Goal: Information Seeking & Learning: Learn about a topic

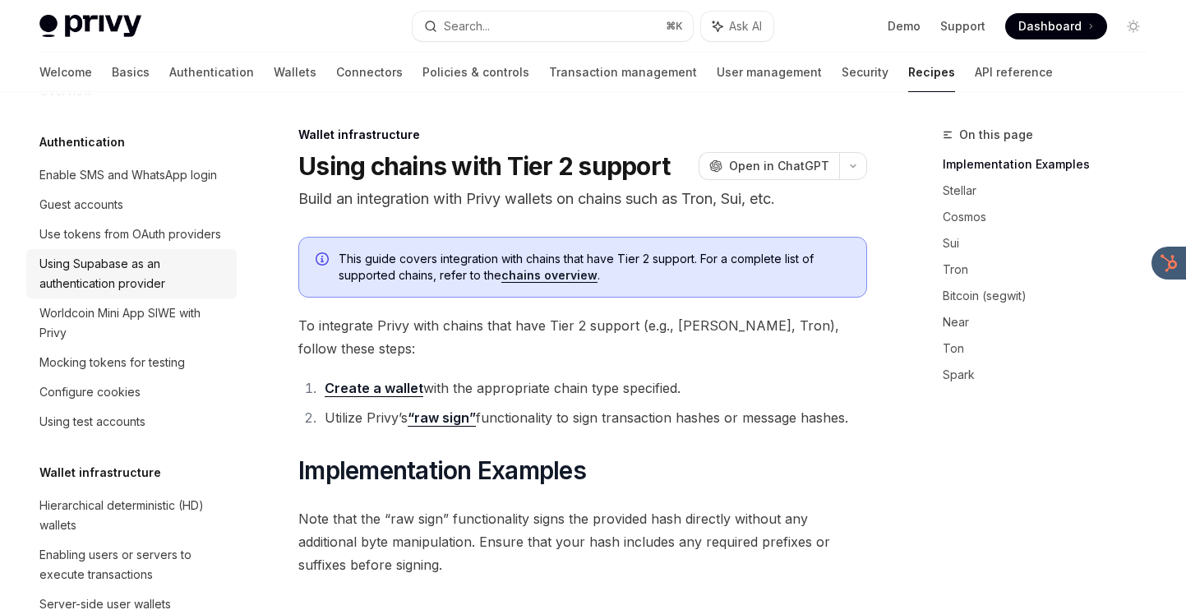
scroll to position [40, 0]
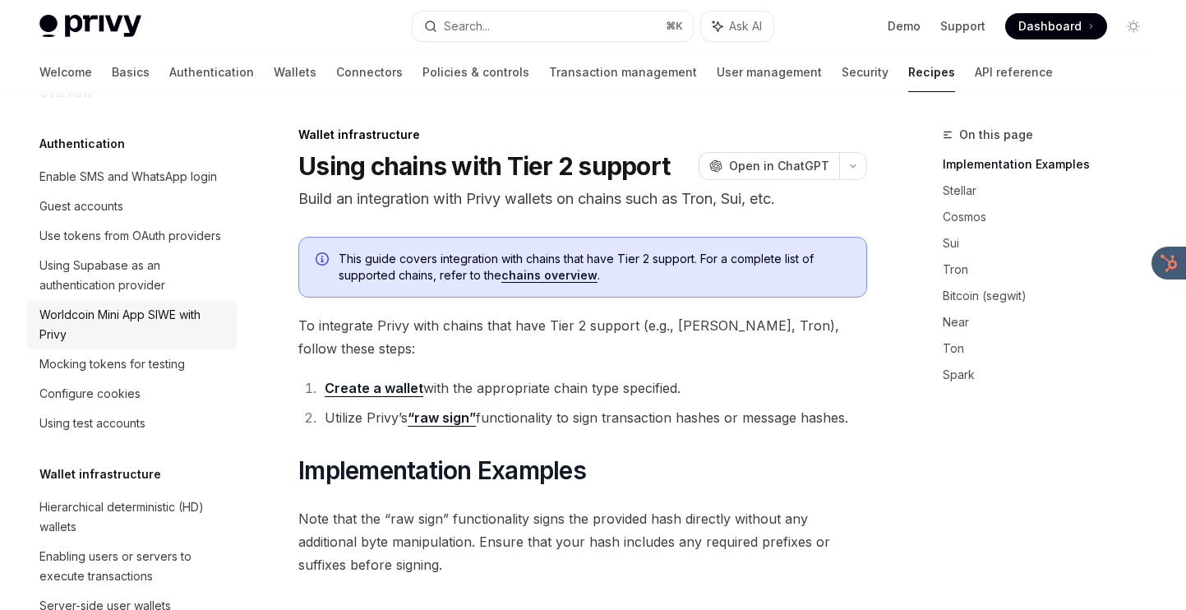
click at [121, 325] on div "Worldcoin Mini App SIWE with Privy" at bounding box center [132, 324] width 187 height 39
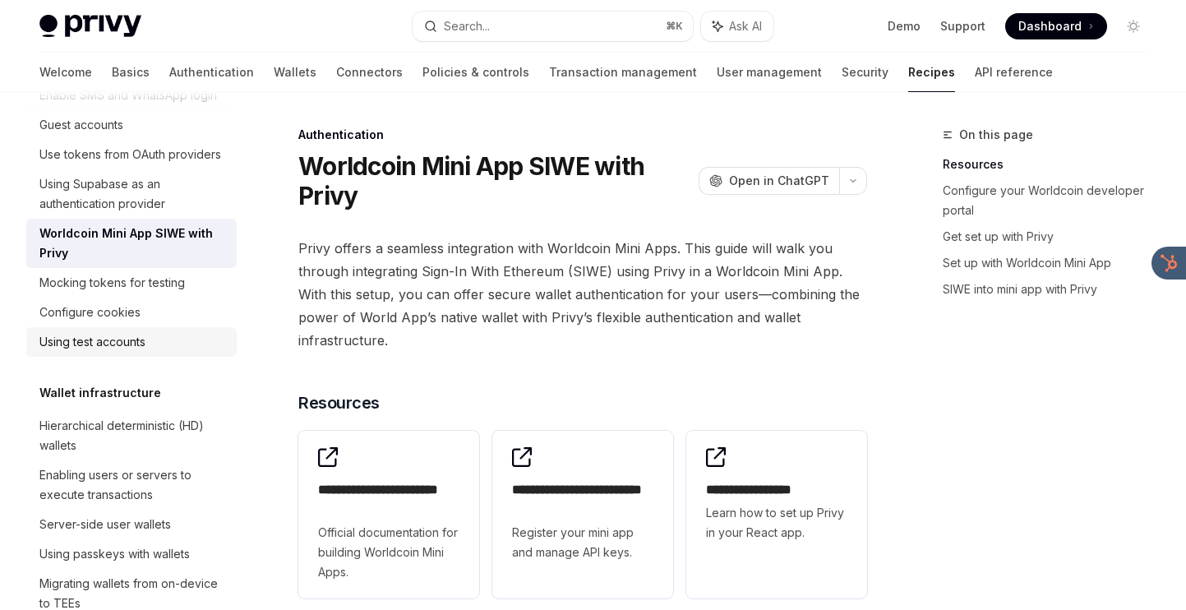
click at [120, 330] on link "Using test accounts" at bounding box center [131, 342] width 210 height 30
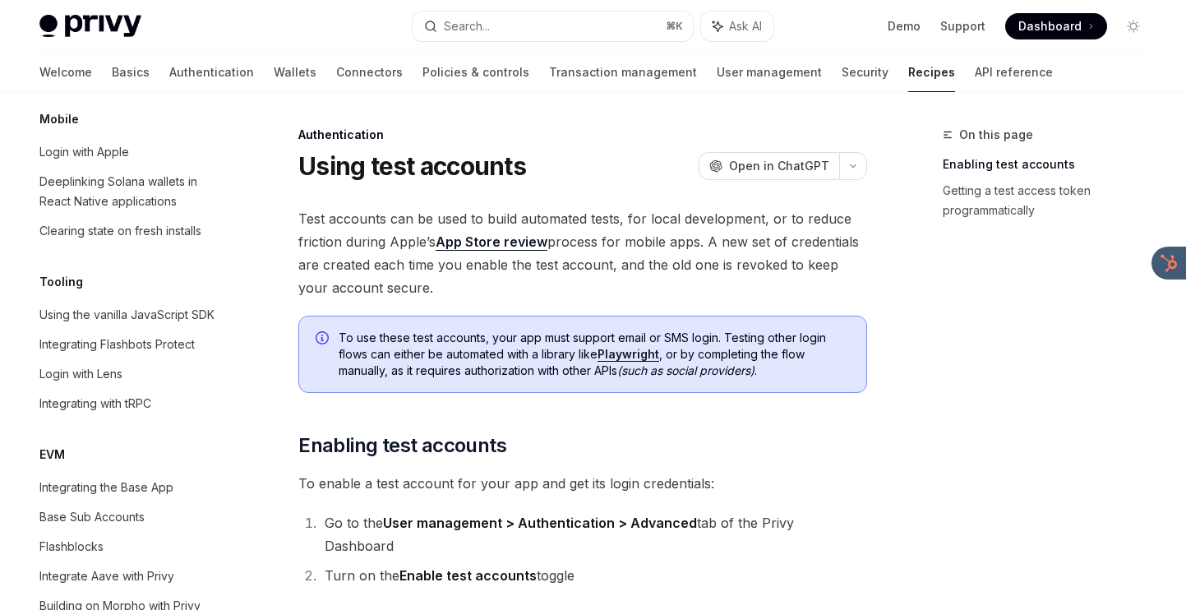
scroll to position [1938, 0]
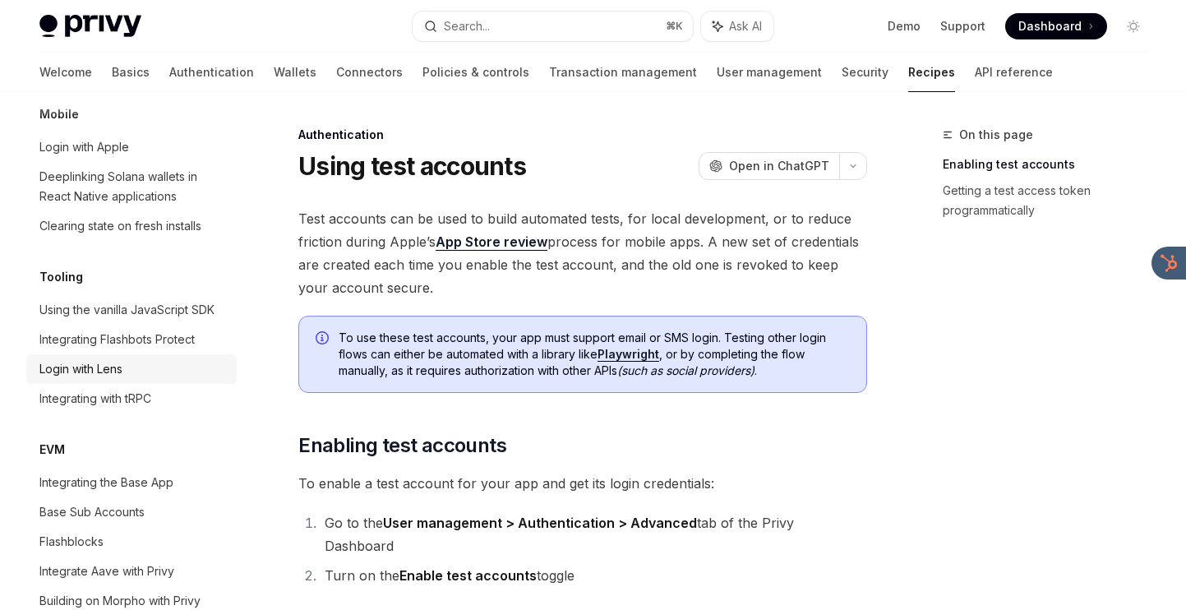
click at [115, 359] on div "Login with Lens" at bounding box center [80, 369] width 83 height 20
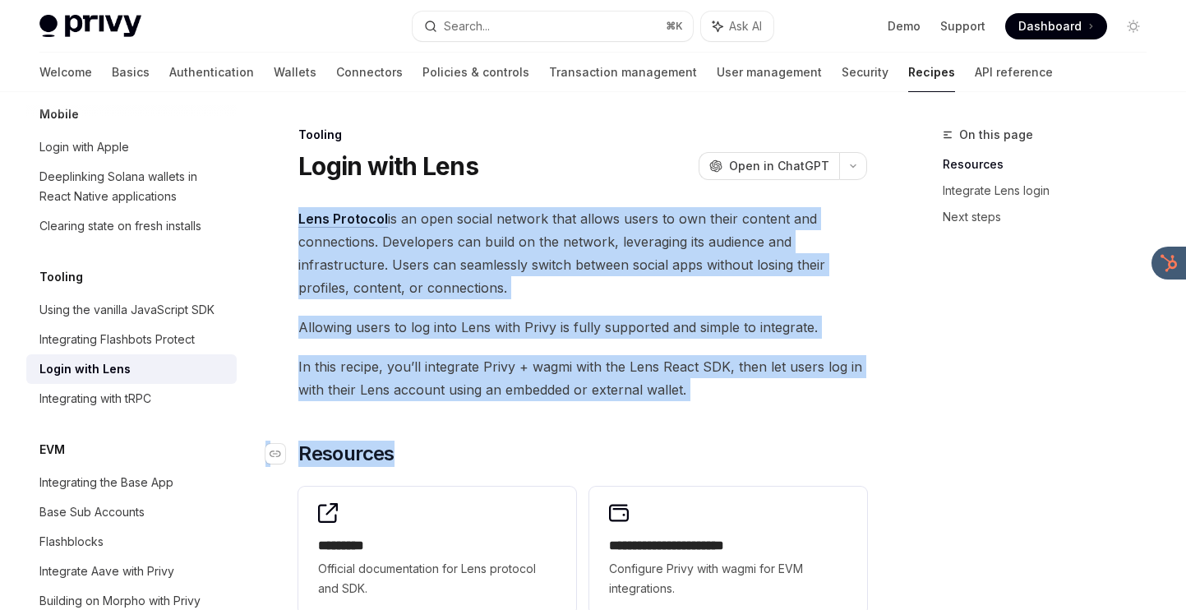
drag, startPoint x: 513, startPoint y: 182, endPoint x: 481, endPoint y: 459, distance: 278.8
click at [481, 459] on h2 "​ Resources" at bounding box center [582, 453] width 569 height 26
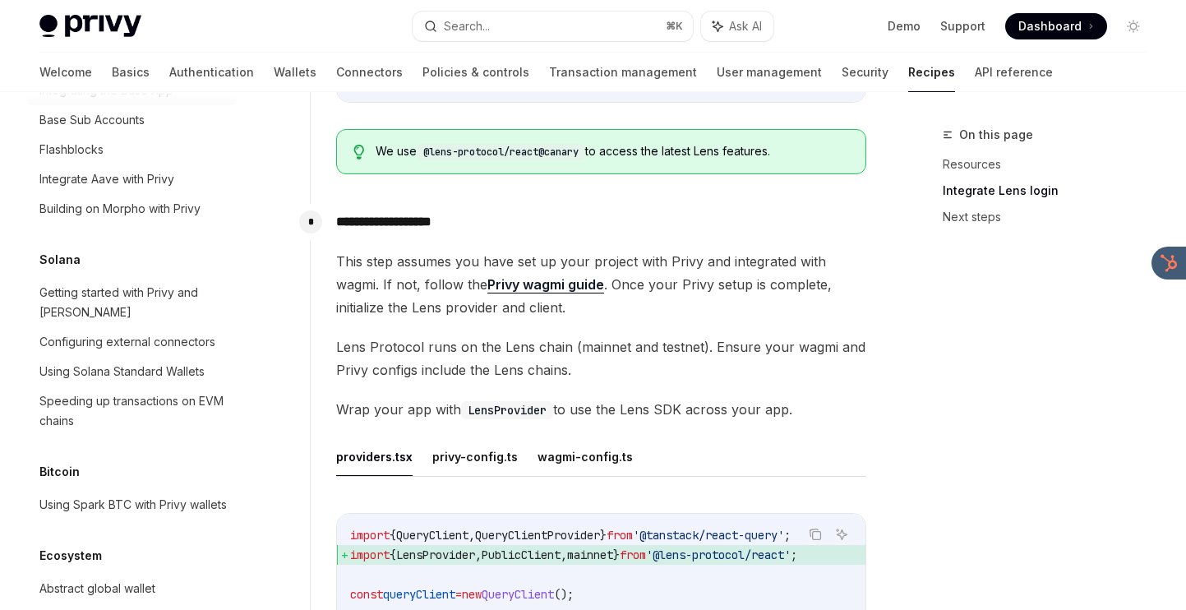
scroll to position [2357, 0]
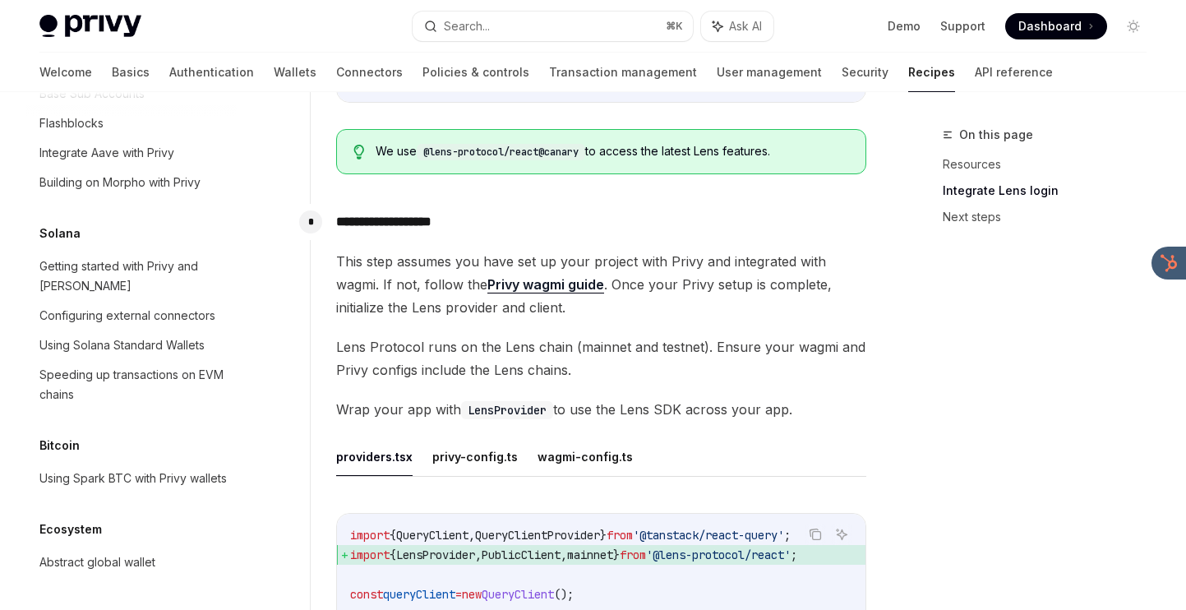
click at [123, 473] on div "Using Spark BTC with Privy wallets" at bounding box center [132, 478] width 187 height 20
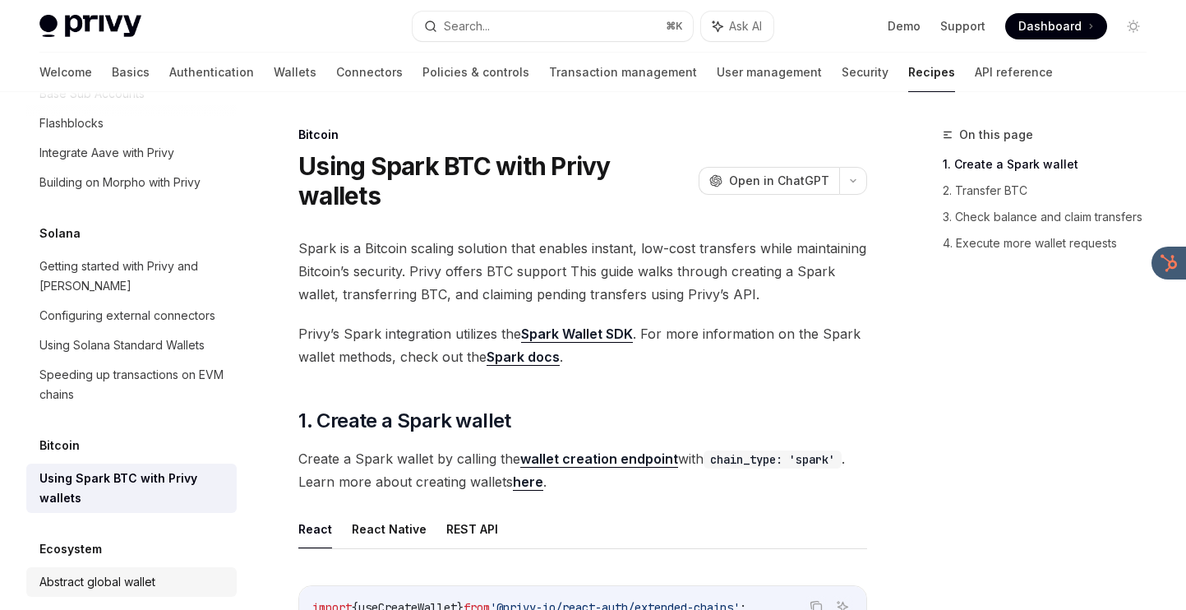
click at [116, 572] on div "Abstract global wallet" at bounding box center [97, 582] width 116 height 20
type textarea "*"
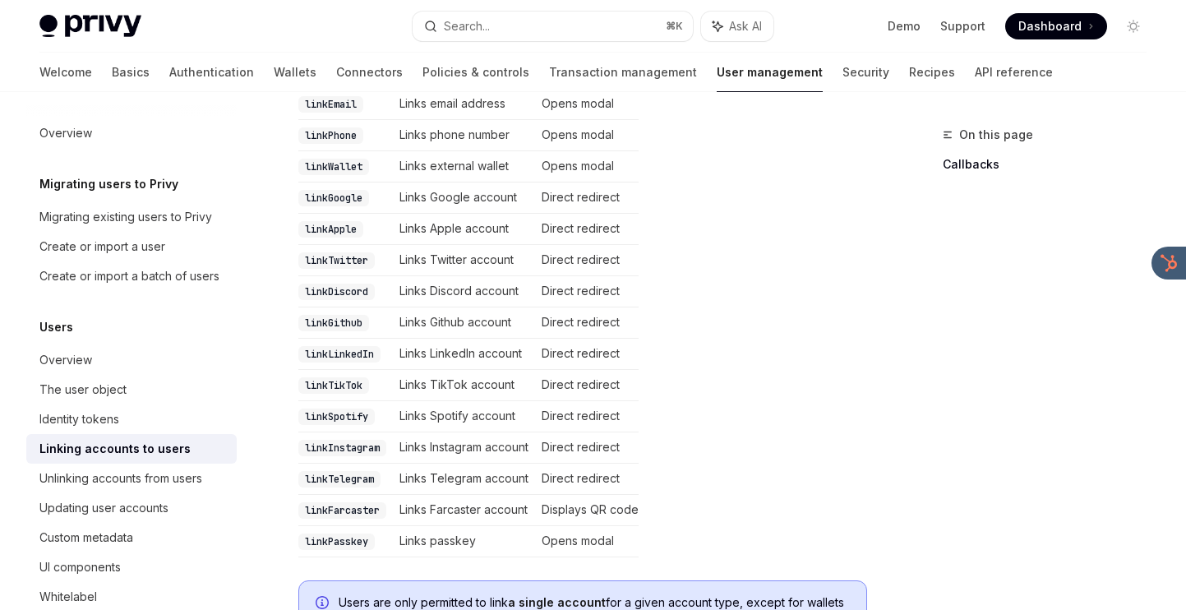
scroll to position [457, 0]
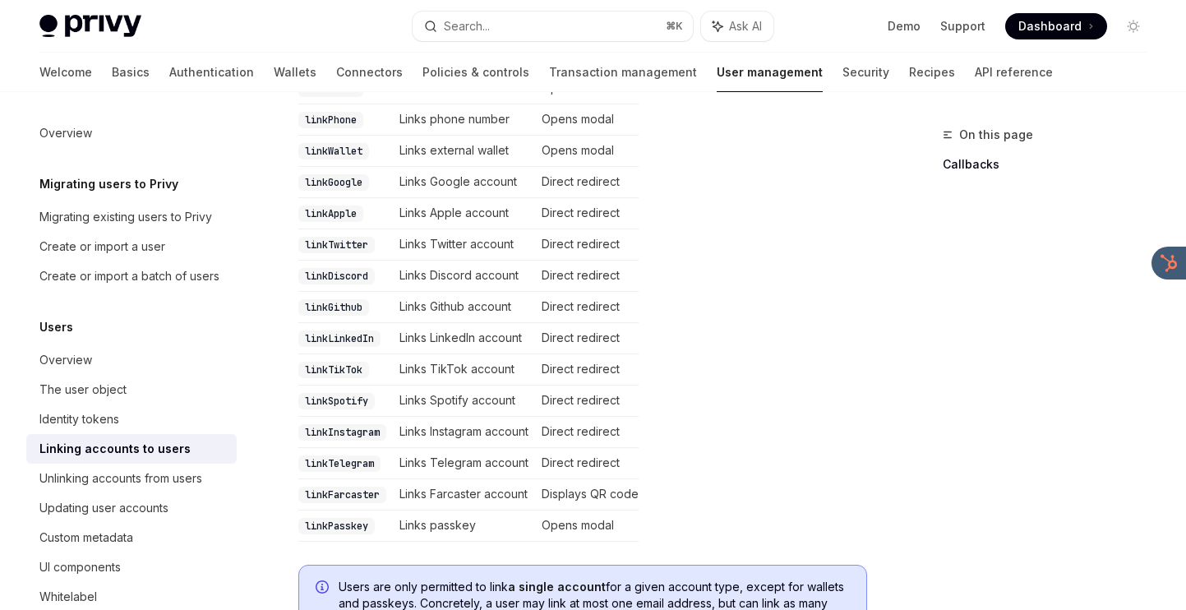
click at [303, 323] on td "linkLinkedIn" at bounding box center [345, 338] width 95 height 31
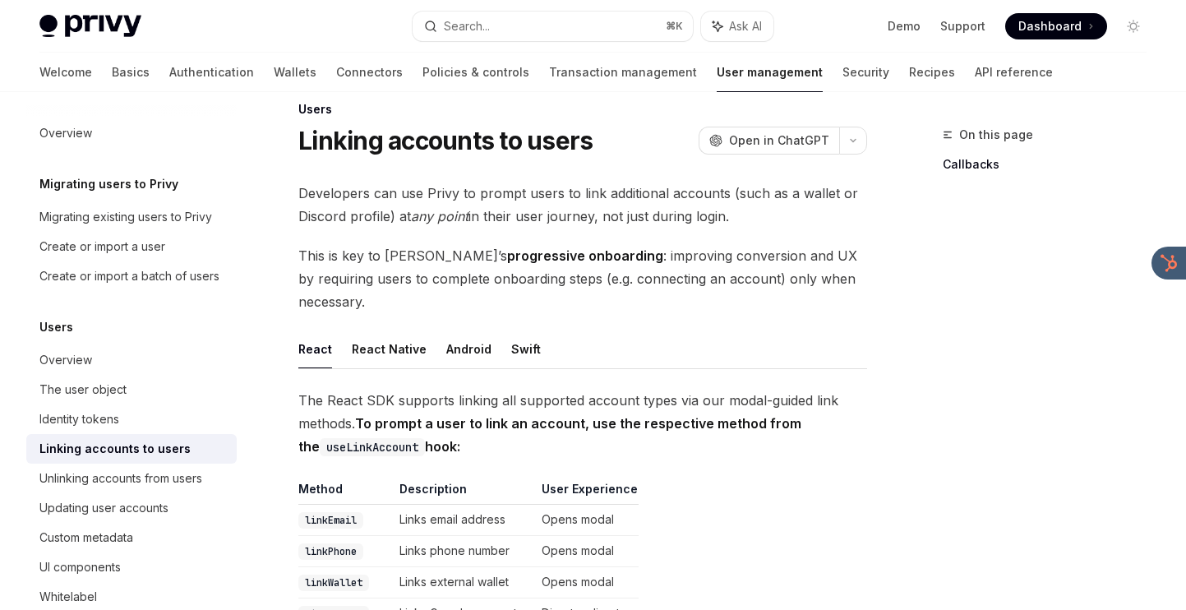
scroll to position [0, 0]
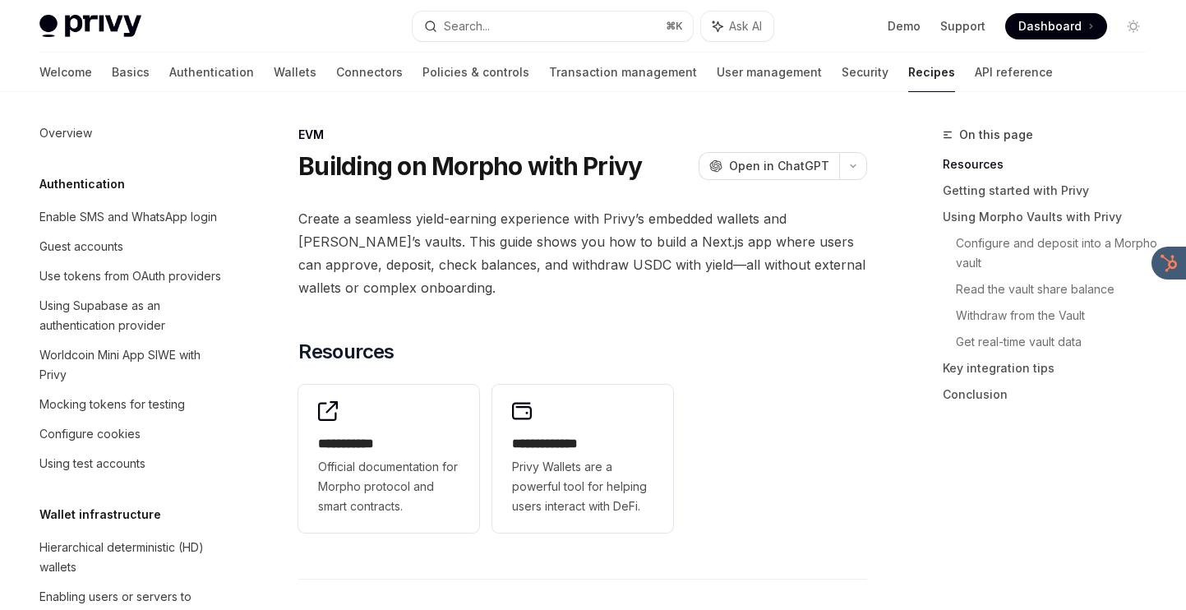
scroll to position [2169, 0]
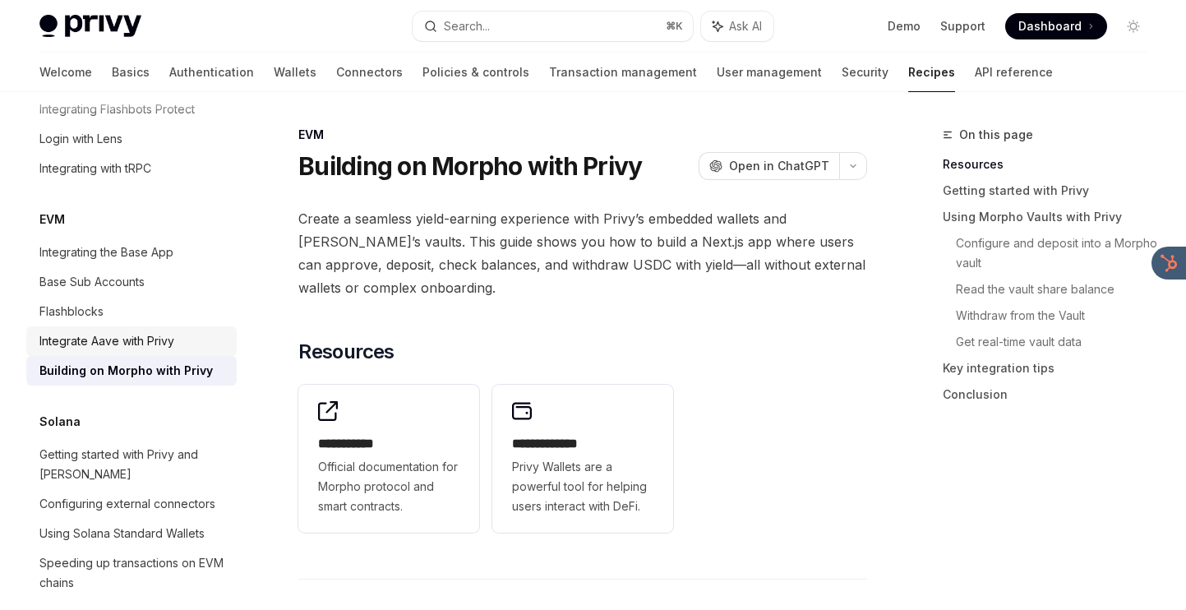
click at [108, 331] on div "Integrate Aave with Privy" at bounding box center [106, 341] width 135 height 20
type textarea "*"
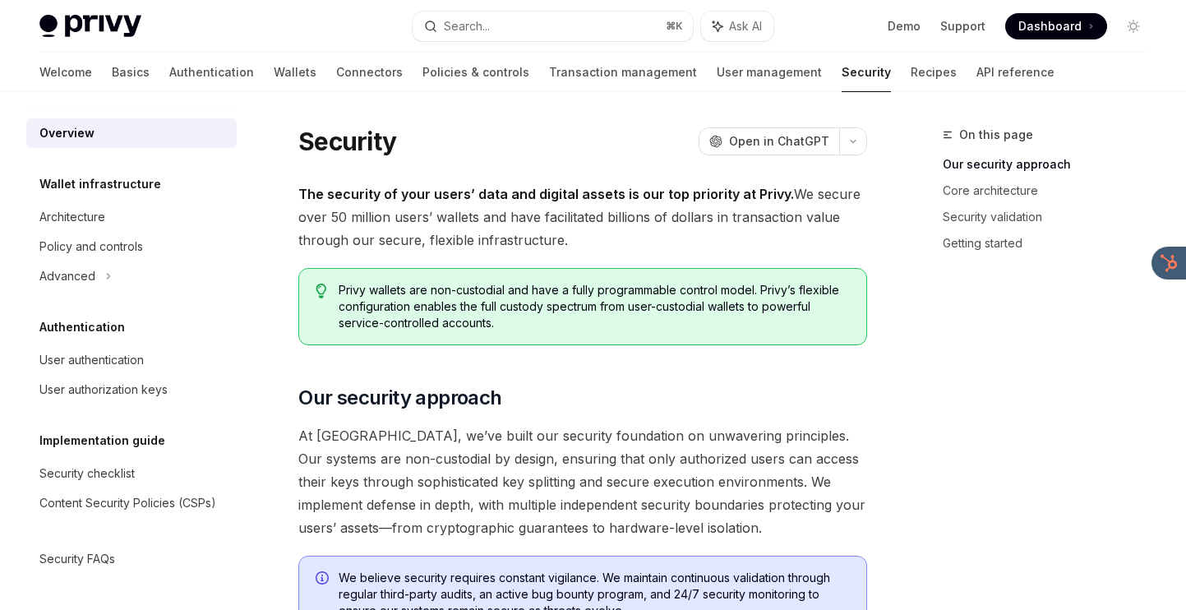
click at [569, 26] on button "Search... ⌘ K" at bounding box center [552, 27] width 279 height 30
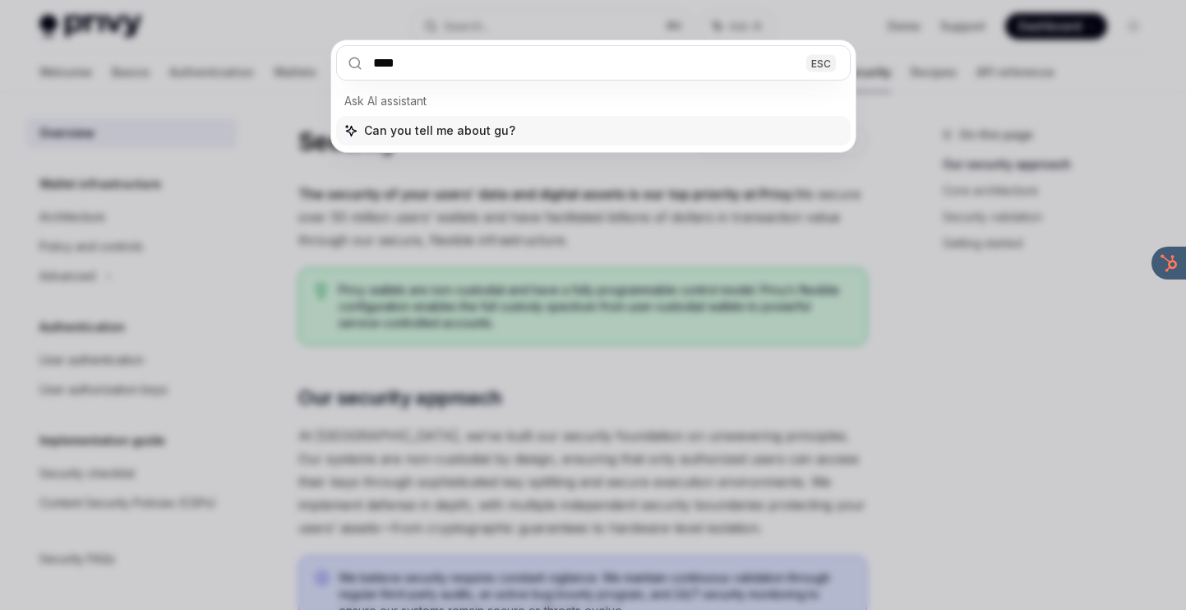
type input "*****"
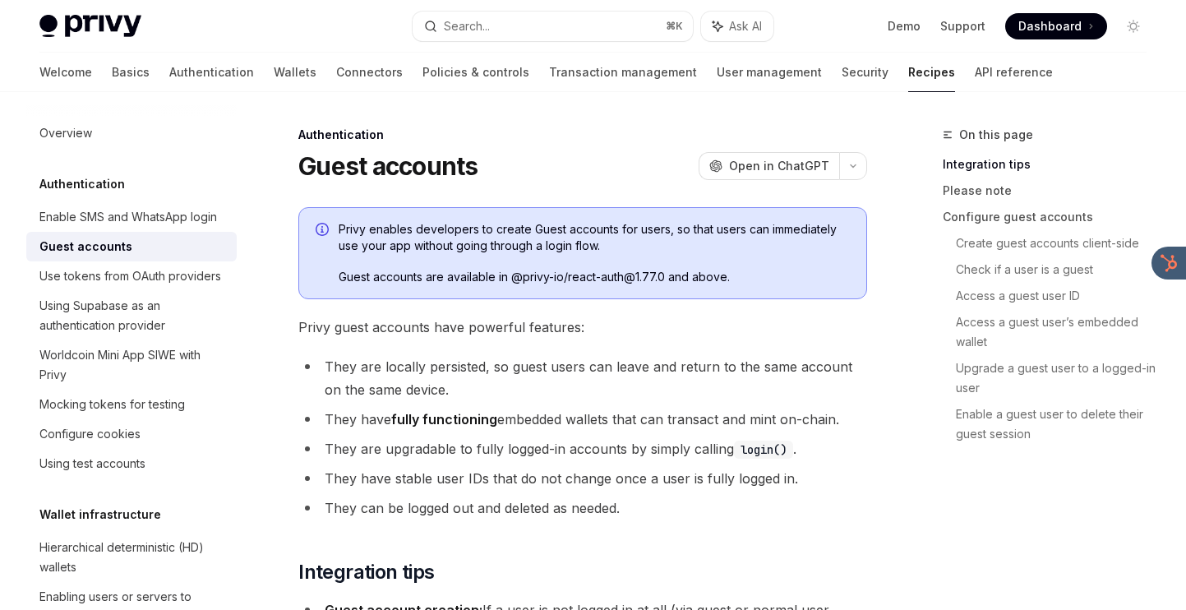
click at [174, 256] on link "Guest accounts" at bounding box center [131, 247] width 210 height 30
type textarea "*"
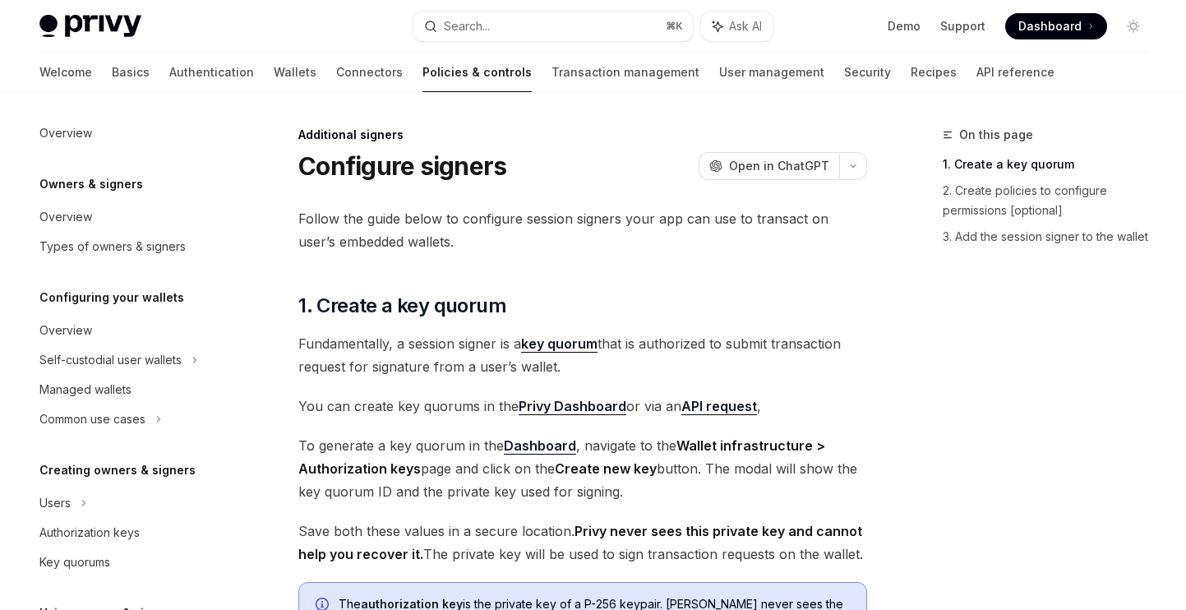
scroll to position [443, 0]
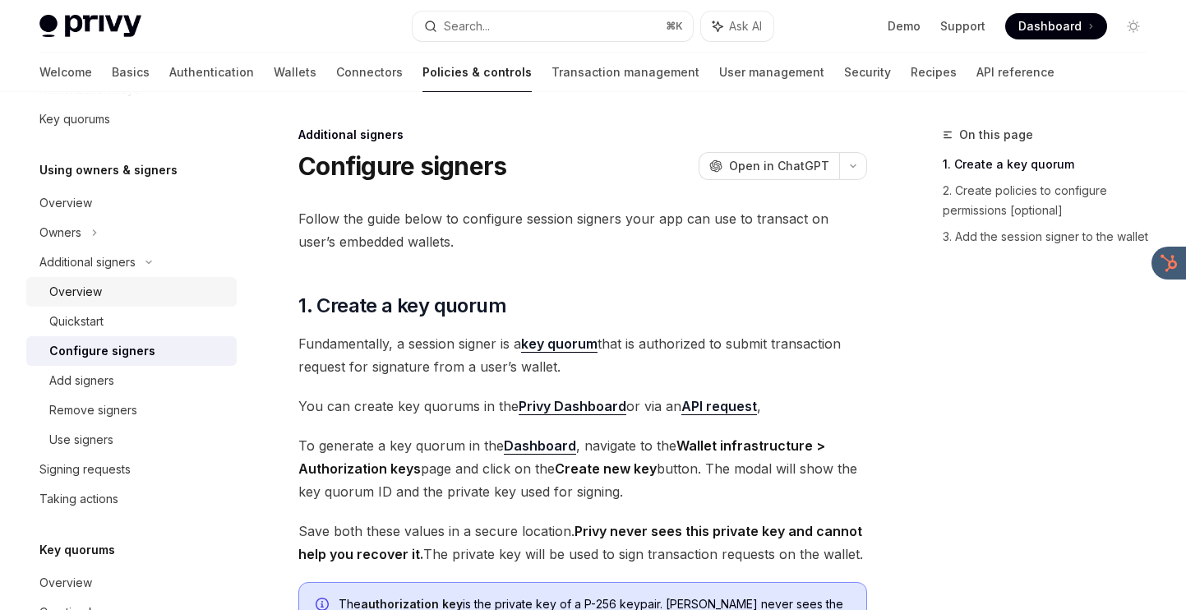
click at [132, 292] on div "Overview" at bounding box center [137, 292] width 177 height 20
type textarea "*"
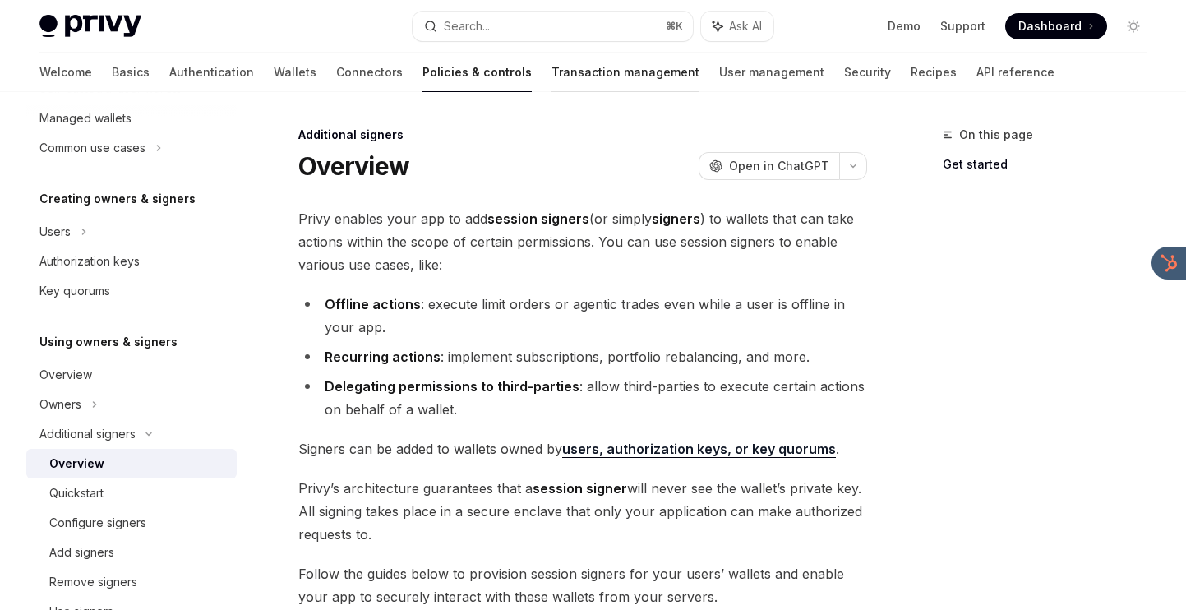
scroll to position [274, 0]
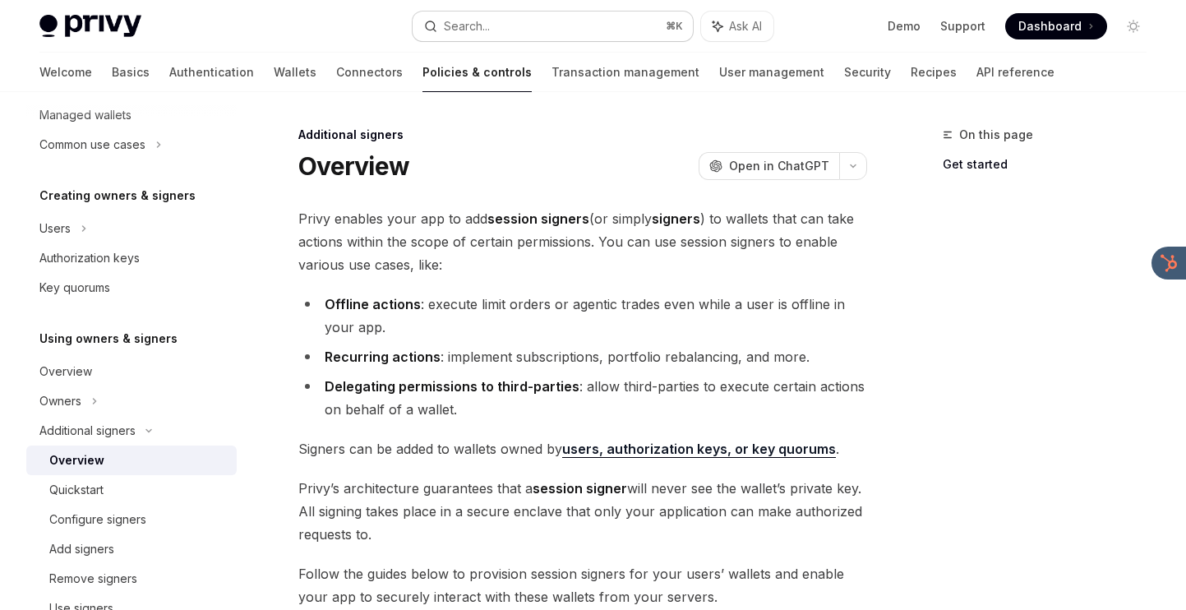
click at [503, 21] on button "Search... ⌘ K" at bounding box center [552, 27] width 279 height 30
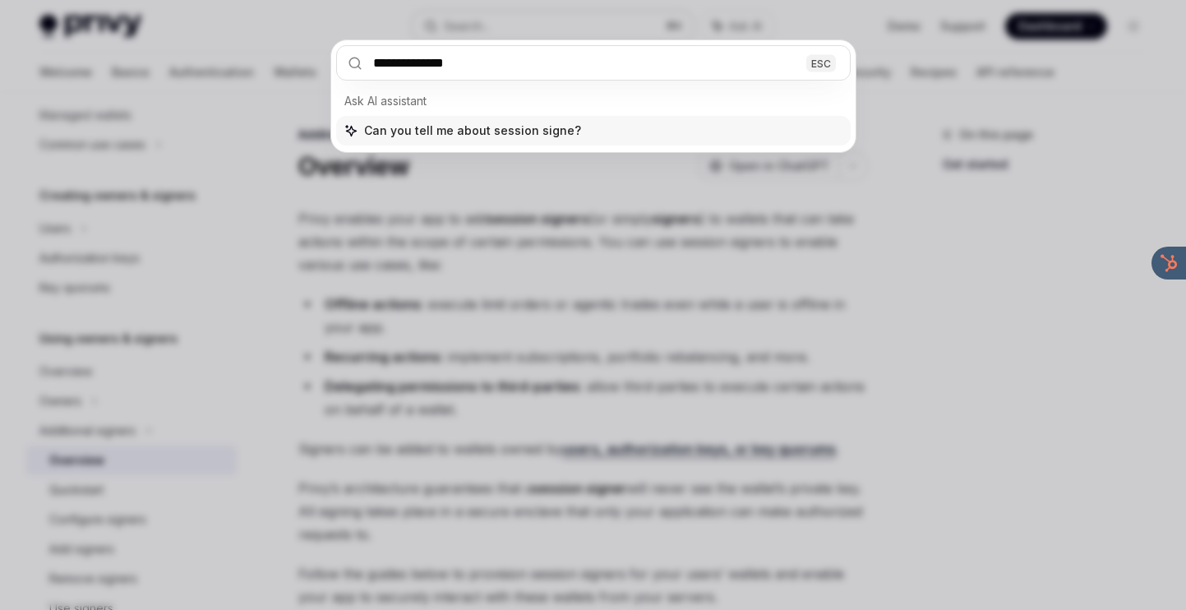
type input "**********"
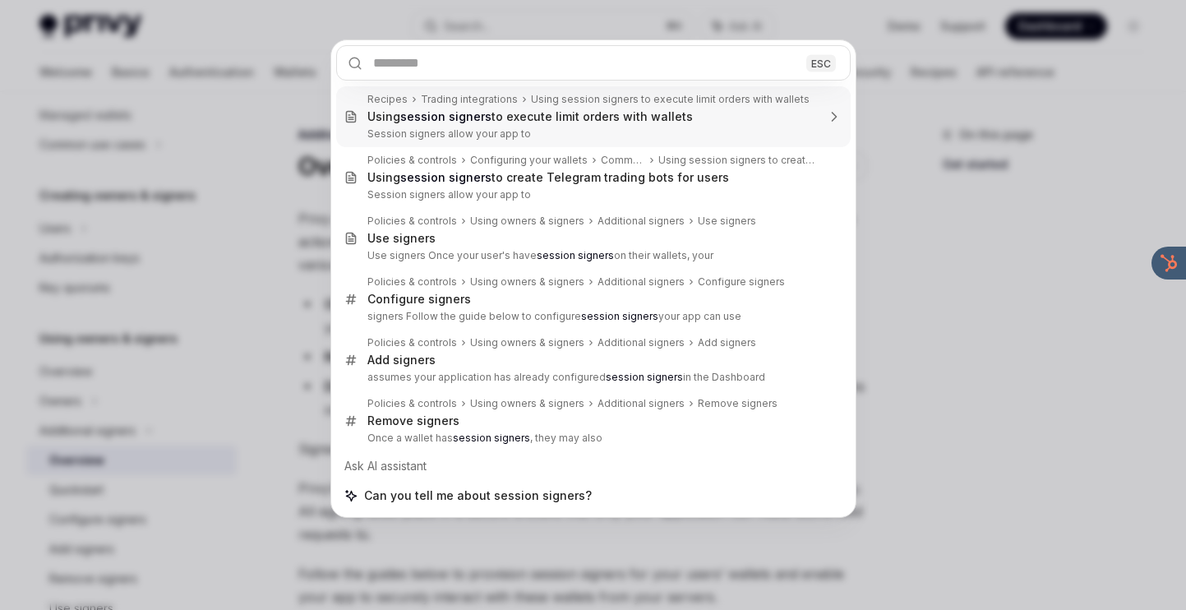
type textarea "*"
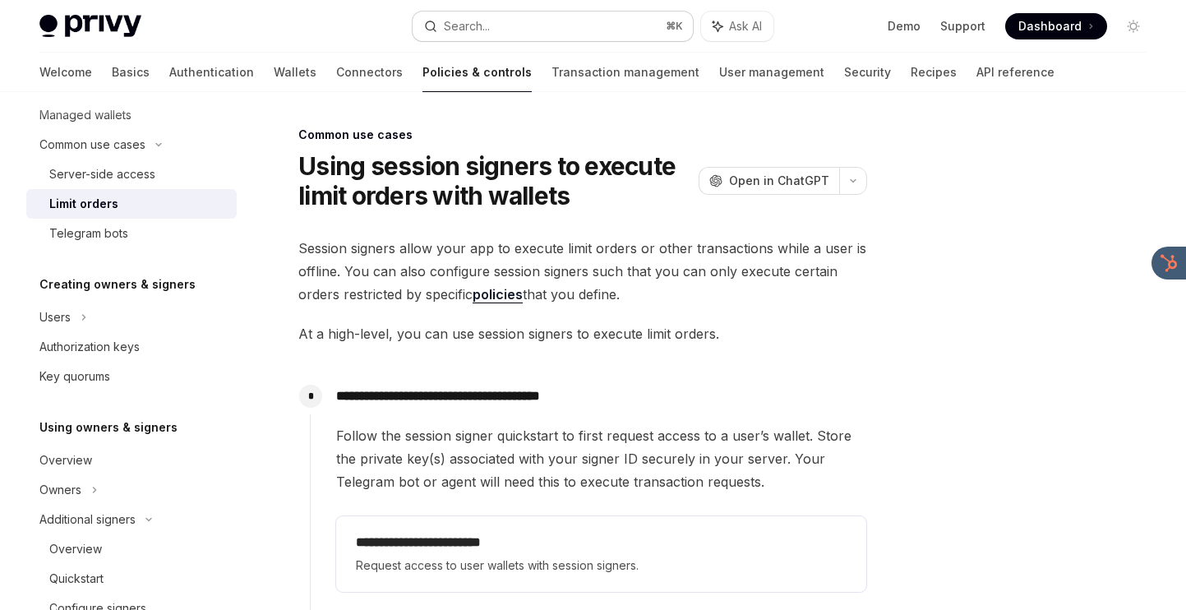
click at [479, 31] on div "Search..." at bounding box center [467, 26] width 46 height 20
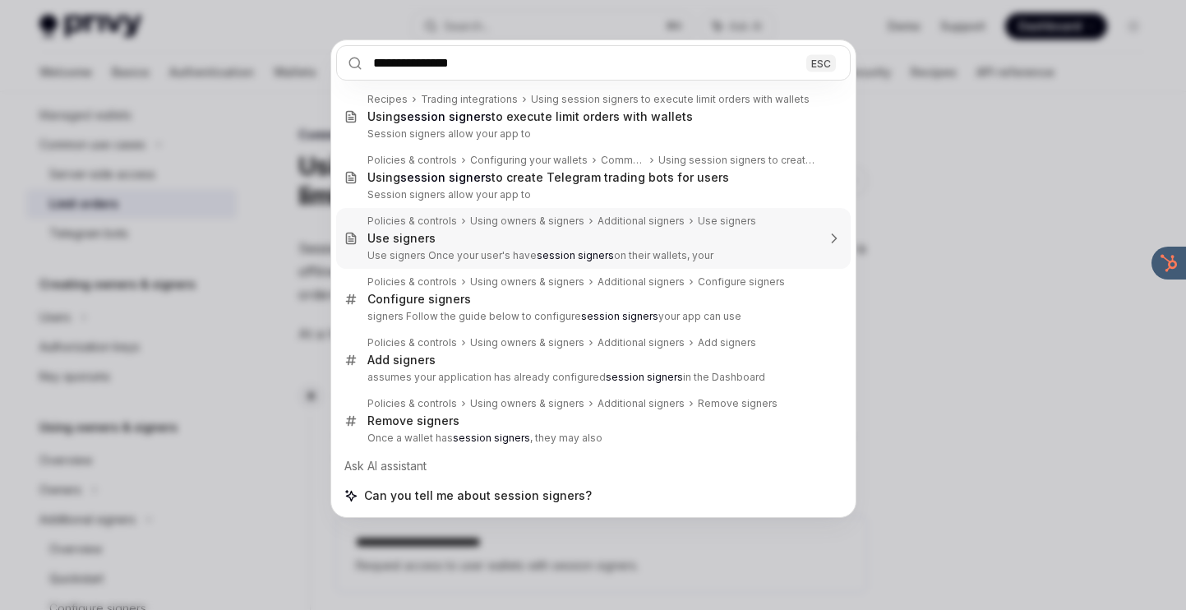
type input "**********"
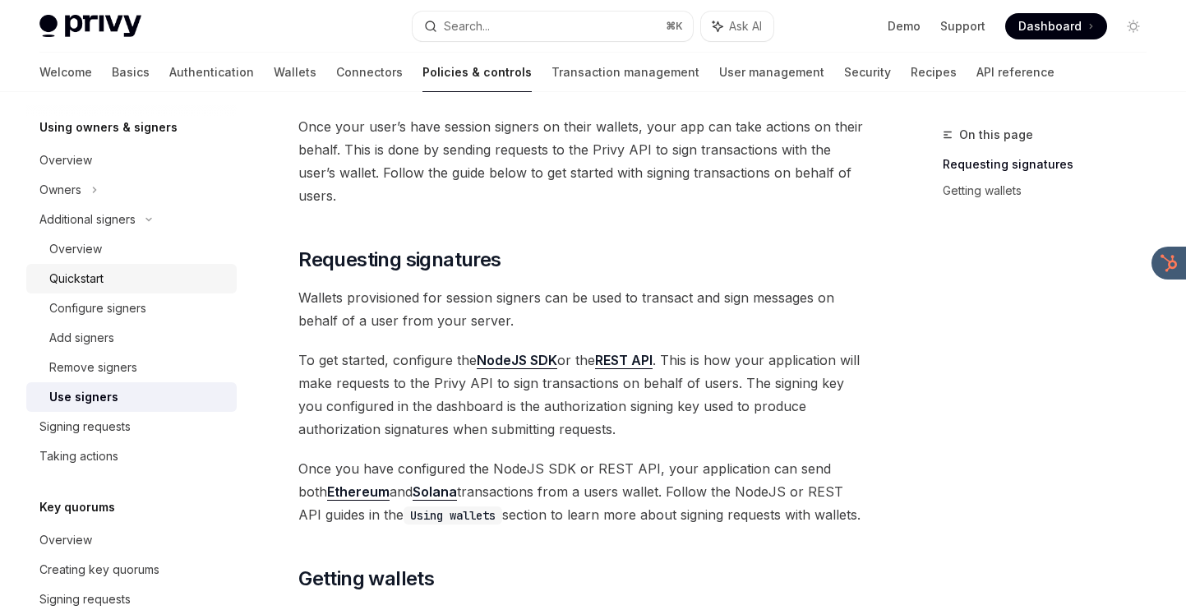
scroll to position [572, 0]
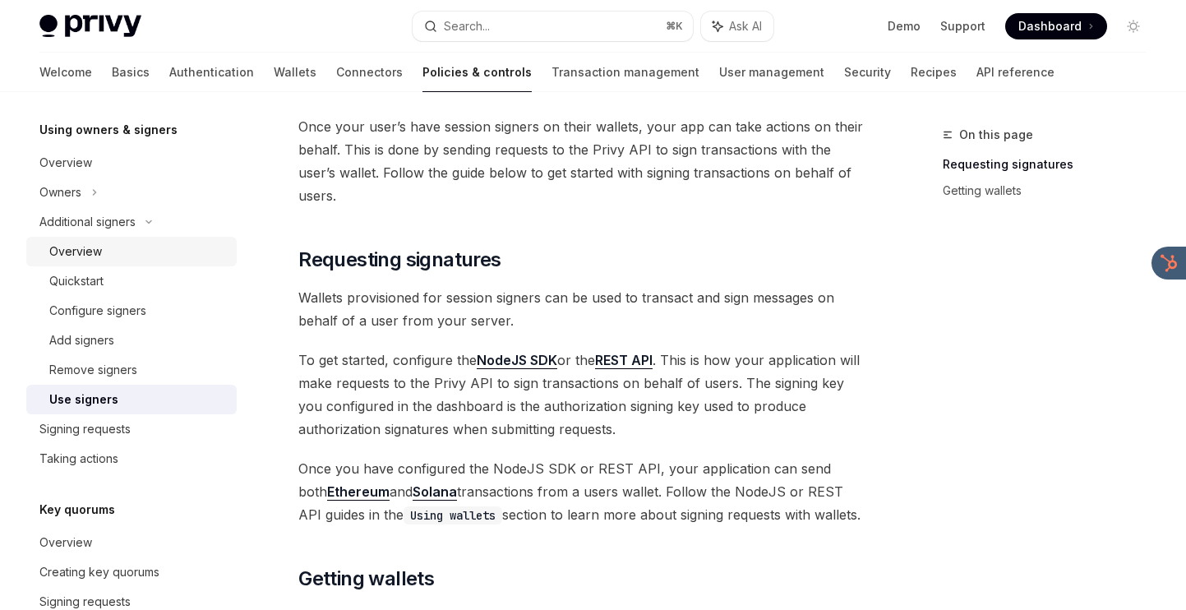
click at [114, 260] on div "Overview" at bounding box center [137, 252] width 177 height 20
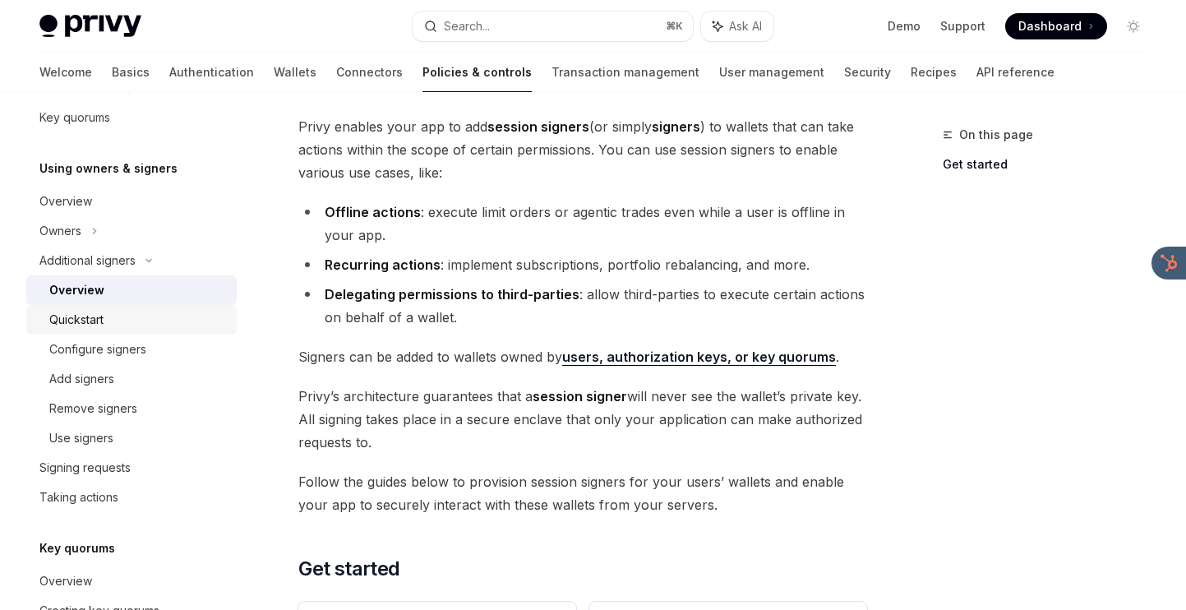
scroll to position [530, 0]
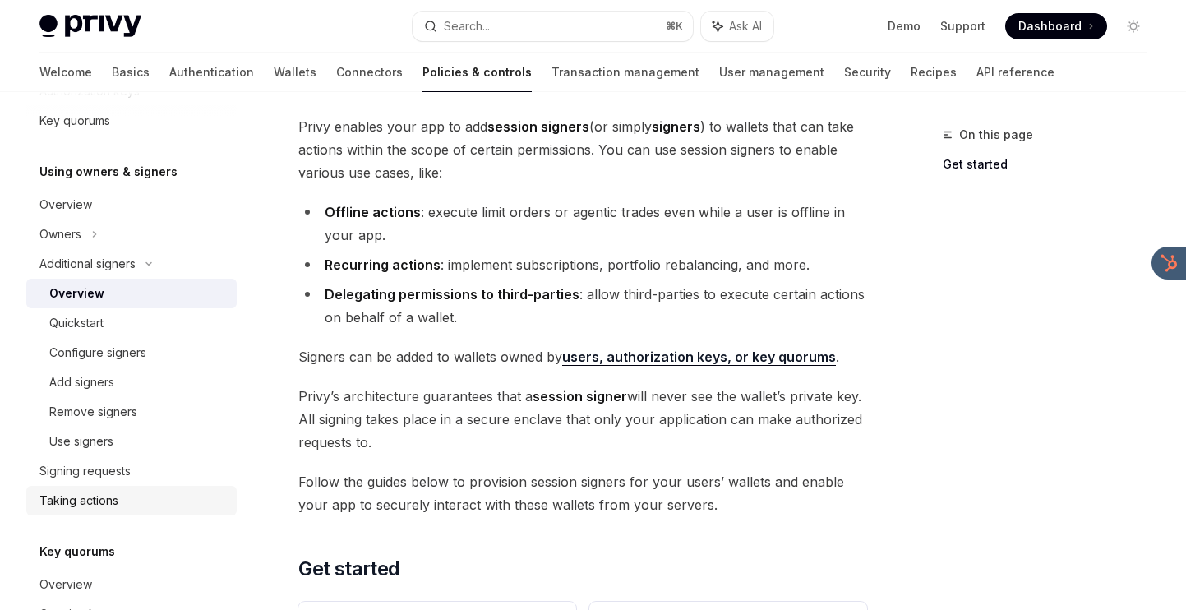
click at [128, 492] on div "Taking actions" at bounding box center [132, 501] width 187 height 20
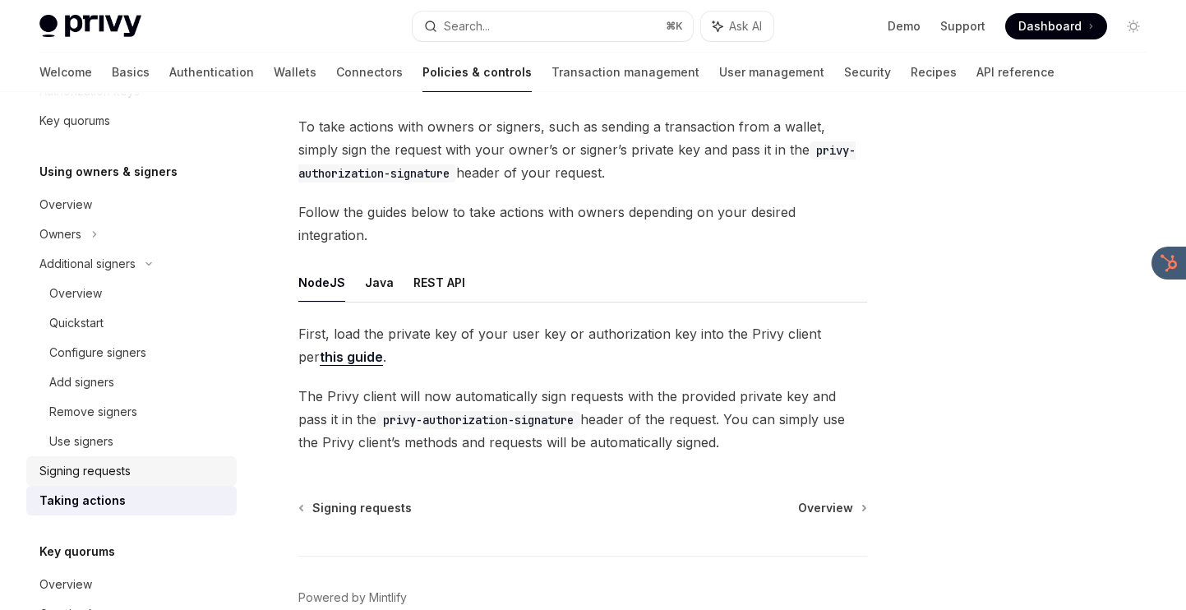
click at [129, 456] on link "Signing requests" at bounding box center [131, 471] width 210 height 30
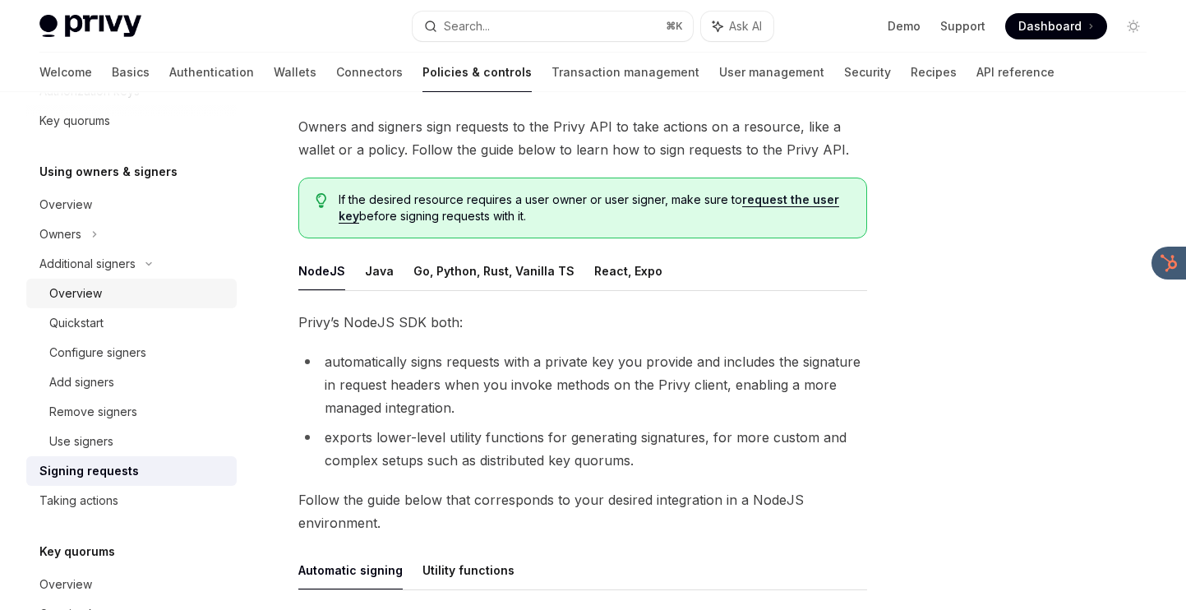
click at [146, 292] on div "Overview" at bounding box center [137, 294] width 177 height 20
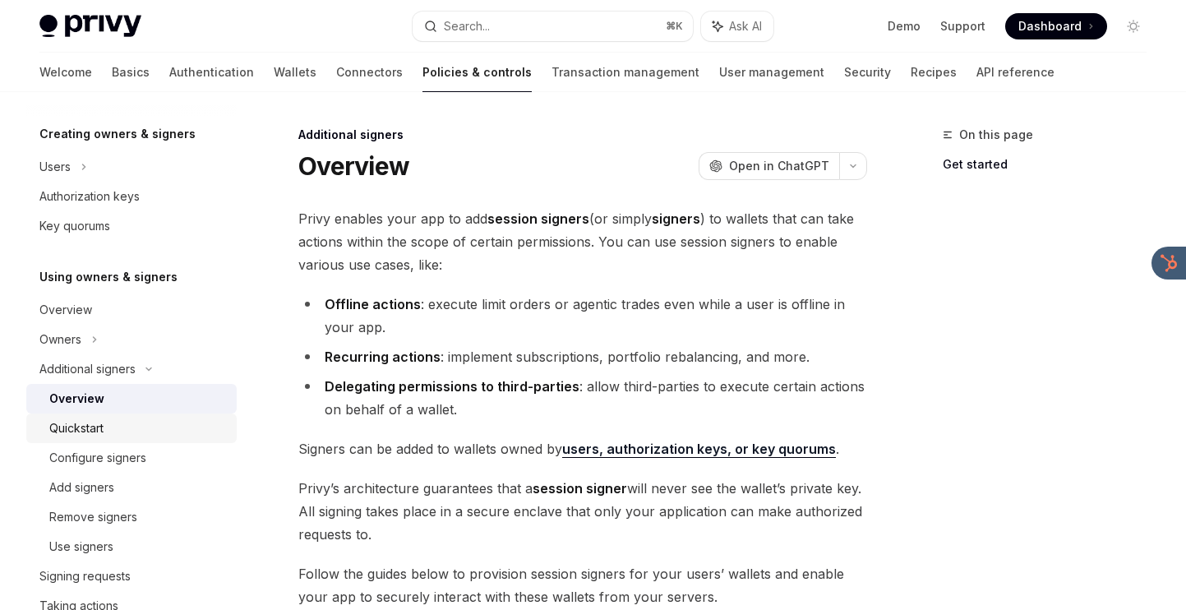
click at [154, 431] on div "Quickstart" at bounding box center [137, 428] width 177 height 20
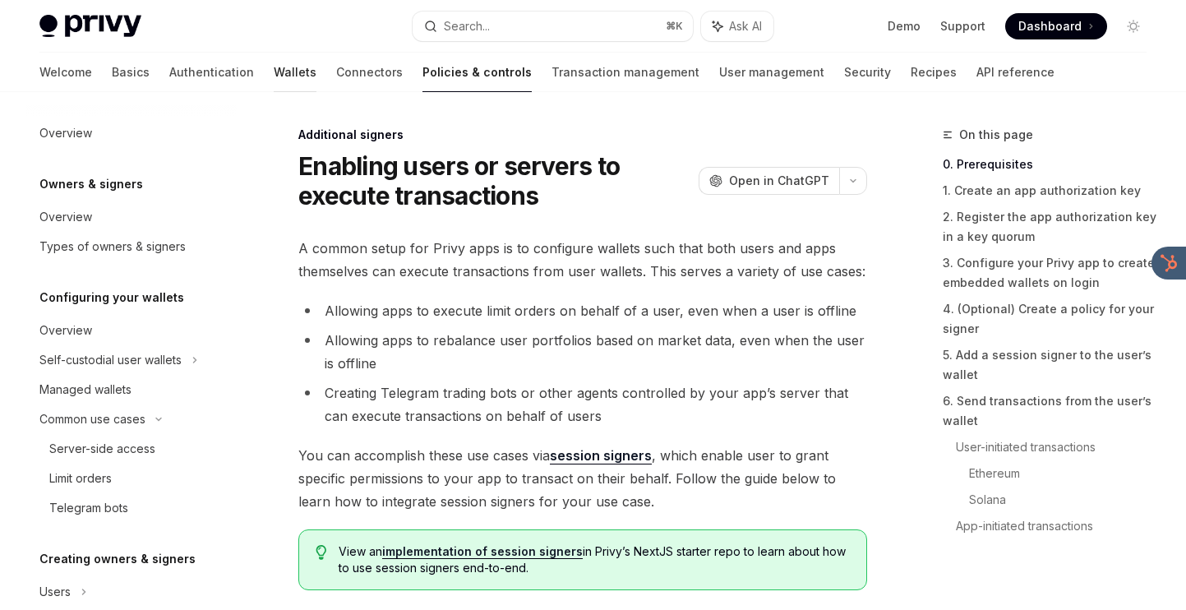
click at [274, 75] on link "Wallets" at bounding box center [295, 72] width 43 height 39
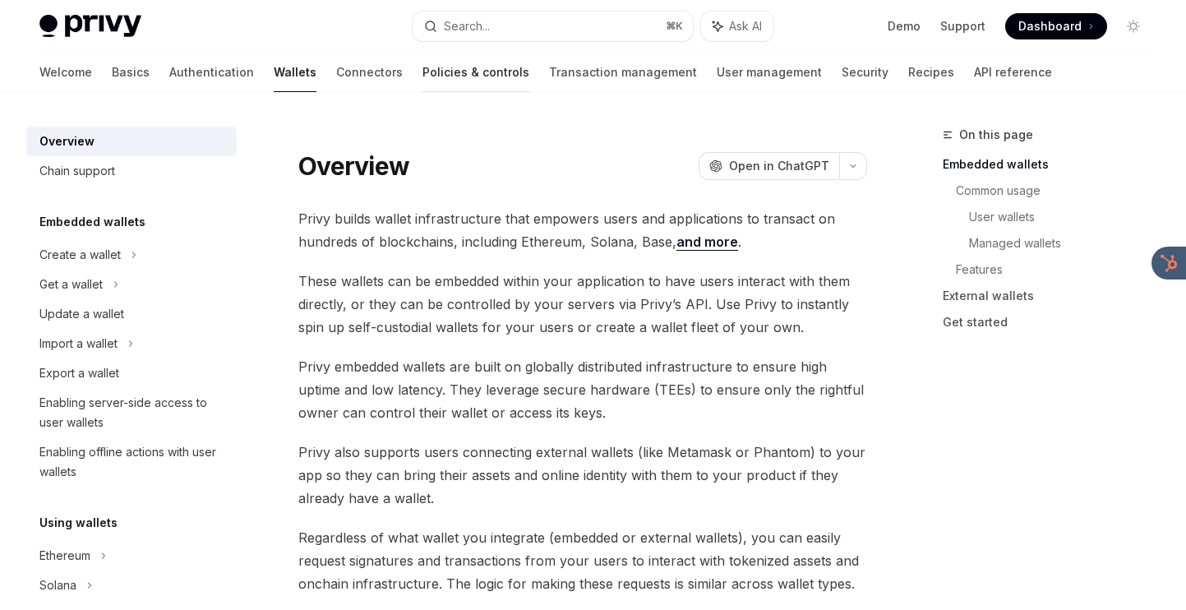
click at [422, 77] on link "Policies & controls" at bounding box center [475, 72] width 107 height 39
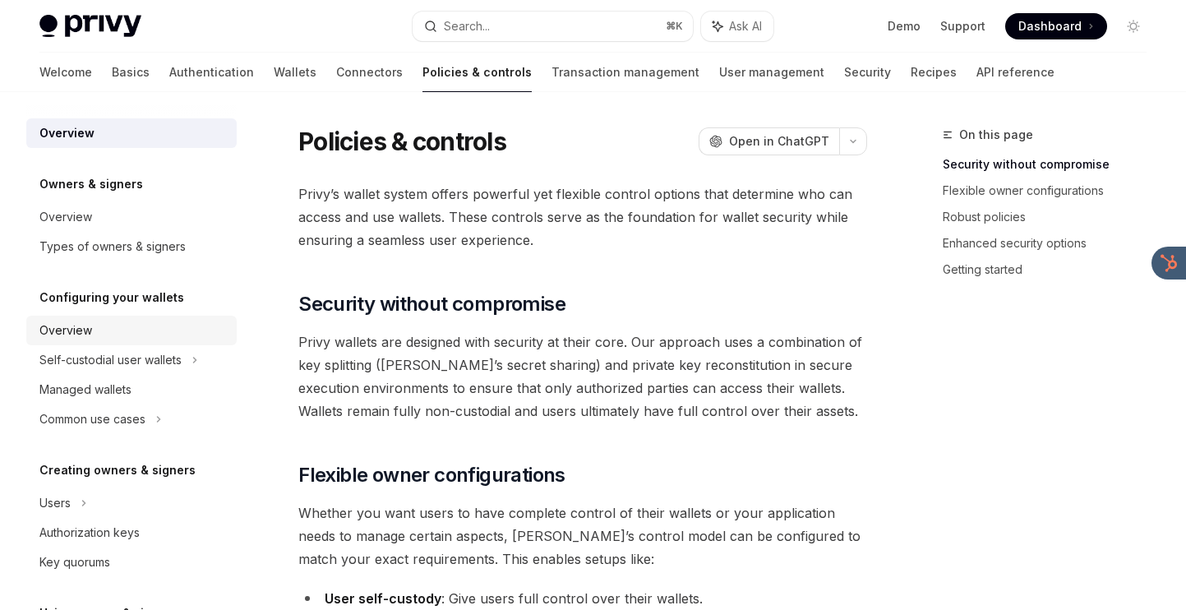
click at [70, 334] on div "Overview" at bounding box center [65, 330] width 53 height 20
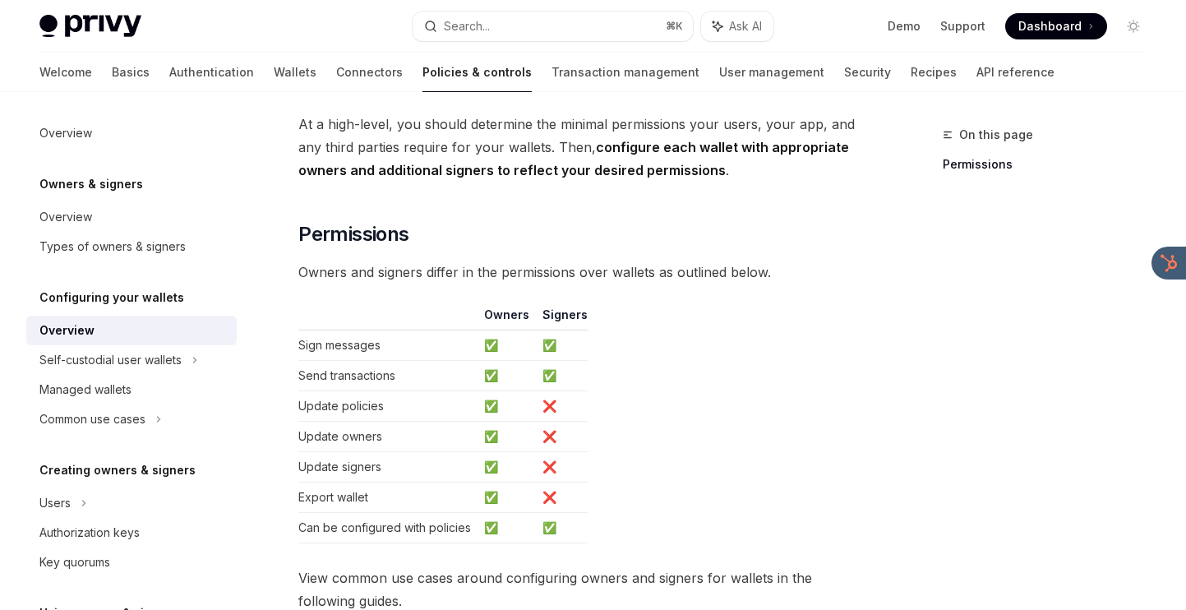
scroll to position [96, 0]
click at [126, 413] on div "Common use cases" at bounding box center [92, 419] width 106 height 20
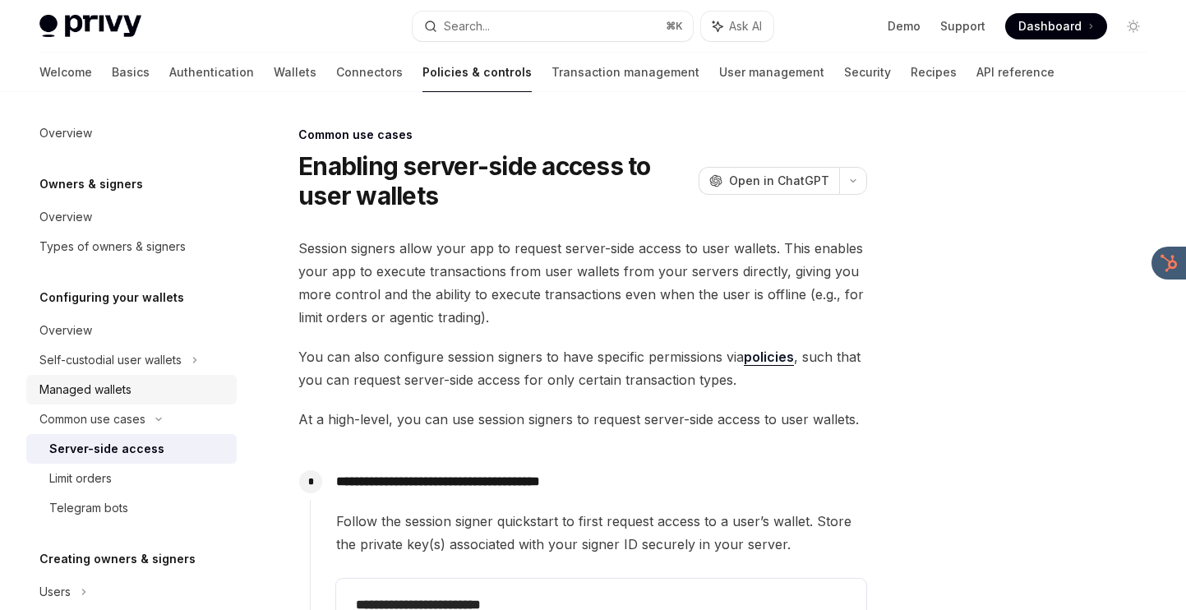
click at [127, 392] on div "Managed wallets" at bounding box center [85, 390] width 92 height 20
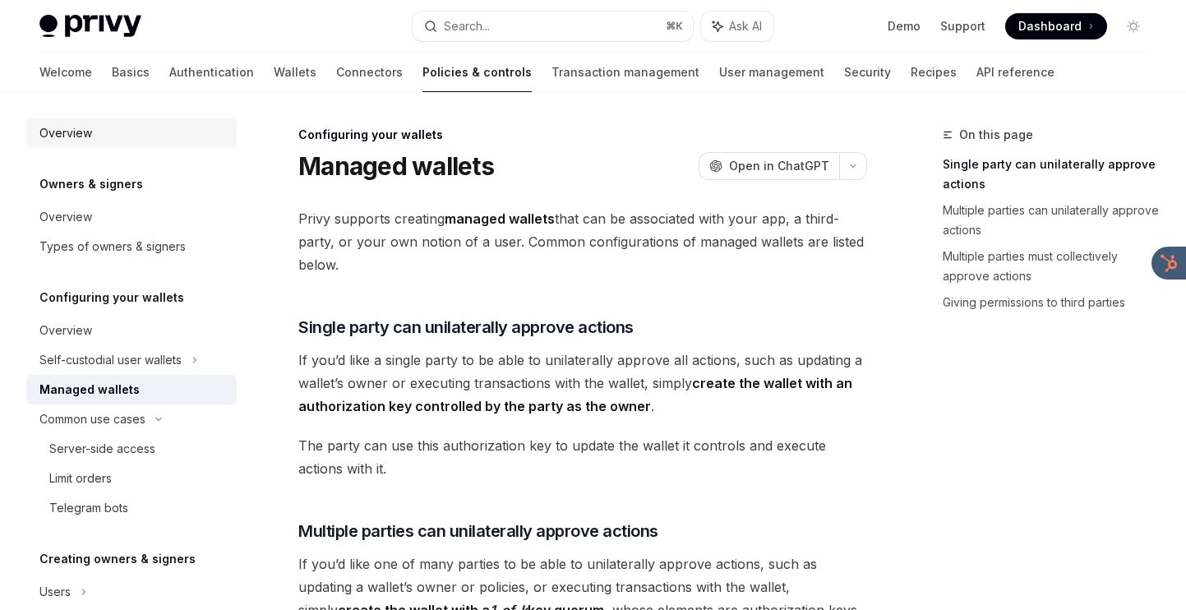
click at [133, 131] on div "Overview" at bounding box center [132, 133] width 187 height 20
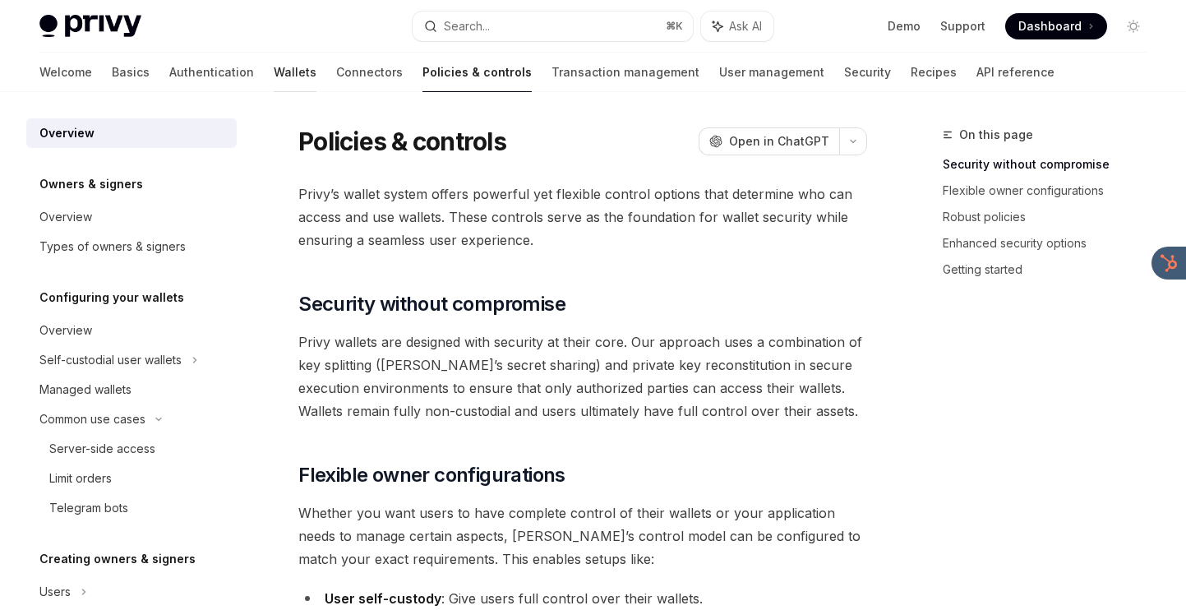
click at [274, 72] on link "Wallets" at bounding box center [295, 72] width 43 height 39
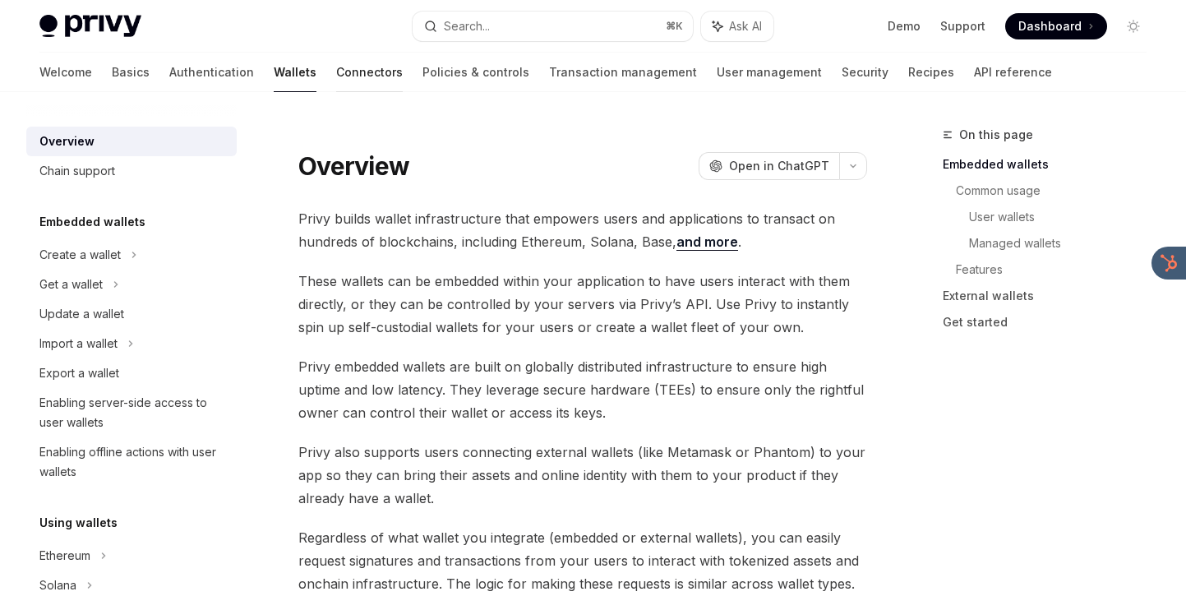
click at [336, 72] on link "Connectors" at bounding box center [369, 72] width 67 height 39
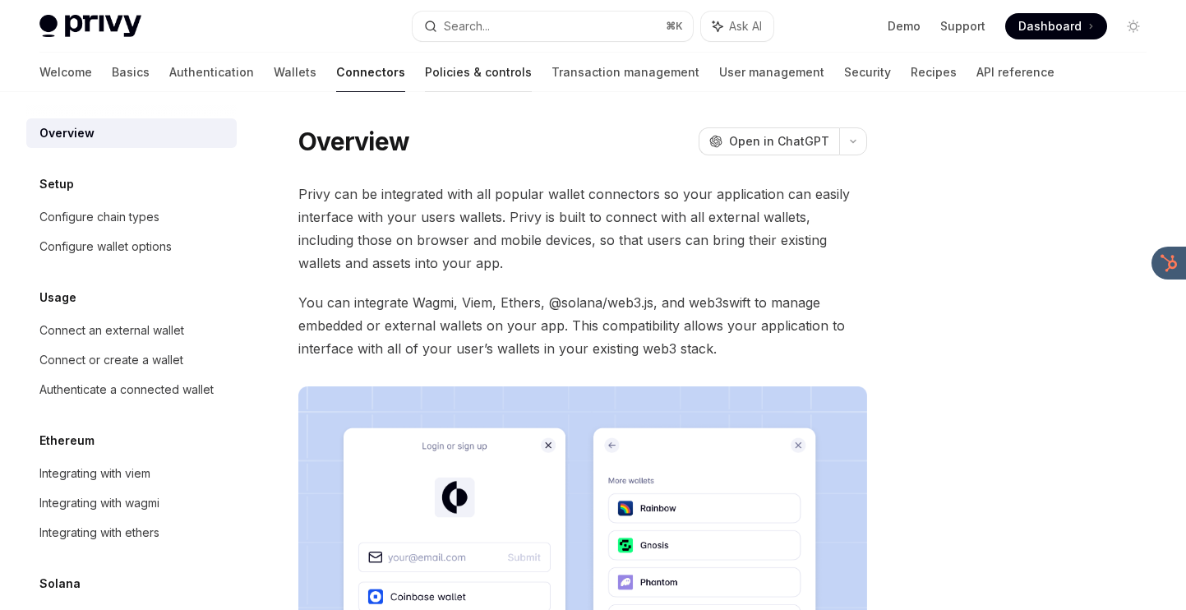
click at [425, 82] on link "Policies & controls" at bounding box center [478, 72] width 107 height 39
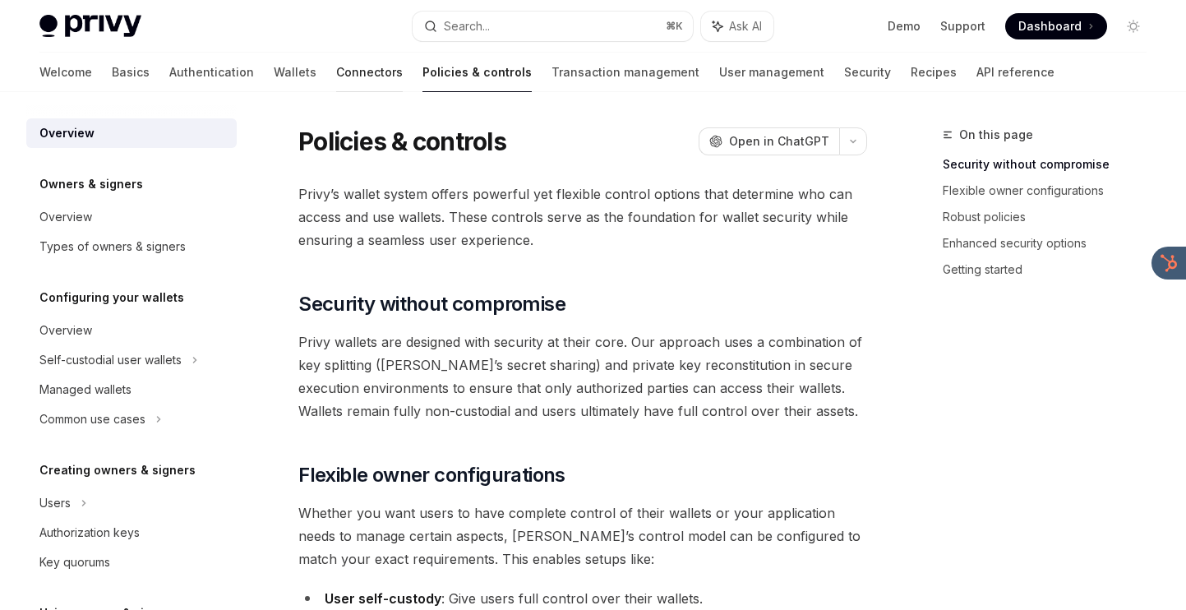
click at [336, 86] on link "Connectors" at bounding box center [369, 72] width 67 height 39
type textarea "*"
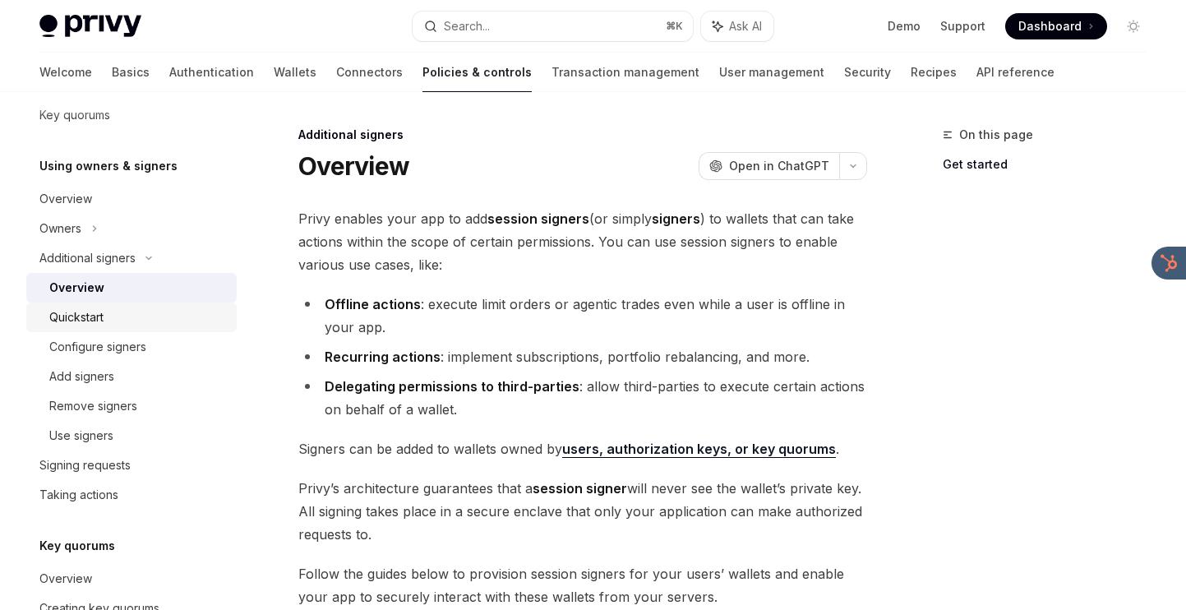
scroll to position [448, 0]
click at [910, 70] on link "Recipes" at bounding box center [933, 72] width 46 height 39
click at [472, 13] on button "Search... ⌘ K" at bounding box center [552, 27] width 279 height 30
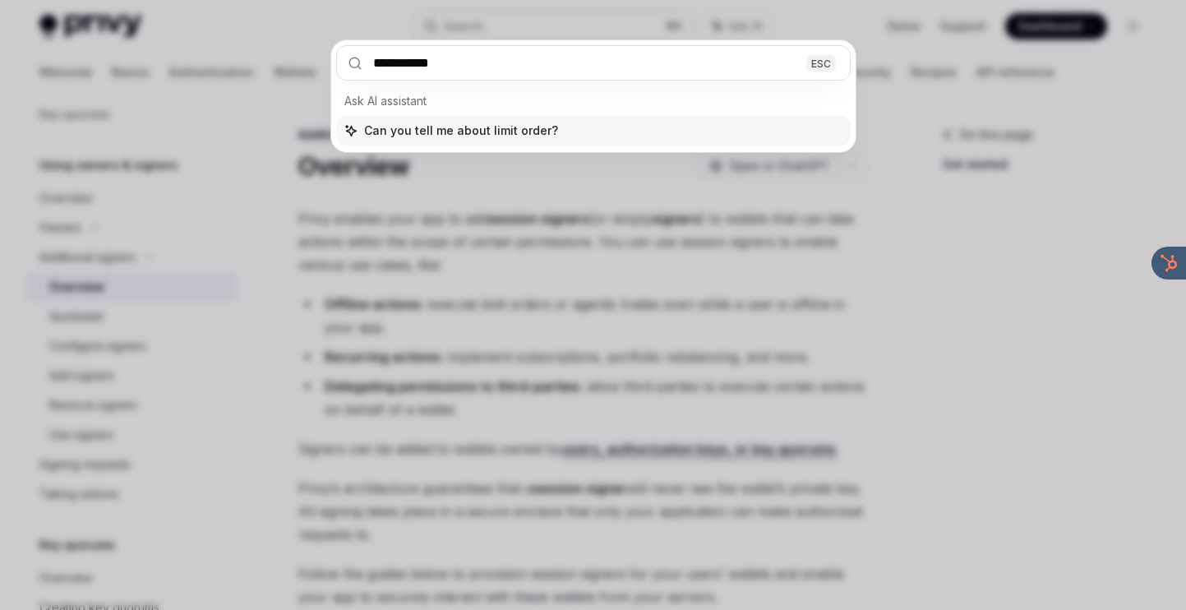
type input "**********"
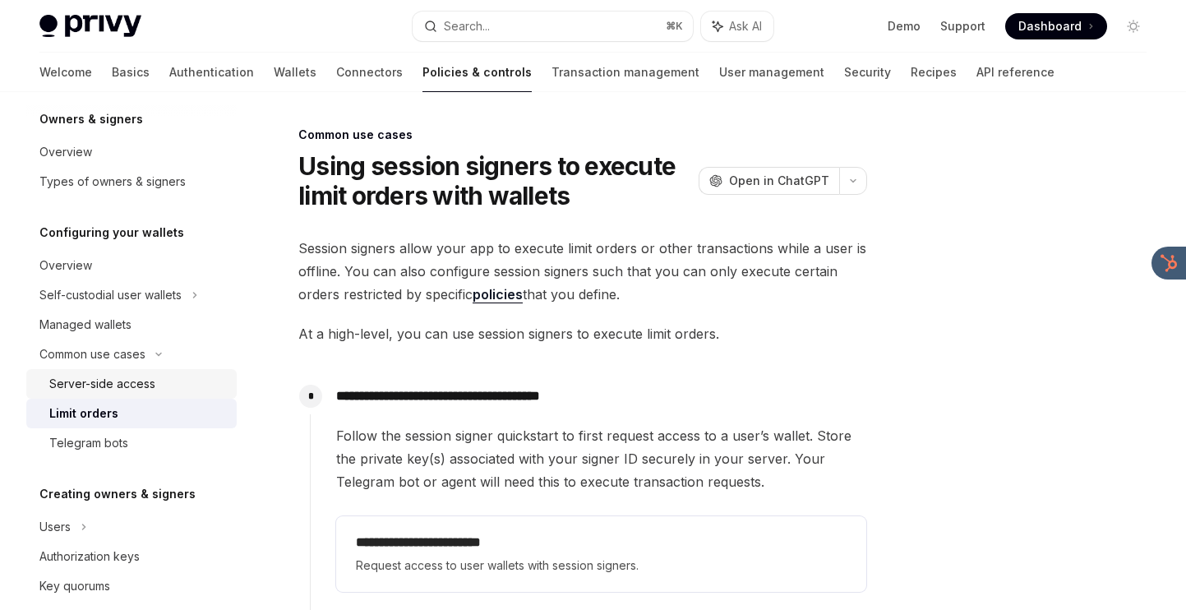
click at [166, 390] on div "Server-side access" at bounding box center [137, 384] width 177 height 20
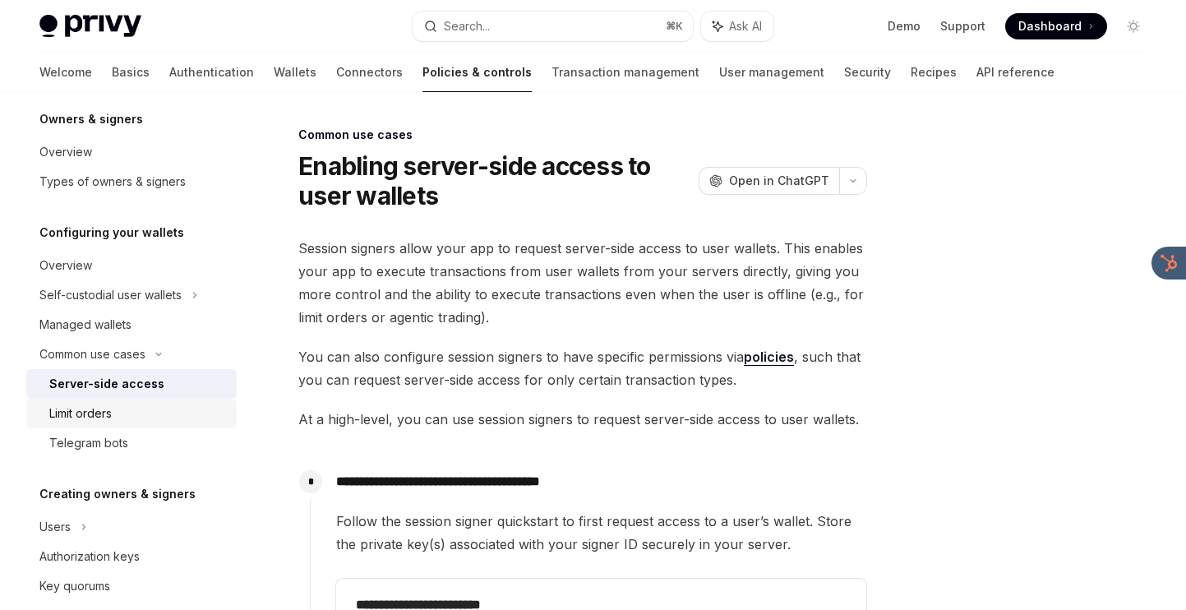
click at [159, 408] on div "Limit orders" at bounding box center [137, 413] width 177 height 20
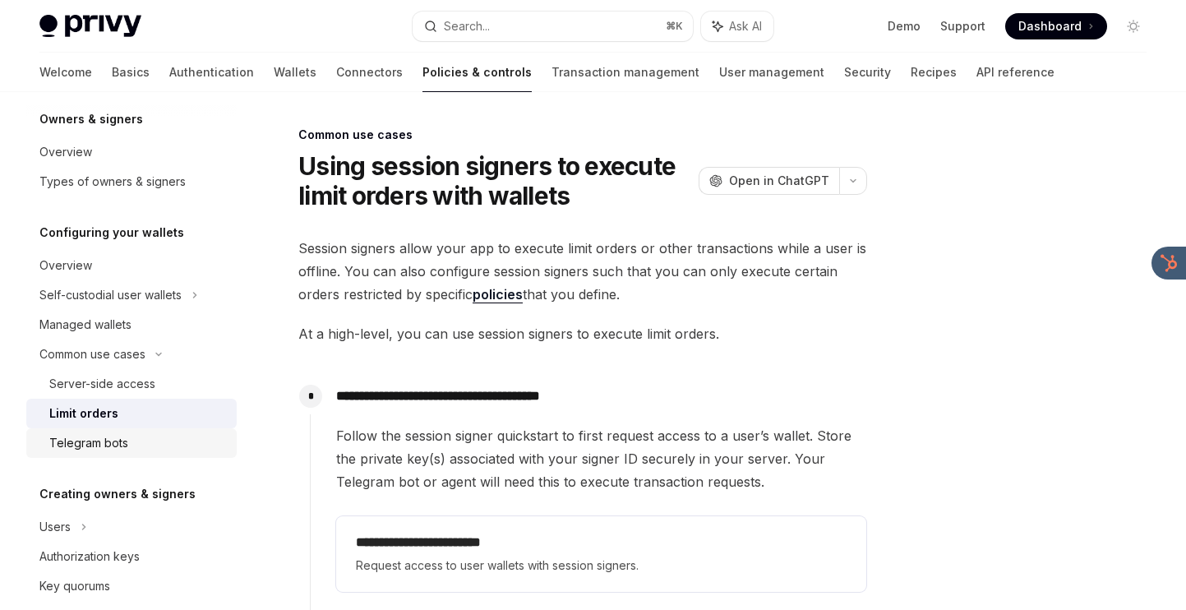
click at [150, 431] on link "Telegram bots" at bounding box center [131, 443] width 210 height 30
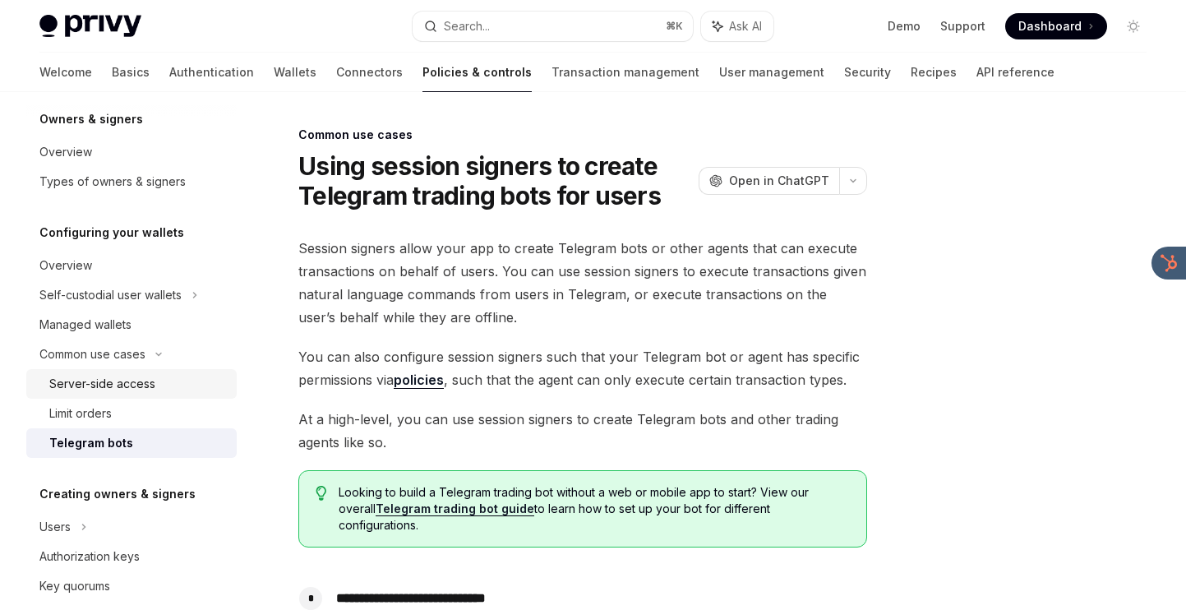
click at [159, 394] on link "Server-side access" at bounding box center [131, 384] width 210 height 30
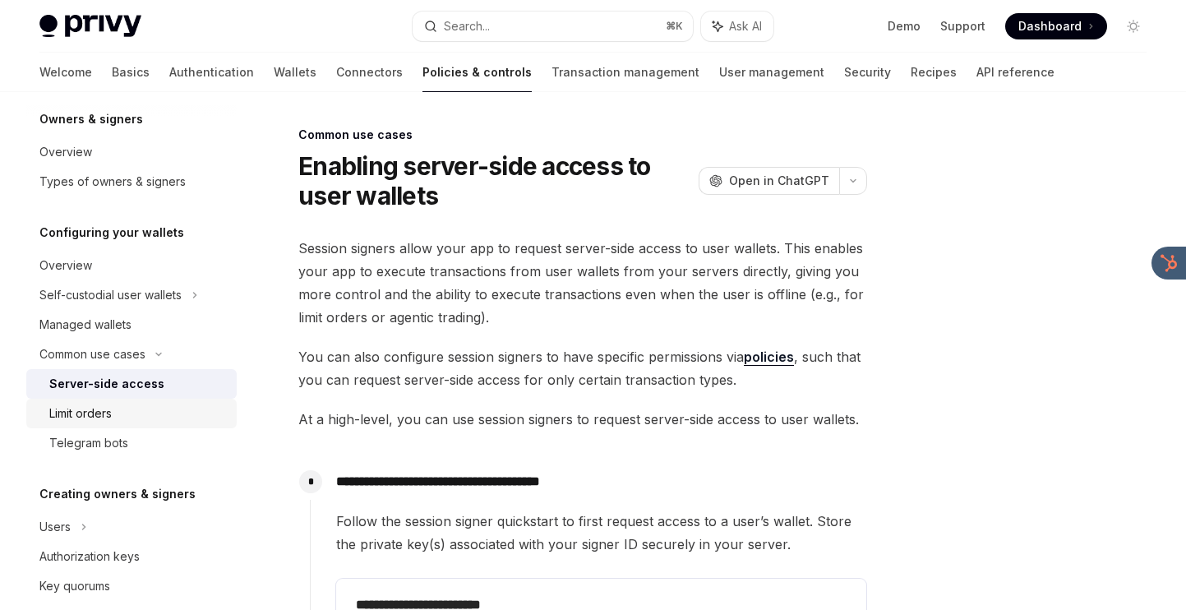
click at [215, 415] on div "Limit orders" at bounding box center [137, 413] width 177 height 20
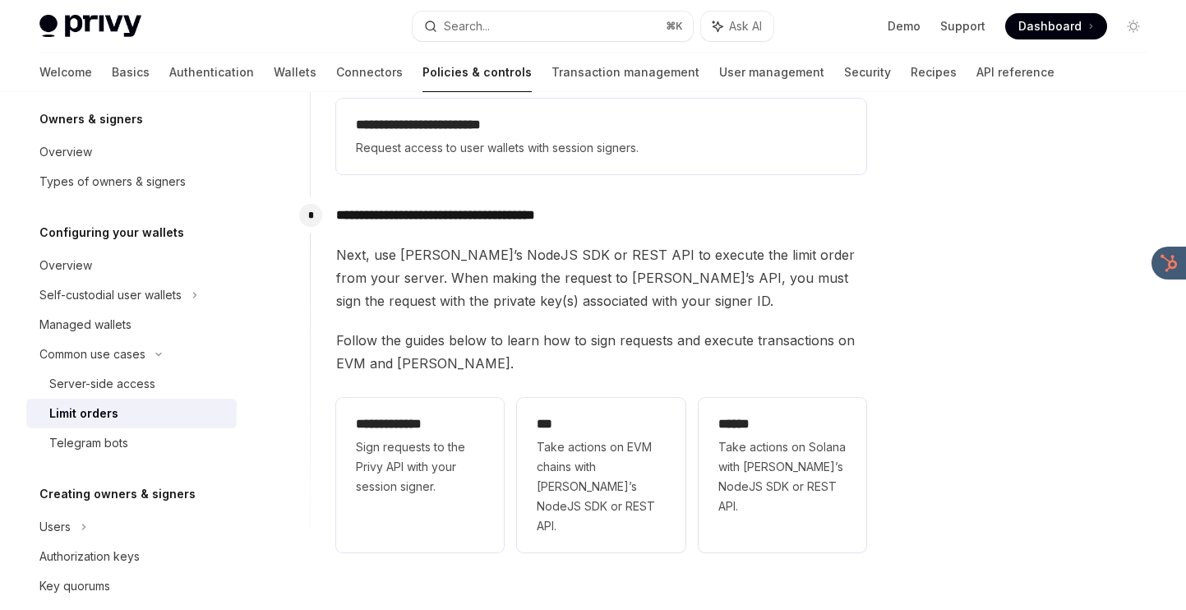
scroll to position [394, 0]
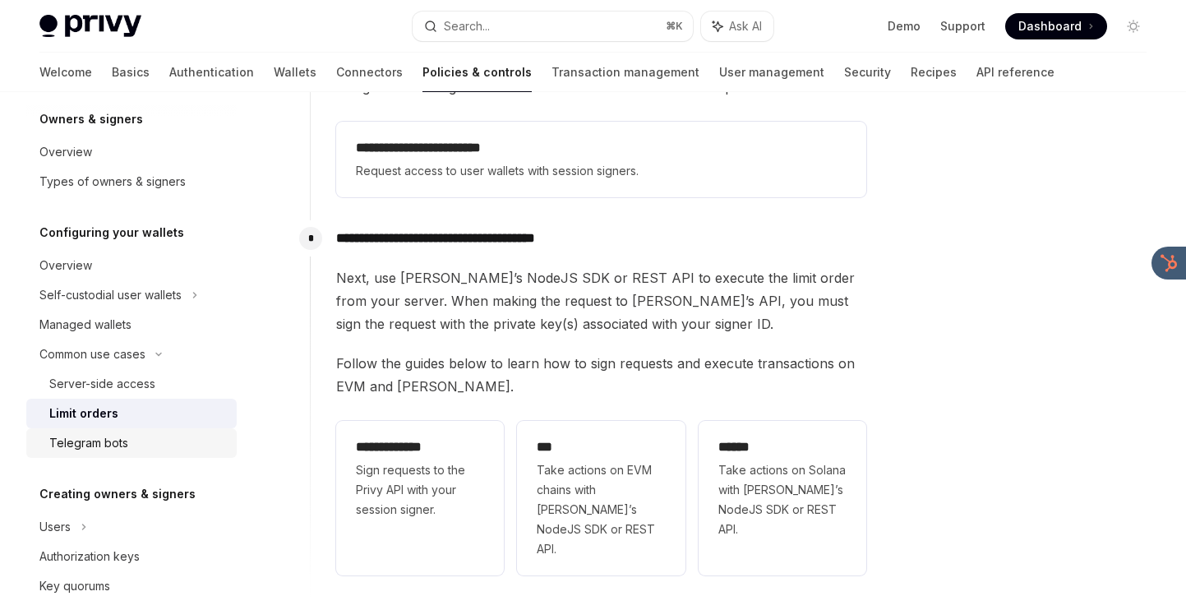
click at [158, 436] on div "Telegram bots" at bounding box center [137, 443] width 177 height 20
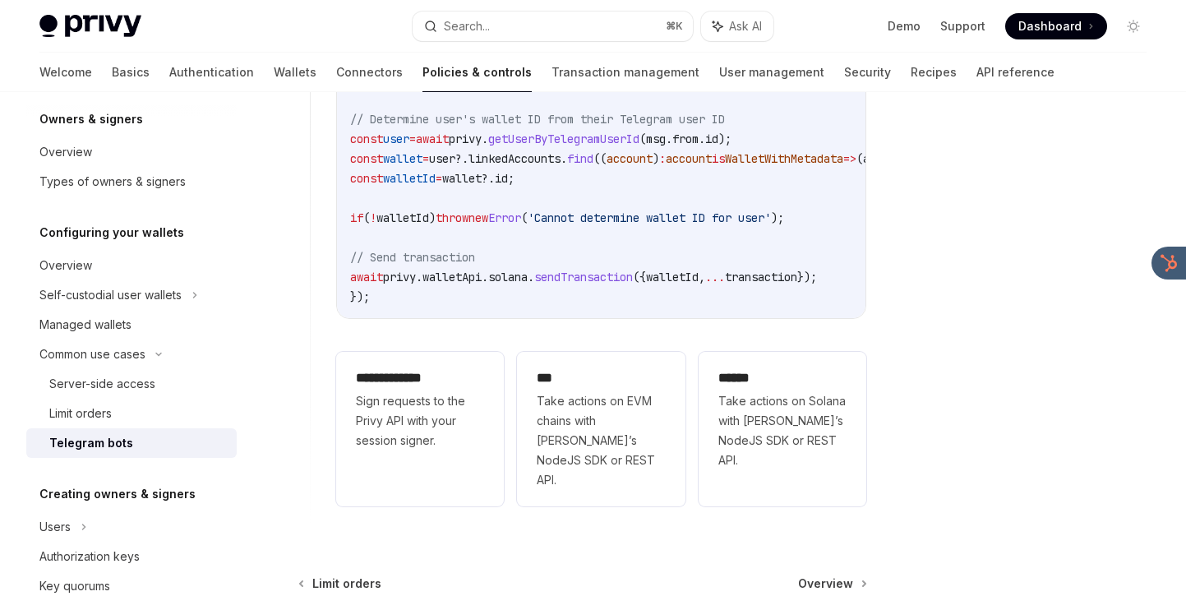
scroll to position [1442, 0]
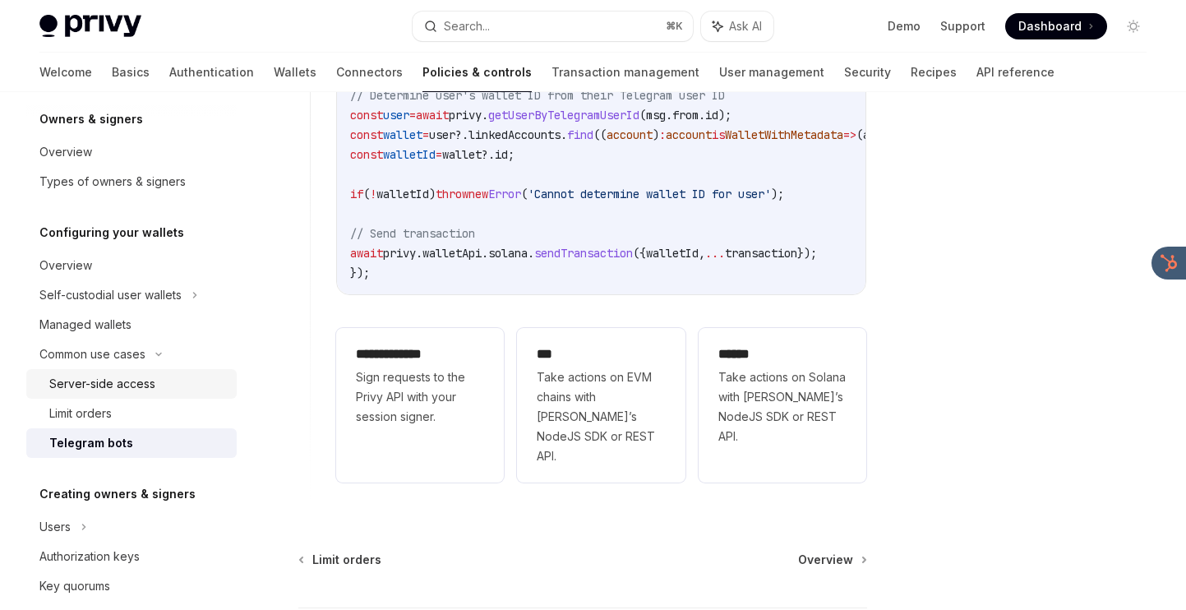
click at [148, 382] on div "Server-side access" at bounding box center [102, 384] width 106 height 20
type textarea "*"
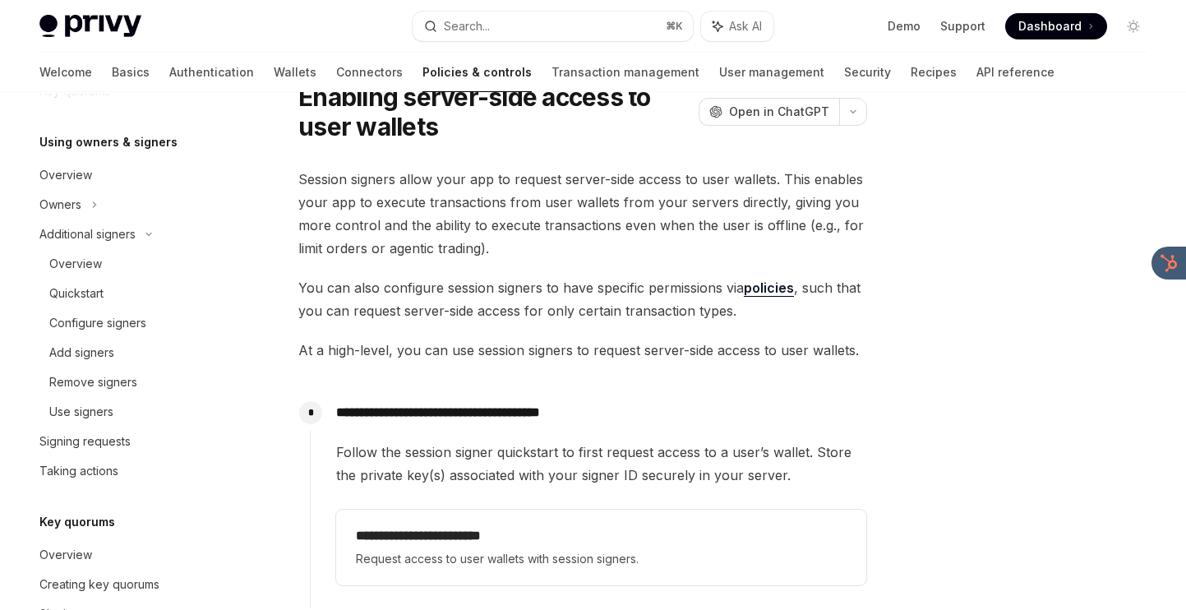
scroll to position [554, 0]
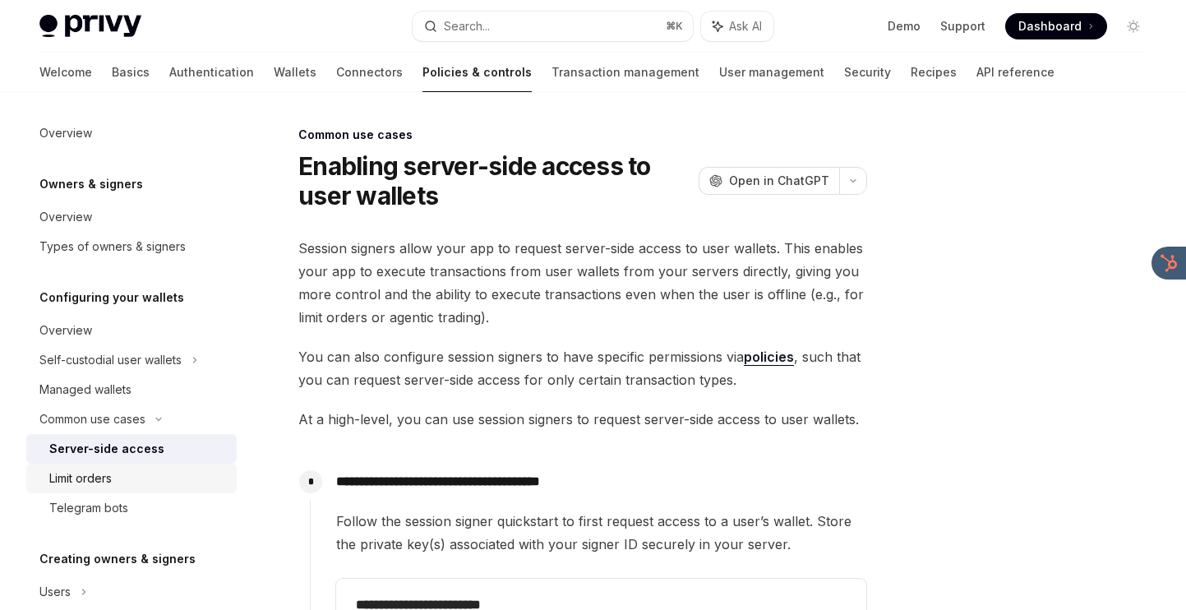
click at [104, 482] on div "Limit orders" at bounding box center [80, 478] width 62 height 20
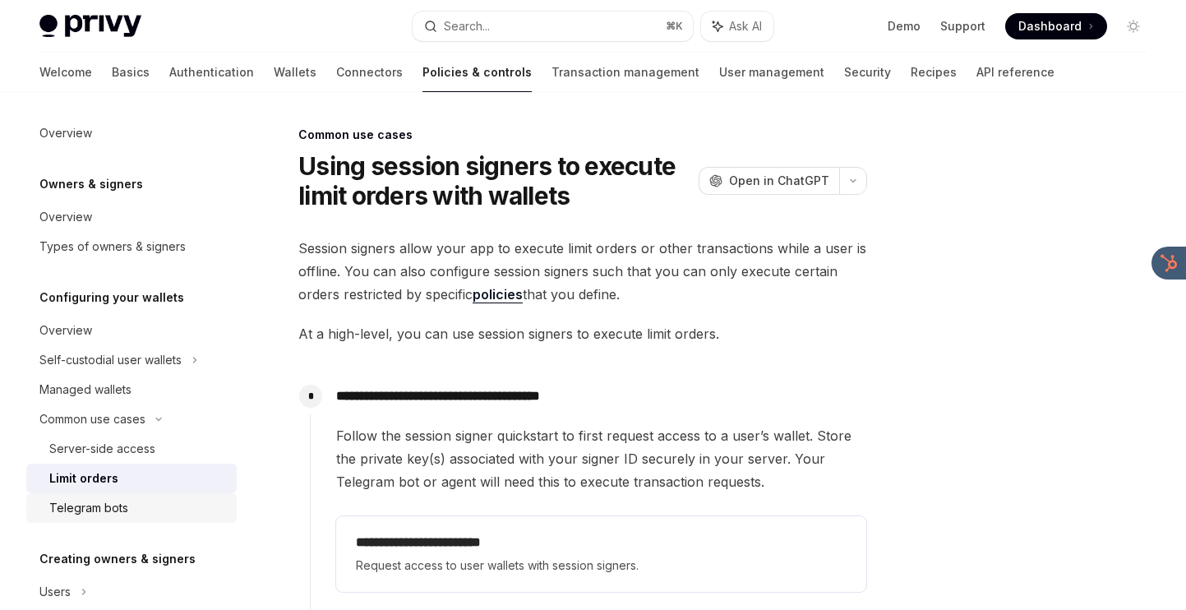
click at [103, 507] on div "Telegram bots" at bounding box center [88, 508] width 79 height 20
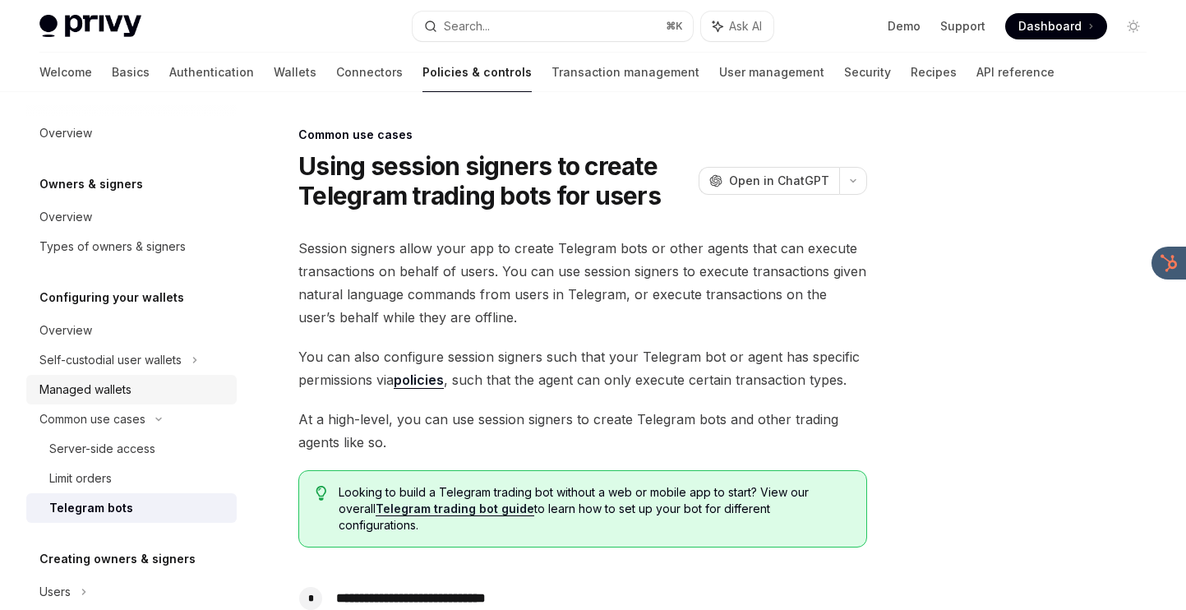
click at [117, 389] on div "Managed wallets" at bounding box center [85, 390] width 92 height 20
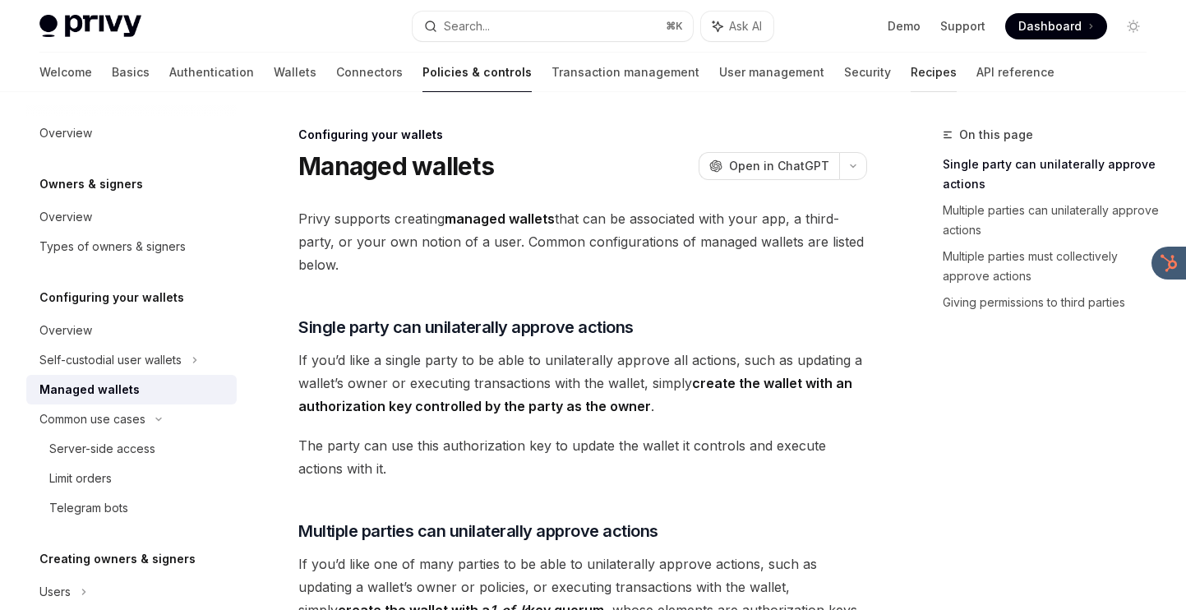
click at [910, 73] on link "Recipes" at bounding box center [933, 72] width 46 height 39
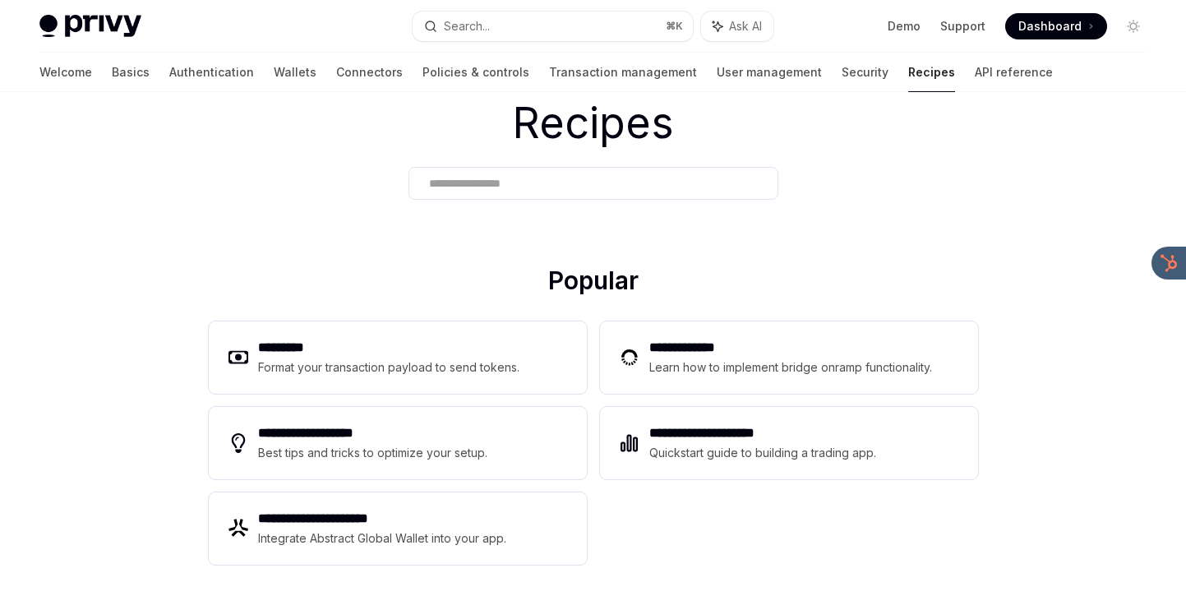
scroll to position [30, 0]
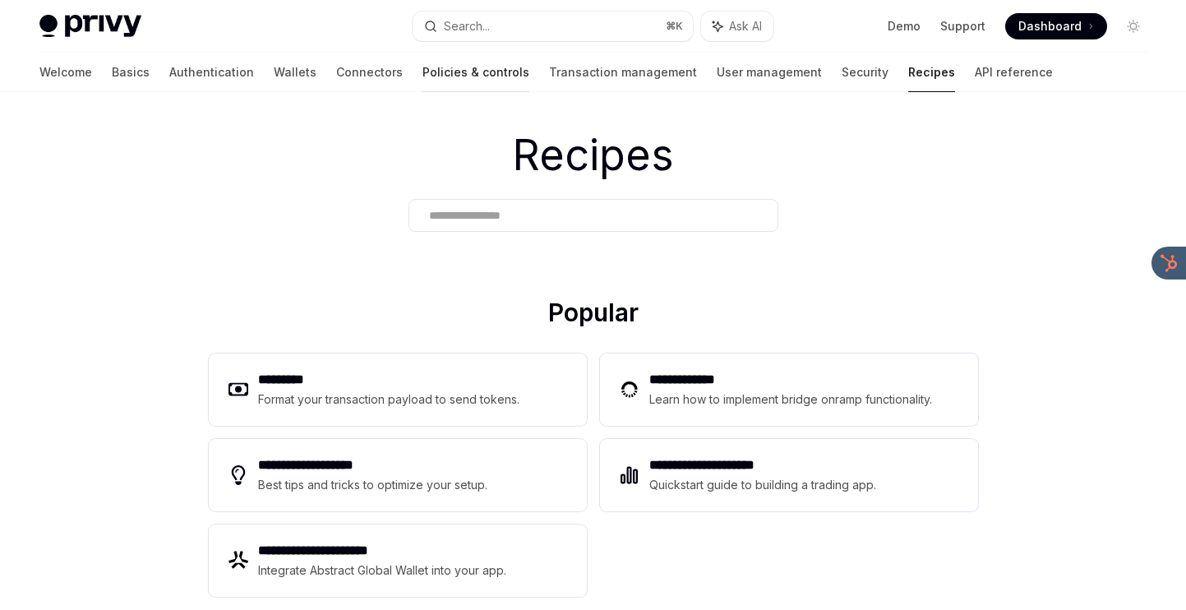
click at [428, 76] on link "Policies & controls" at bounding box center [475, 72] width 107 height 39
type textarea "*"
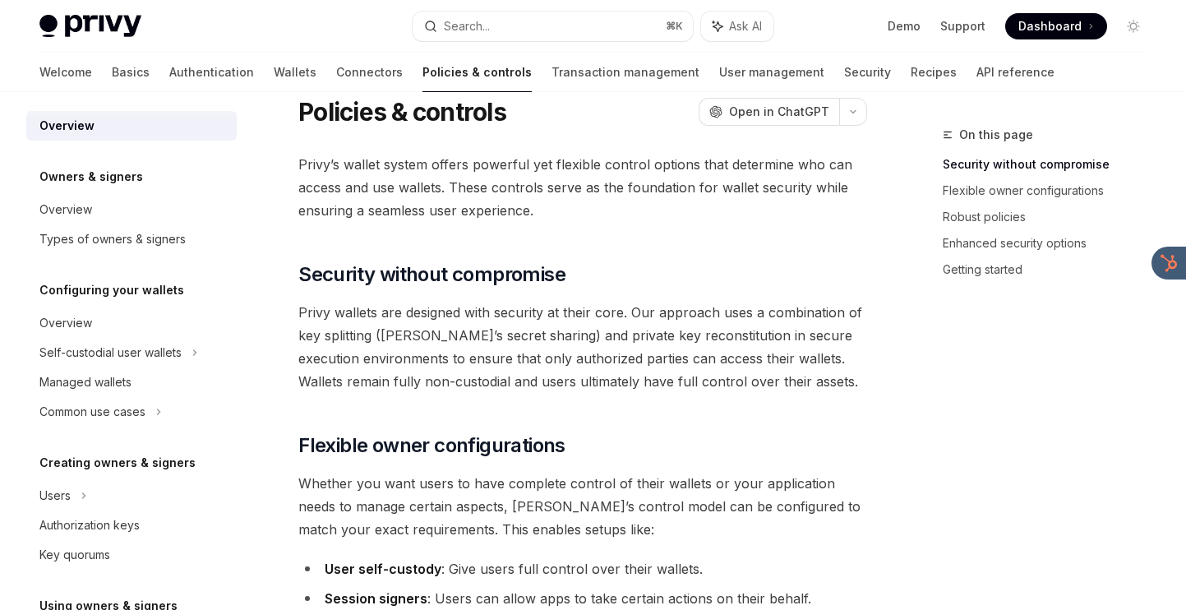
scroll to position [4, 0]
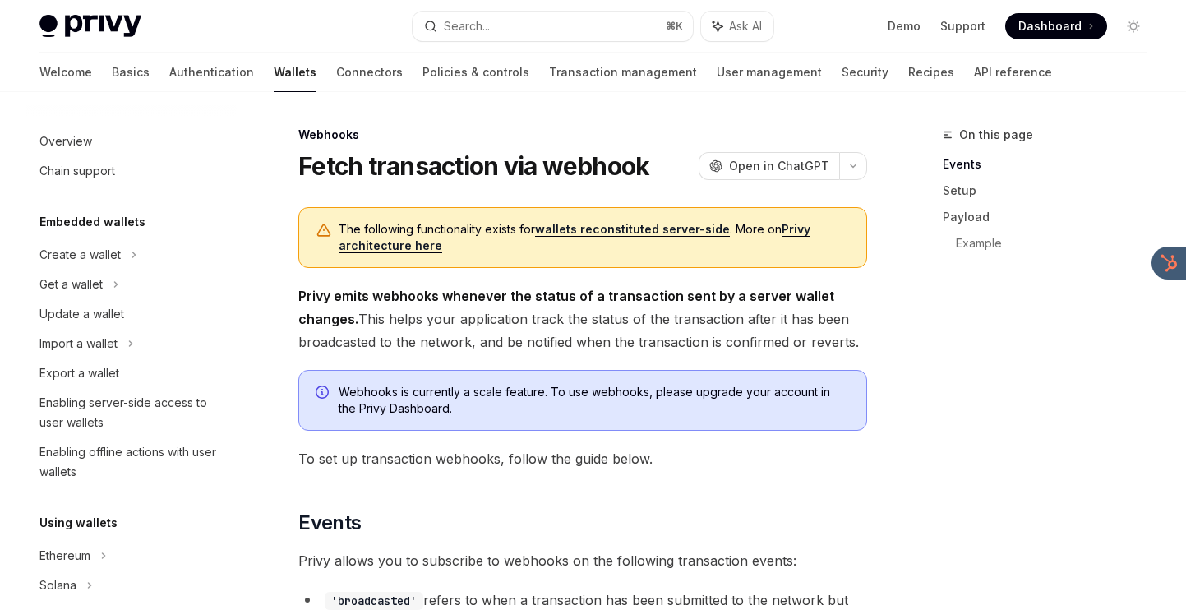
scroll to position [698, 0]
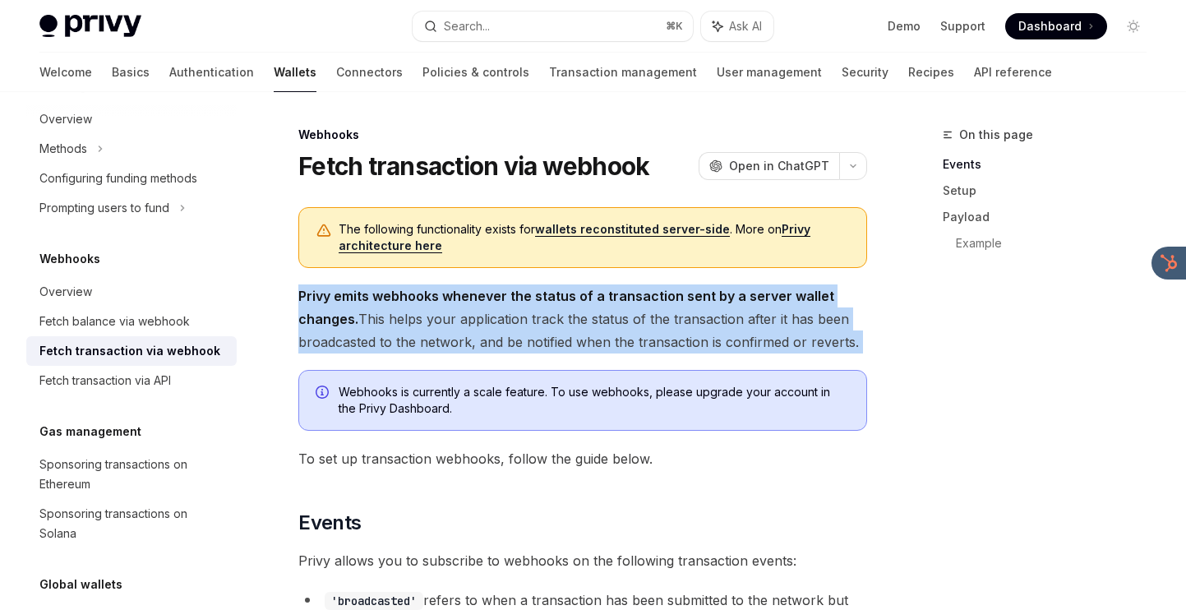
drag, startPoint x: 518, startPoint y: 284, endPoint x: 519, endPoint y: 356, distance: 72.3
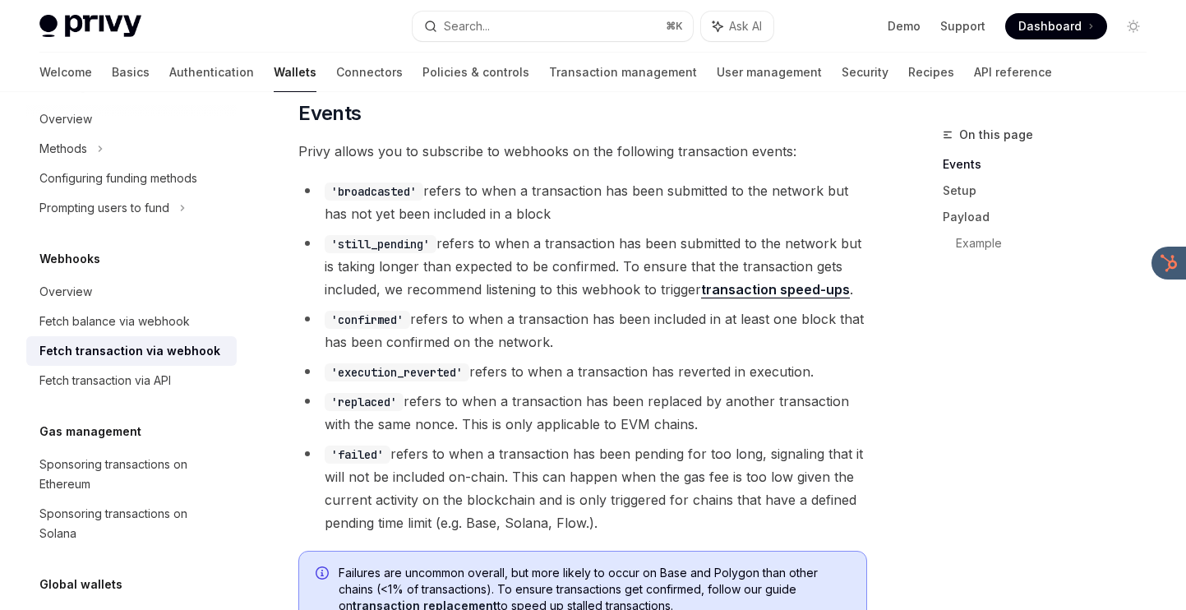
scroll to position [410, 0]
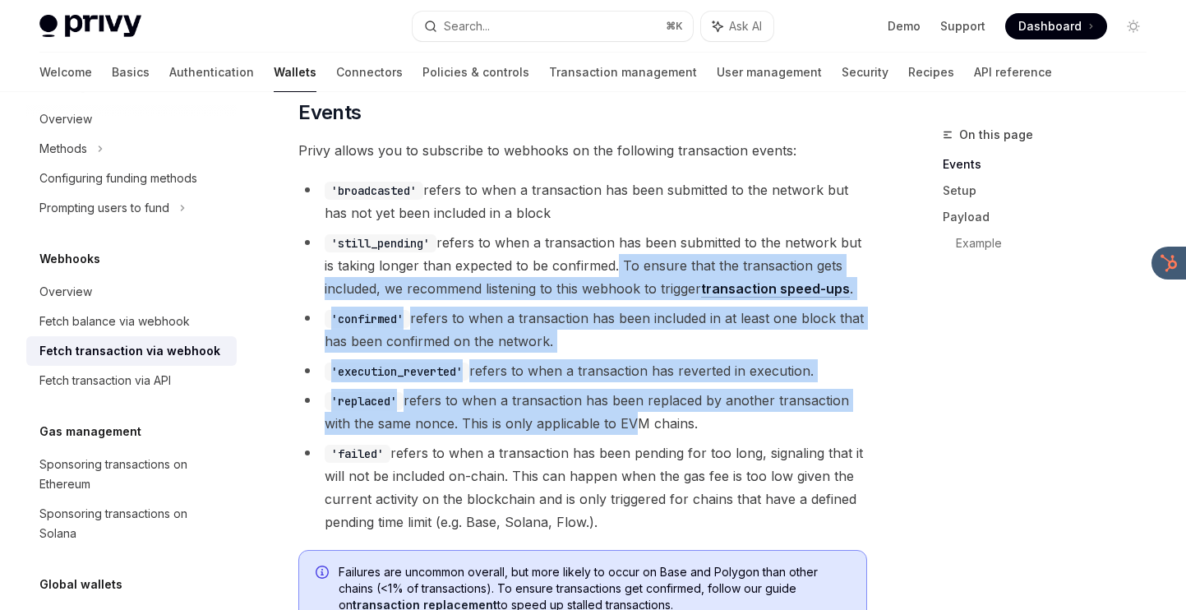
drag, startPoint x: 630, startPoint y: 427, endPoint x: 613, endPoint y: 264, distance: 164.4
click at [613, 264] on ul "'broadcasted' refers to when a transaction has been submitted to the network bu…" at bounding box center [582, 355] width 569 height 355
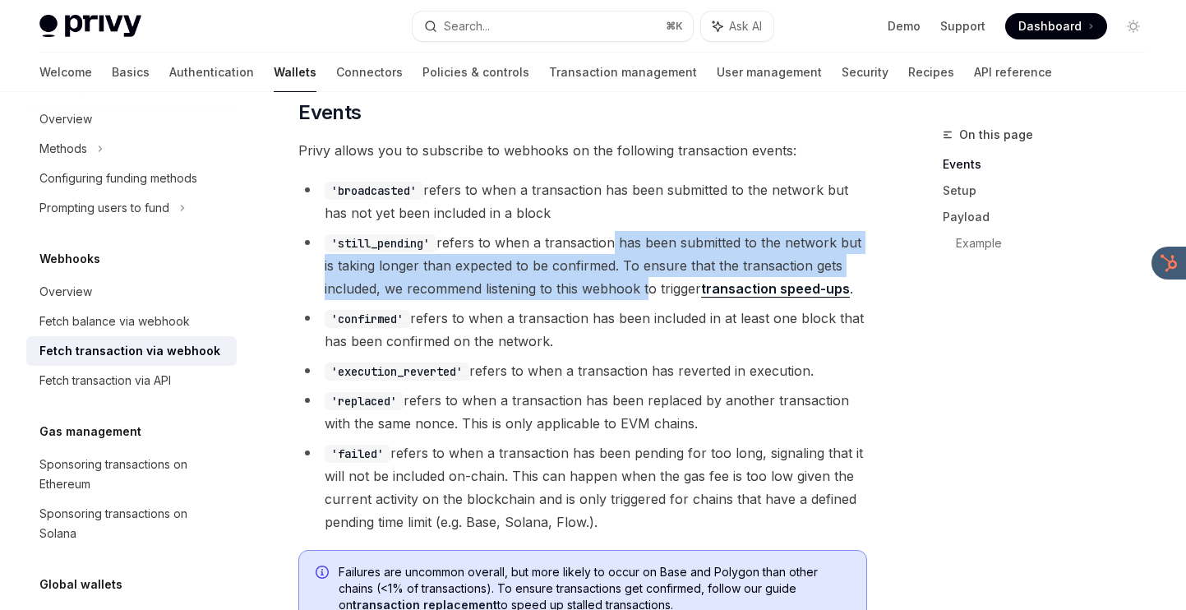
drag, startPoint x: 611, startPoint y: 241, endPoint x: 643, endPoint y: 287, distance: 56.1
click at [643, 287] on li "'still_pending' refers to when a transaction has been submitted to the network …" at bounding box center [582, 265] width 569 height 69
click at [214, 316] on div "Fetch balance via webhook" at bounding box center [132, 321] width 187 height 20
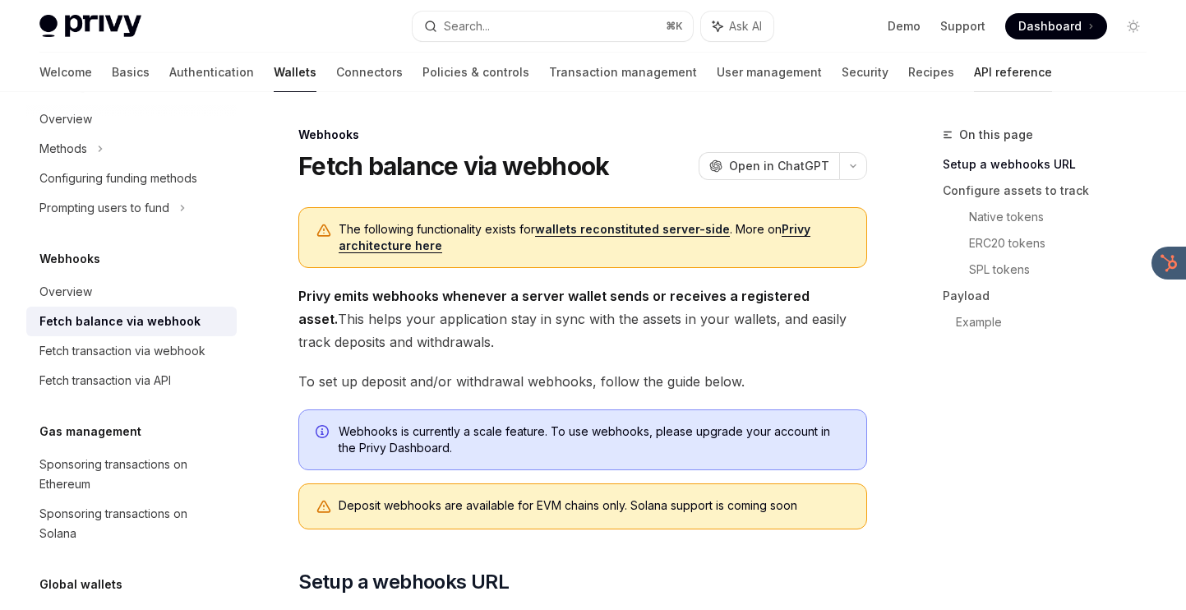
click at [974, 81] on link "API reference" at bounding box center [1013, 72] width 78 height 39
click at [549, 87] on link "Transaction management" at bounding box center [623, 72] width 148 height 39
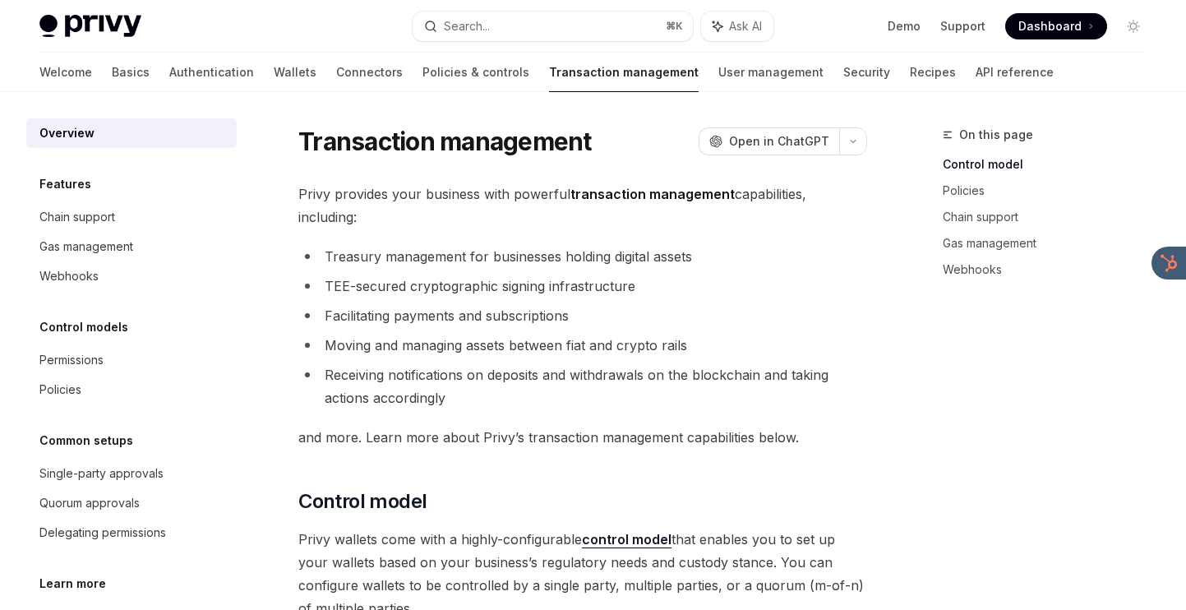
drag, startPoint x: 454, startPoint y: 219, endPoint x: 482, endPoint y: 415, distance: 197.4
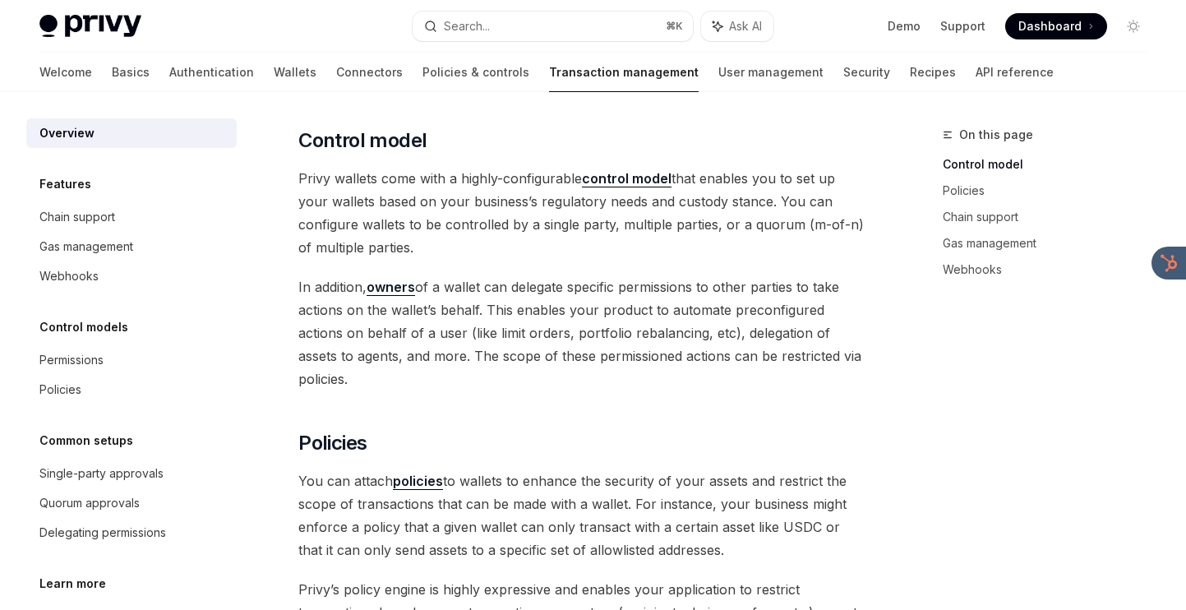
scroll to position [362, 0]
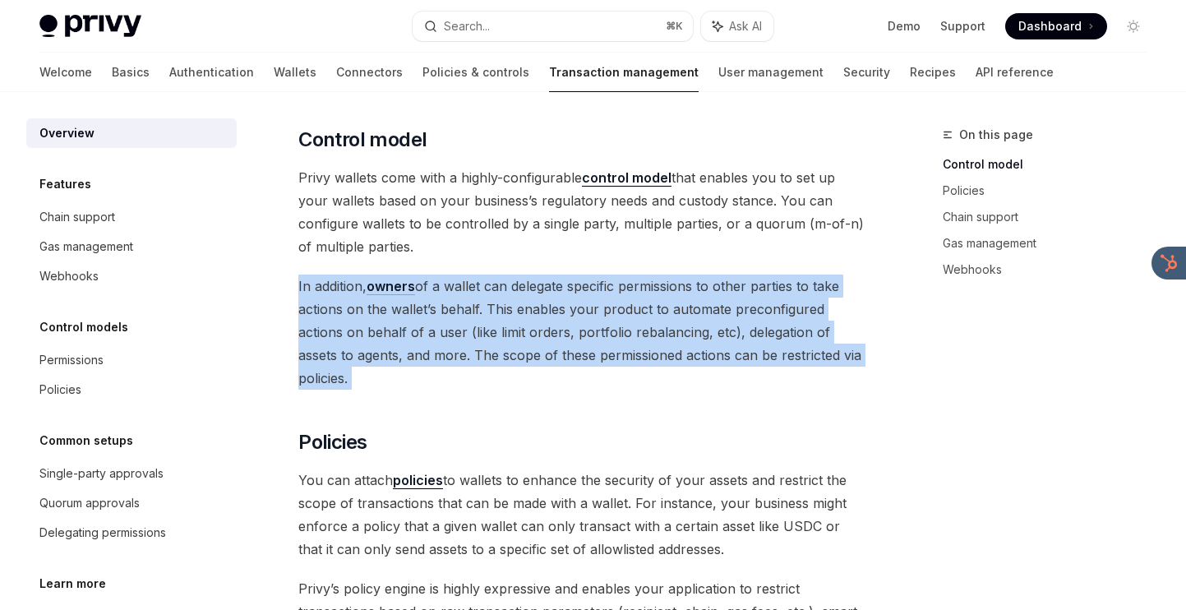
drag, startPoint x: 500, startPoint y: 388, endPoint x: 538, endPoint y: 262, distance: 131.5
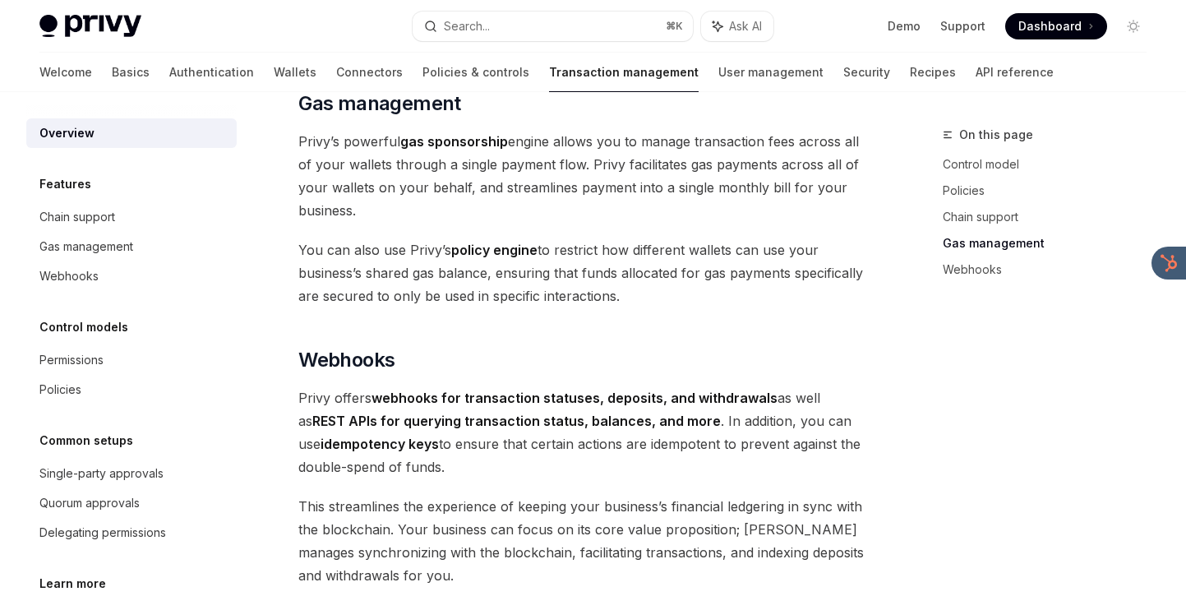
scroll to position [1654, 0]
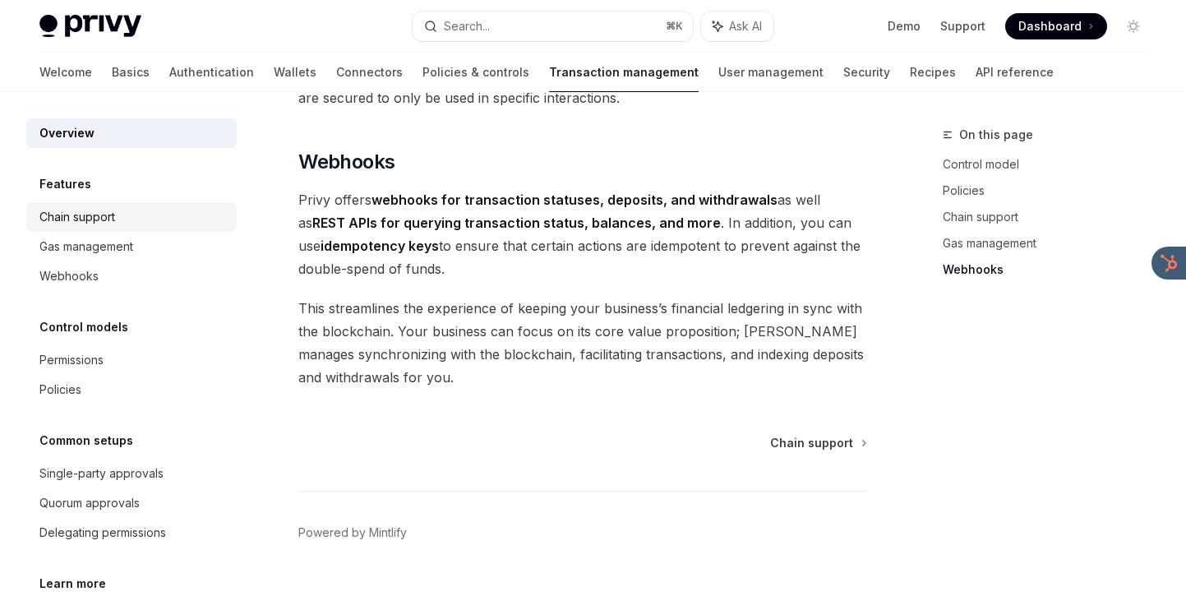
click at [140, 214] on div "Chain support" at bounding box center [132, 217] width 187 height 20
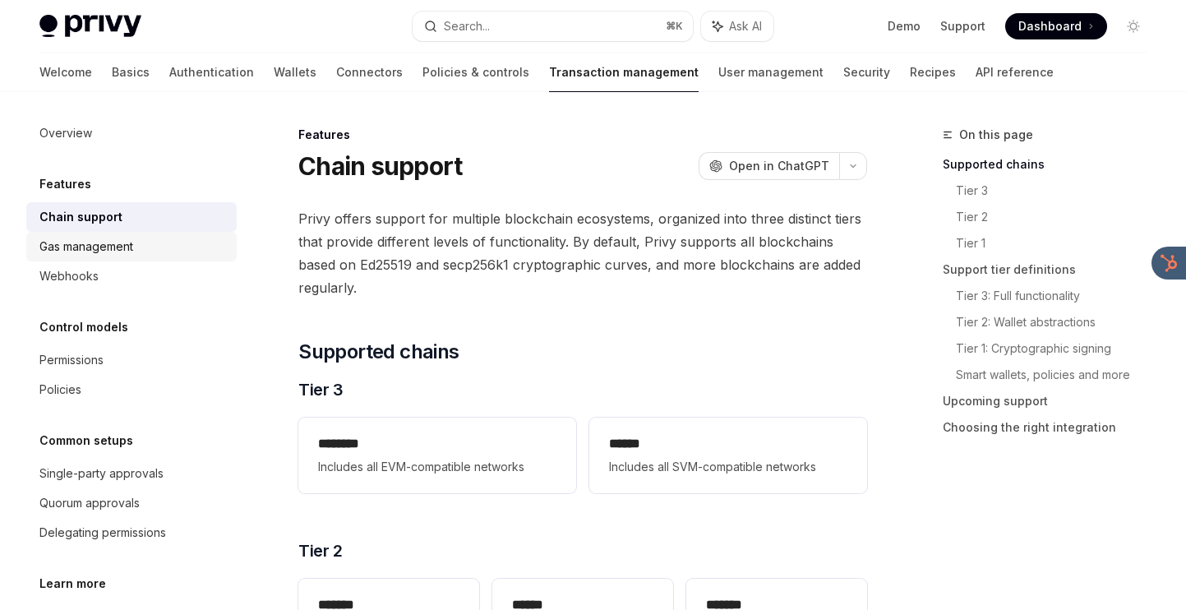
click at [131, 250] on div "Gas management" at bounding box center [86, 247] width 94 height 20
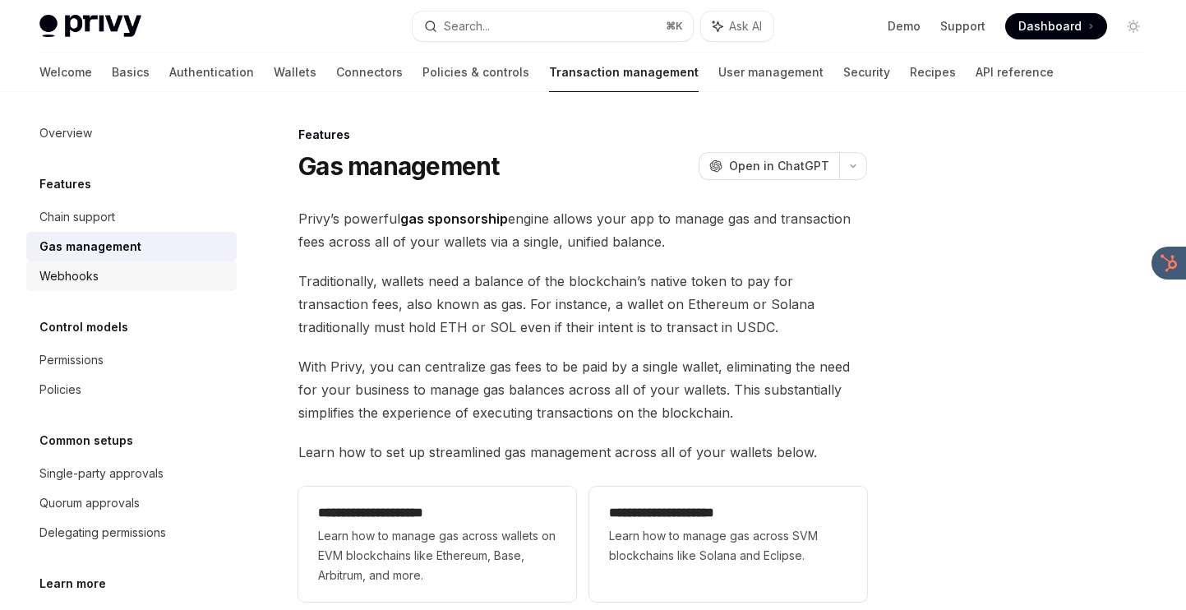
click at [116, 273] on div "Webhooks" at bounding box center [132, 276] width 187 height 20
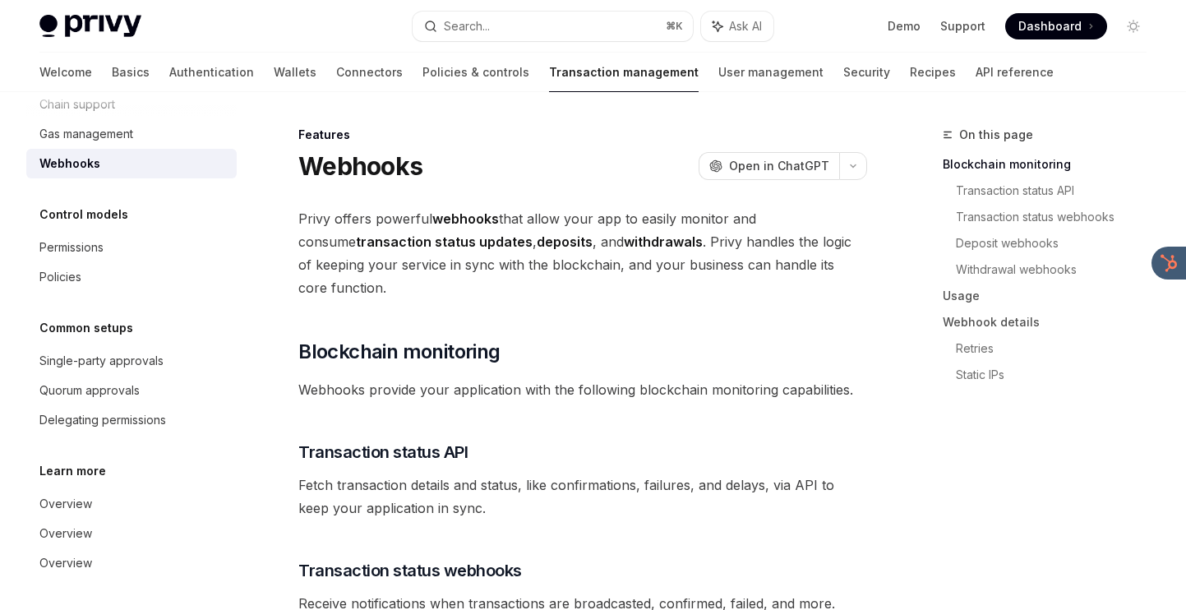
scroll to position [113, 0]
click at [118, 236] on link "Permissions" at bounding box center [131, 247] width 210 height 30
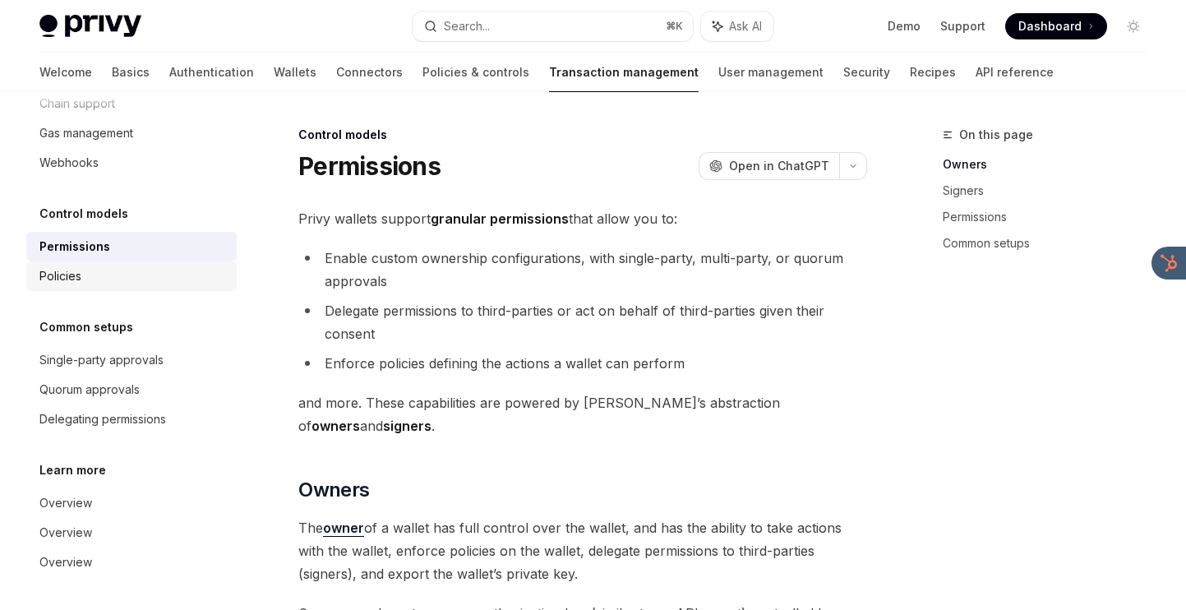
click at [104, 271] on div "Policies" at bounding box center [132, 276] width 187 height 20
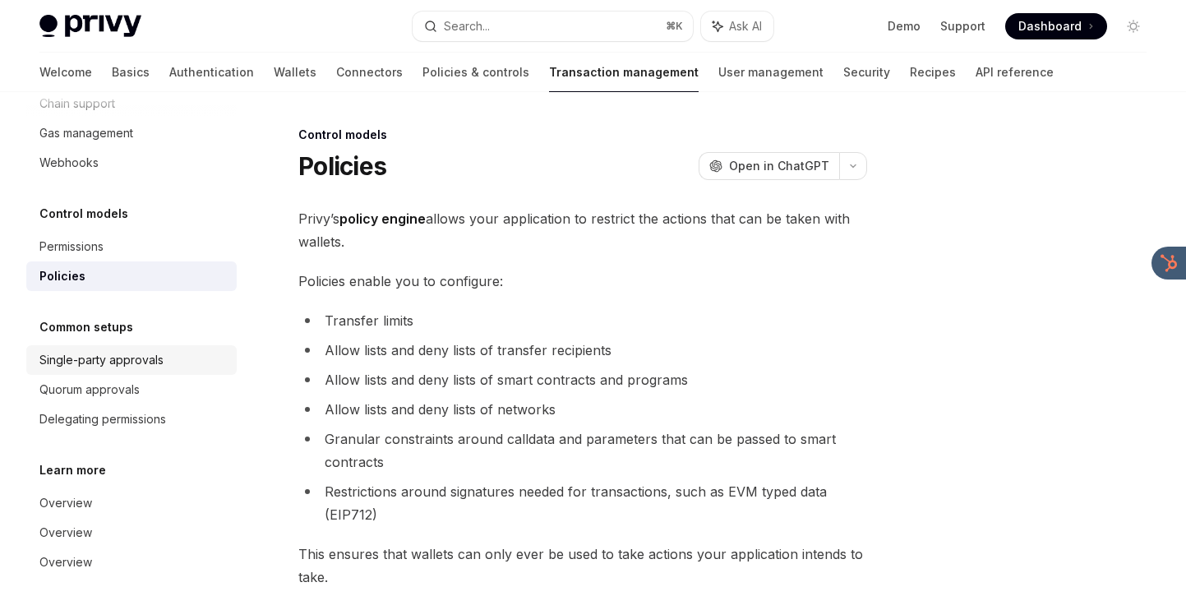
click at [104, 367] on div "Single-party approvals" at bounding box center [101, 360] width 124 height 20
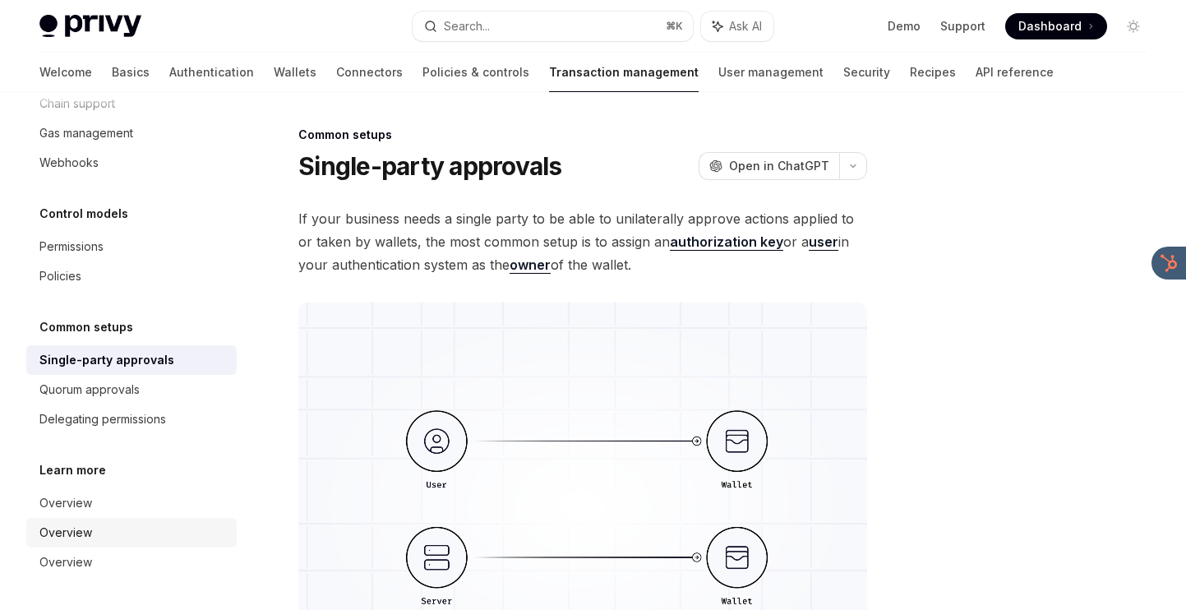
click at [68, 519] on link "Overview" at bounding box center [131, 533] width 210 height 30
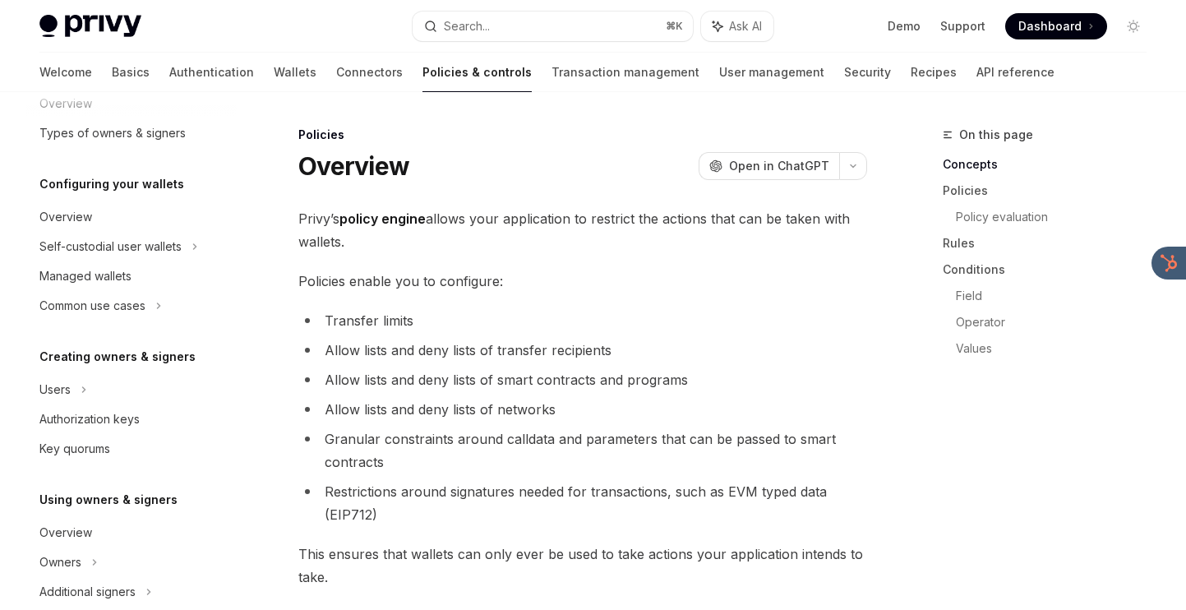
scroll to position [547, 0]
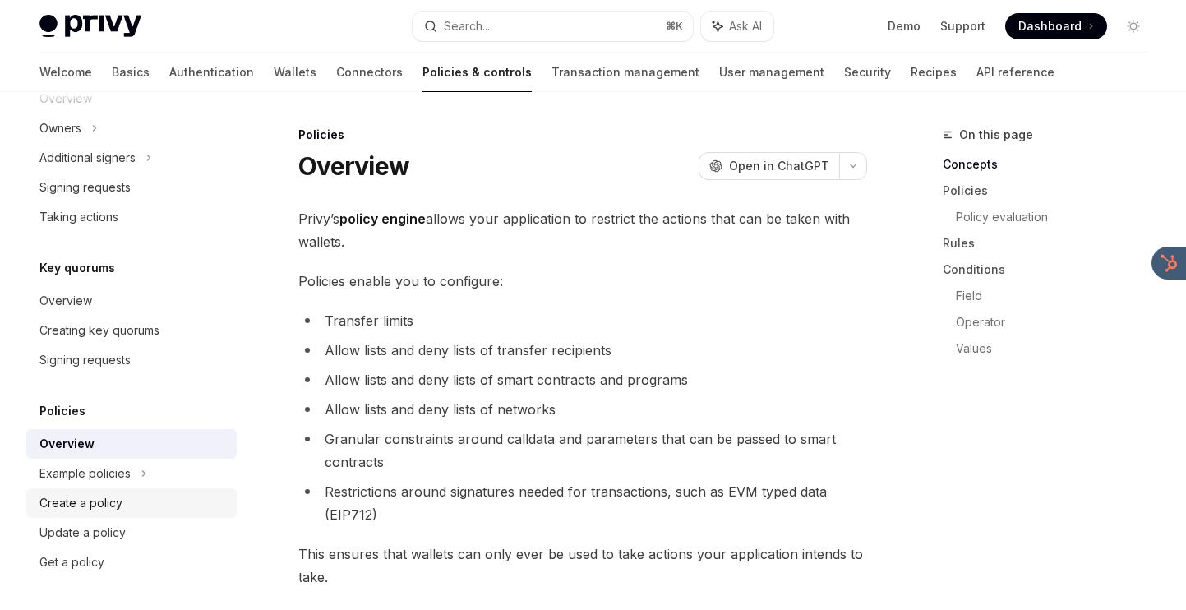
click at [75, 493] on div "Create a policy" at bounding box center [80, 503] width 83 height 20
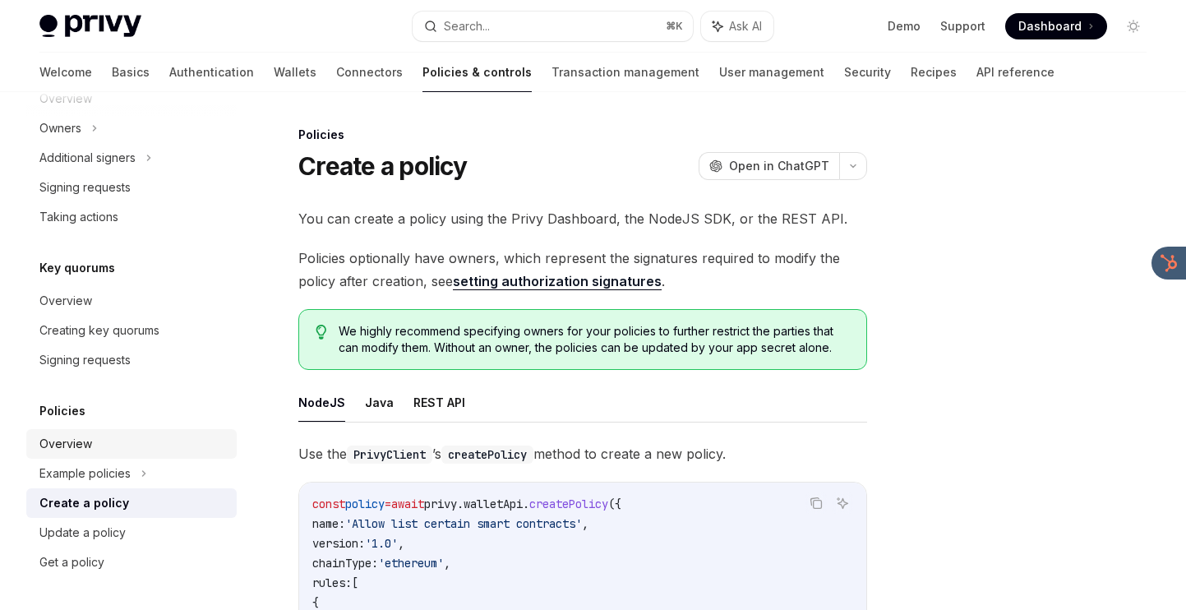
click at [85, 431] on link "Overview" at bounding box center [131, 444] width 210 height 30
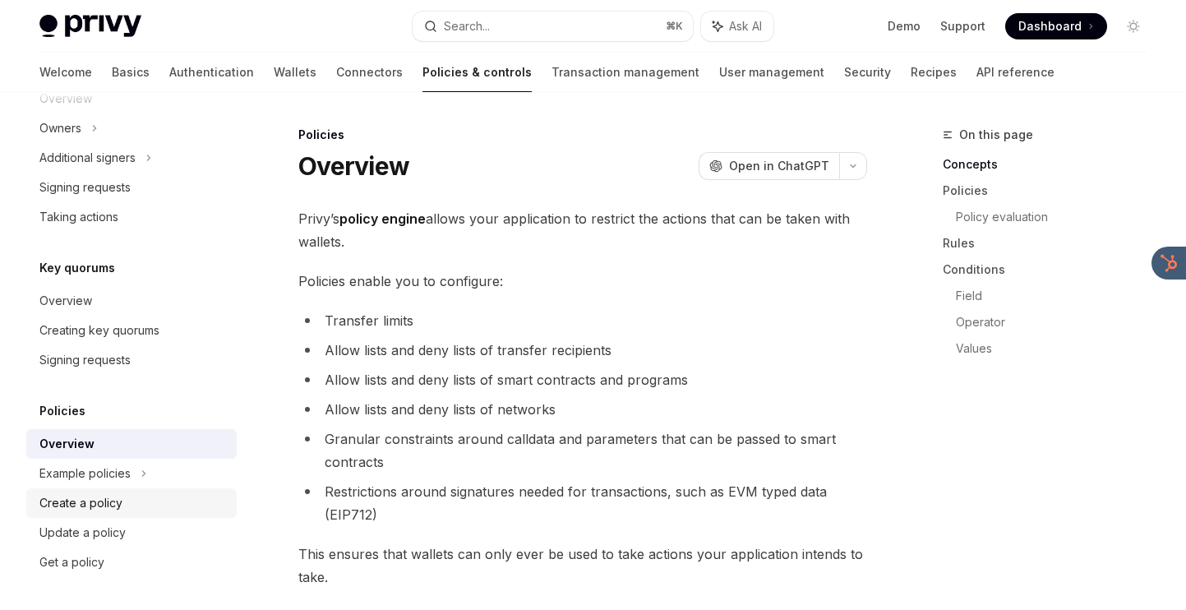
click at [78, 511] on div "Create a policy" at bounding box center [80, 503] width 83 height 20
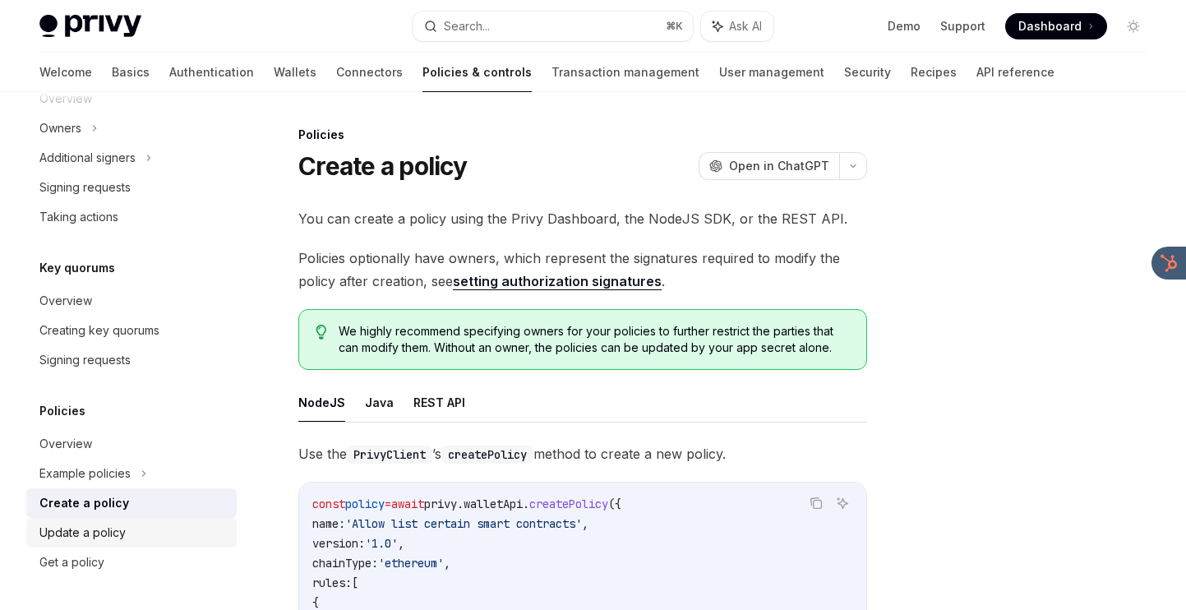
click at [78, 542] on link "Update a policy" at bounding box center [131, 533] width 210 height 30
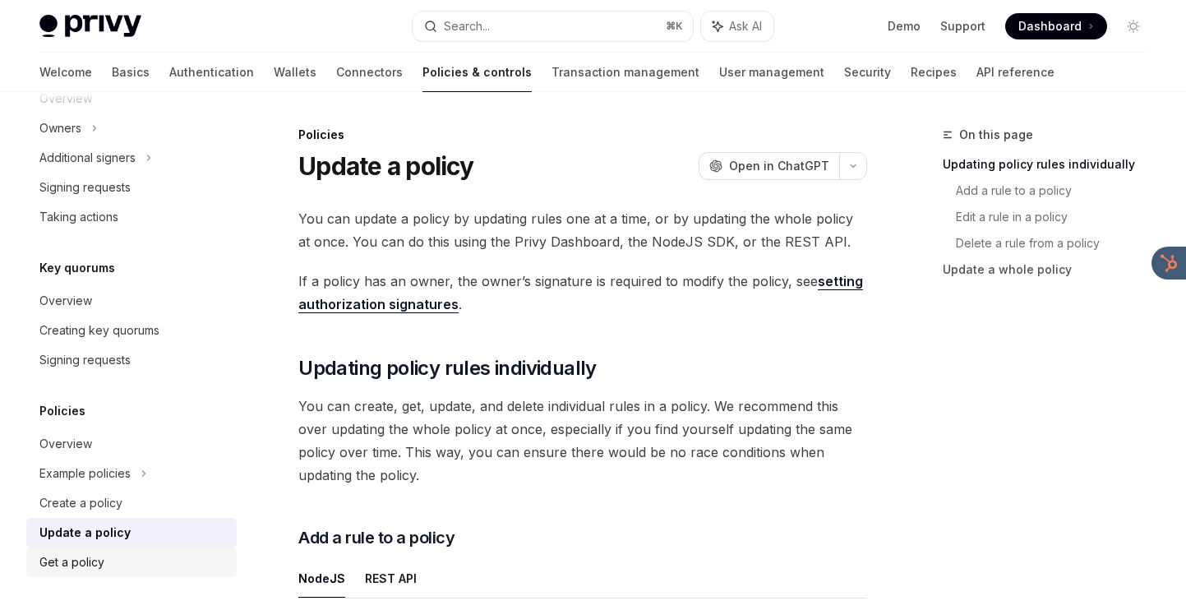
click at [78, 563] on div "Get a policy" at bounding box center [71, 562] width 65 height 20
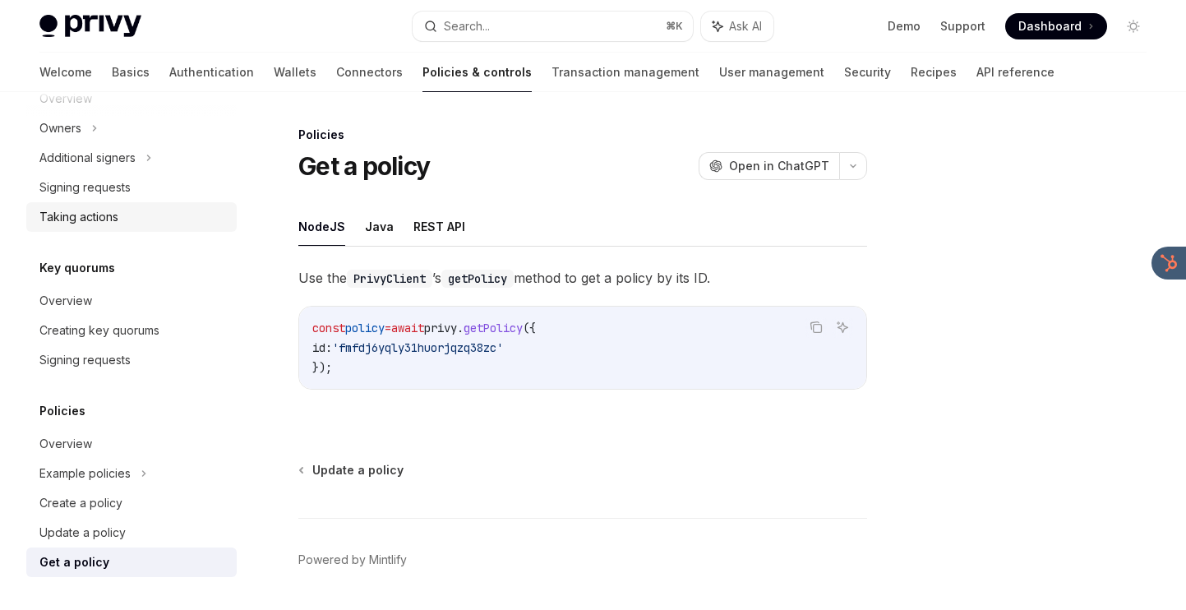
click at [112, 223] on div "Taking actions" at bounding box center [78, 217] width 79 height 20
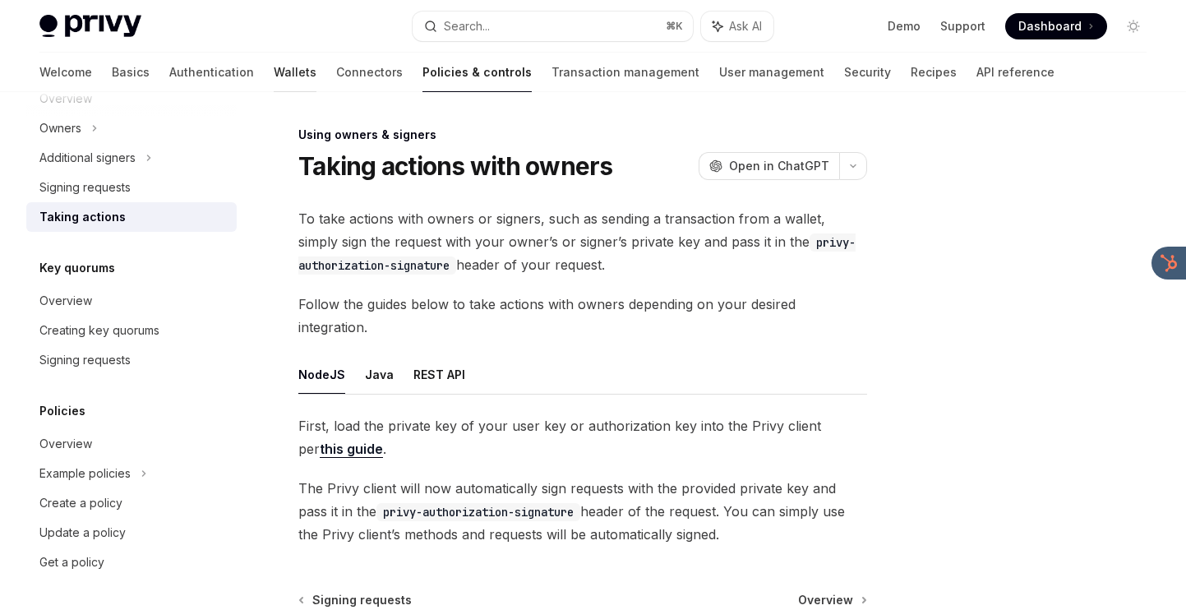
click at [274, 78] on link "Wallets" at bounding box center [295, 72] width 43 height 39
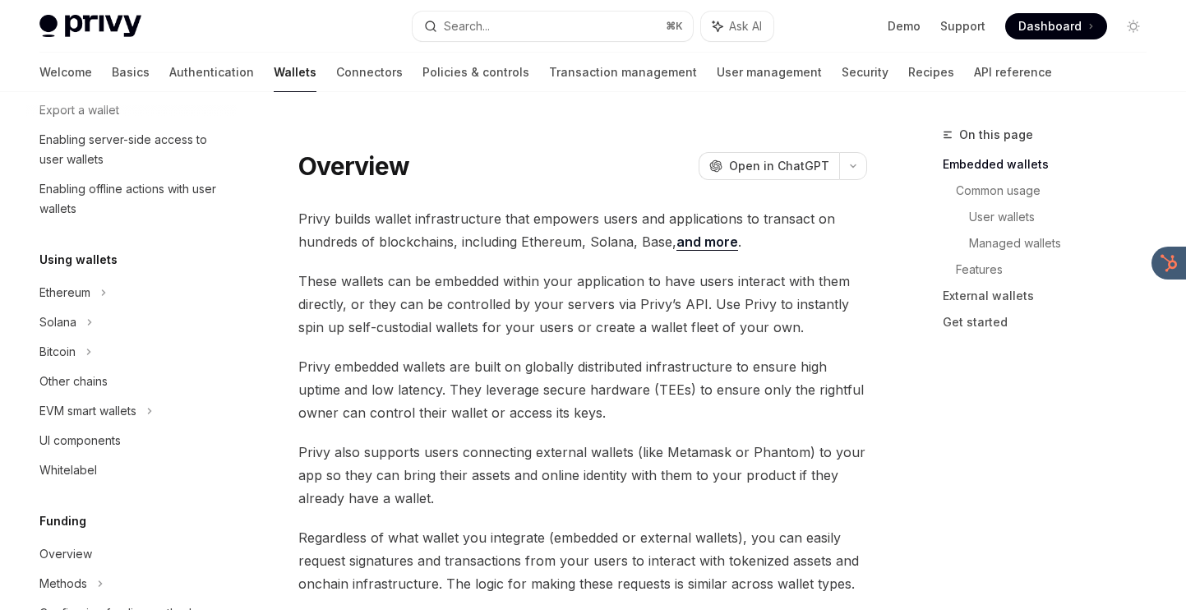
scroll to position [276, 0]
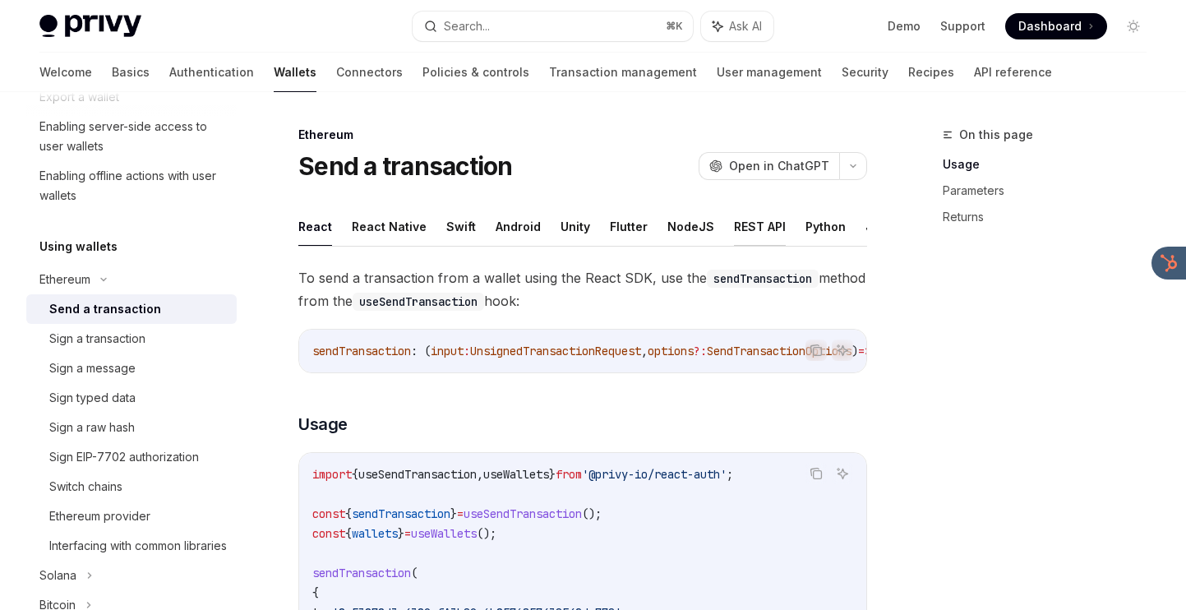
click at [759, 233] on button "REST API" at bounding box center [760, 226] width 52 height 39
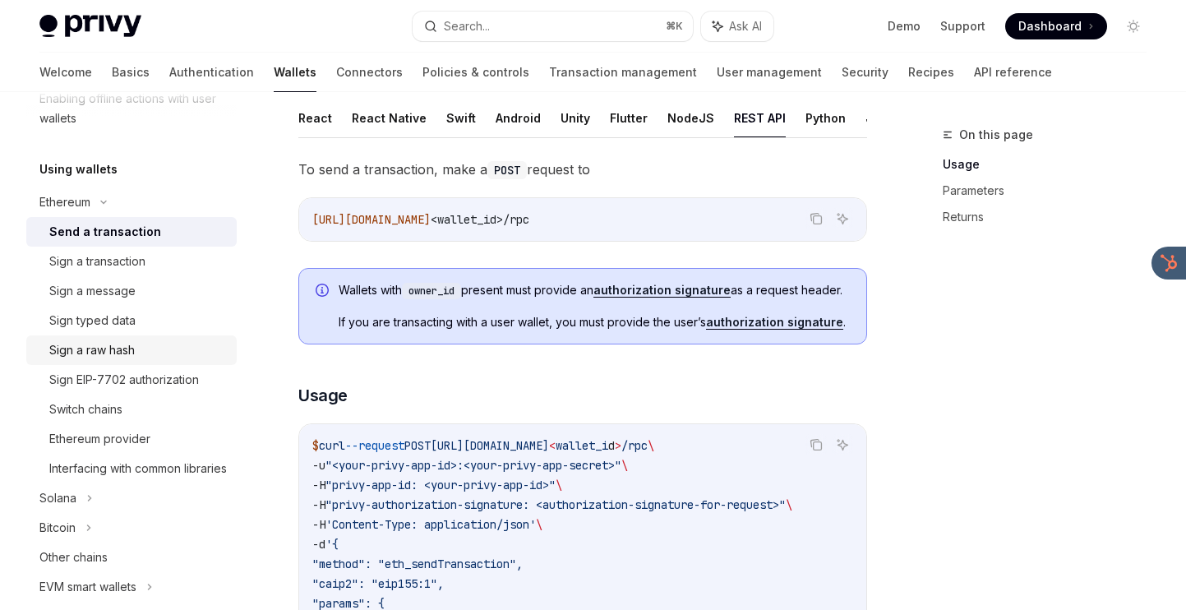
scroll to position [354, 0]
click at [974, 75] on link "API reference" at bounding box center [1013, 72] width 78 height 39
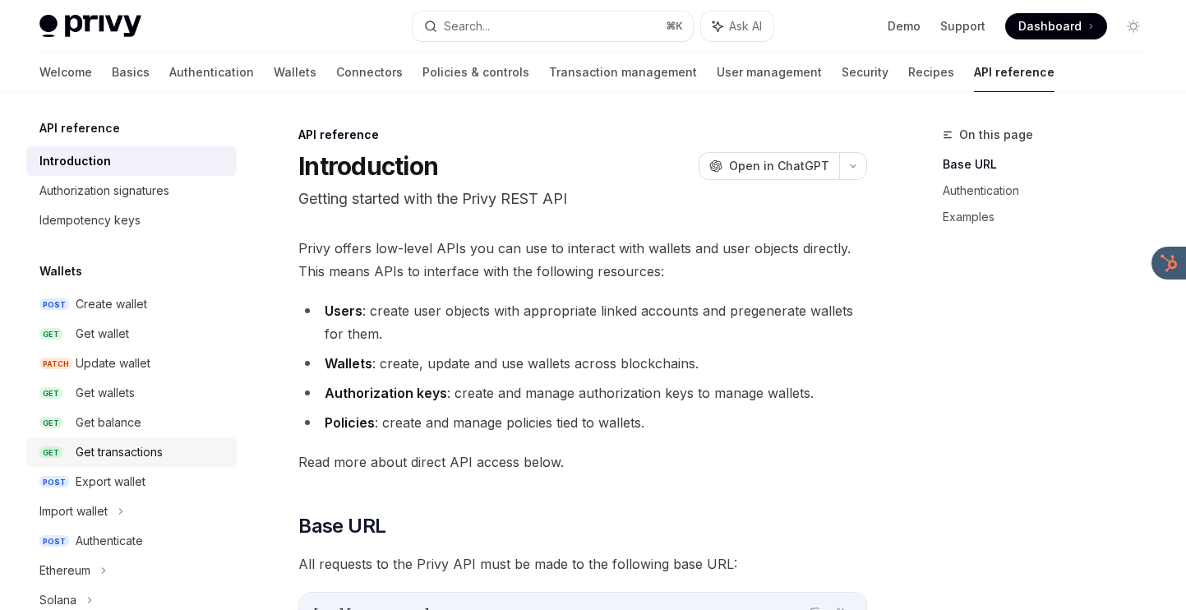
click at [116, 454] on div "Get transactions" at bounding box center [119, 452] width 87 height 20
type textarea "*"
click at [153, 414] on div "Get balance" at bounding box center [151, 423] width 151 height 20
type textarea "*"
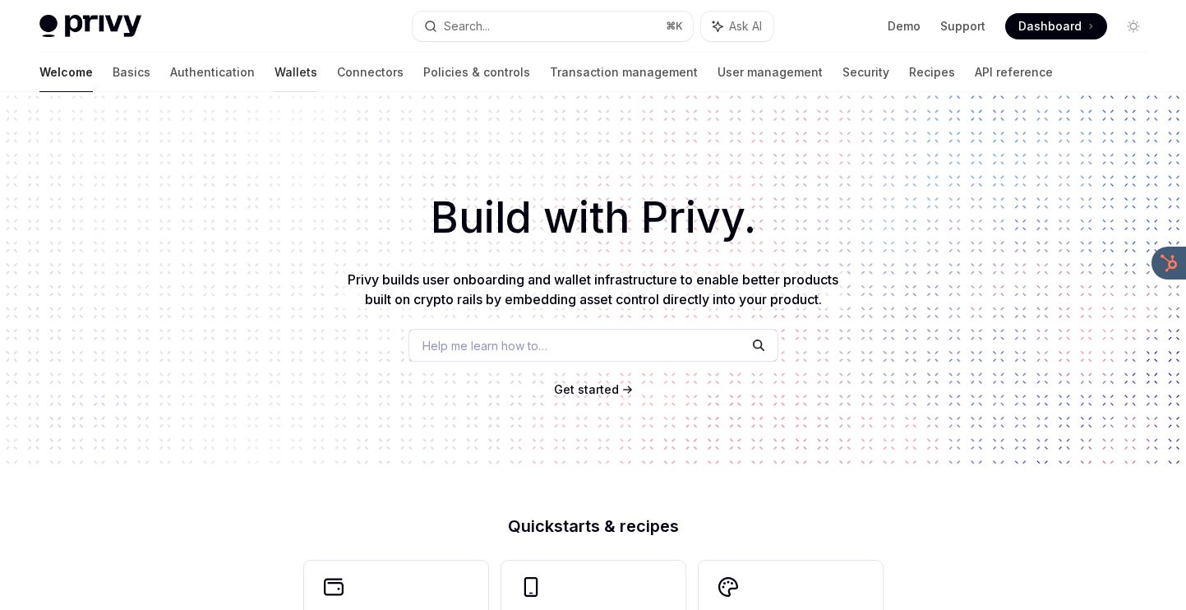
click at [274, 81] on link "Wallets" at bounding box center [295, 72] width 43 height 39
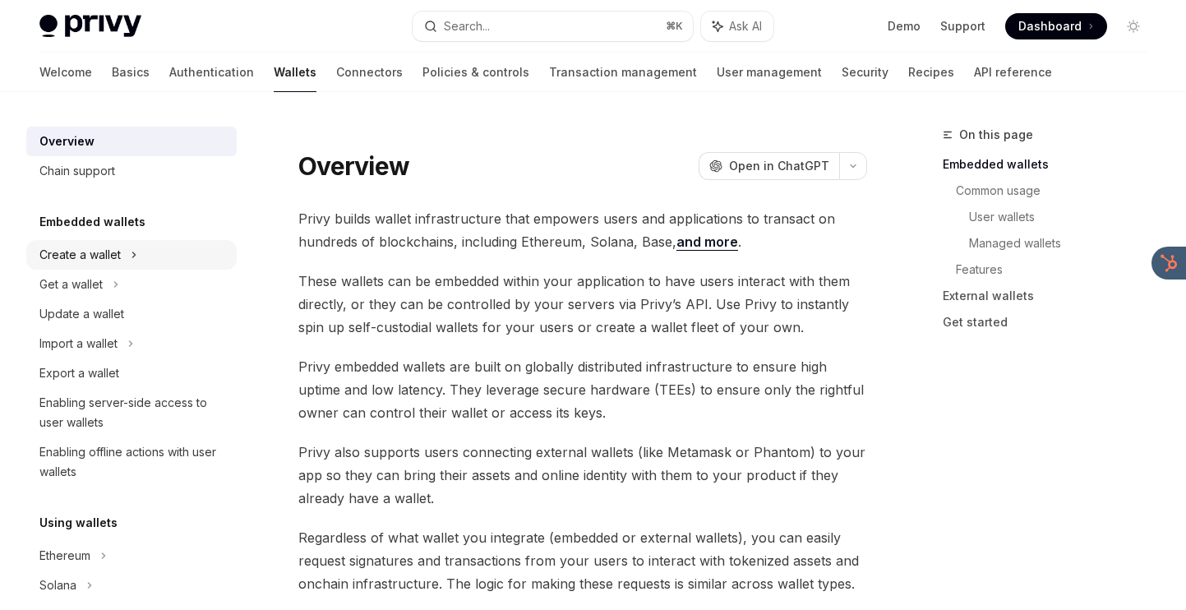
click at [138, 254] on div "Create a wallet" at bounding box center [131, 255] width 210 height 30
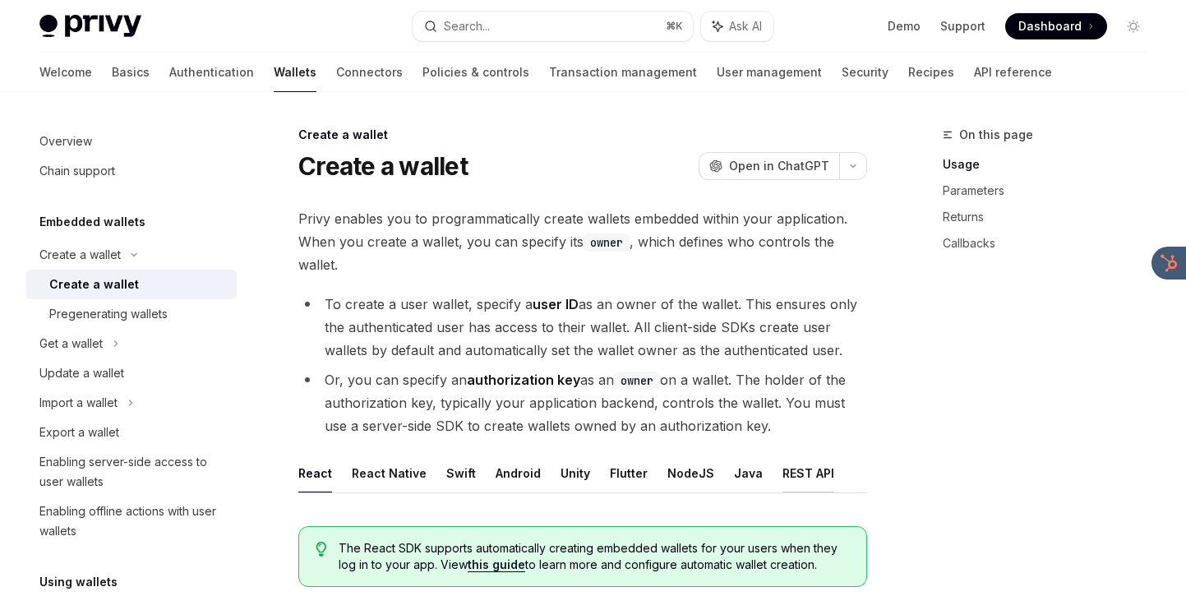
click at [782, 483] on button "REST API" at bounding box center [808, 473] width 52 height 39
type textarea "*"
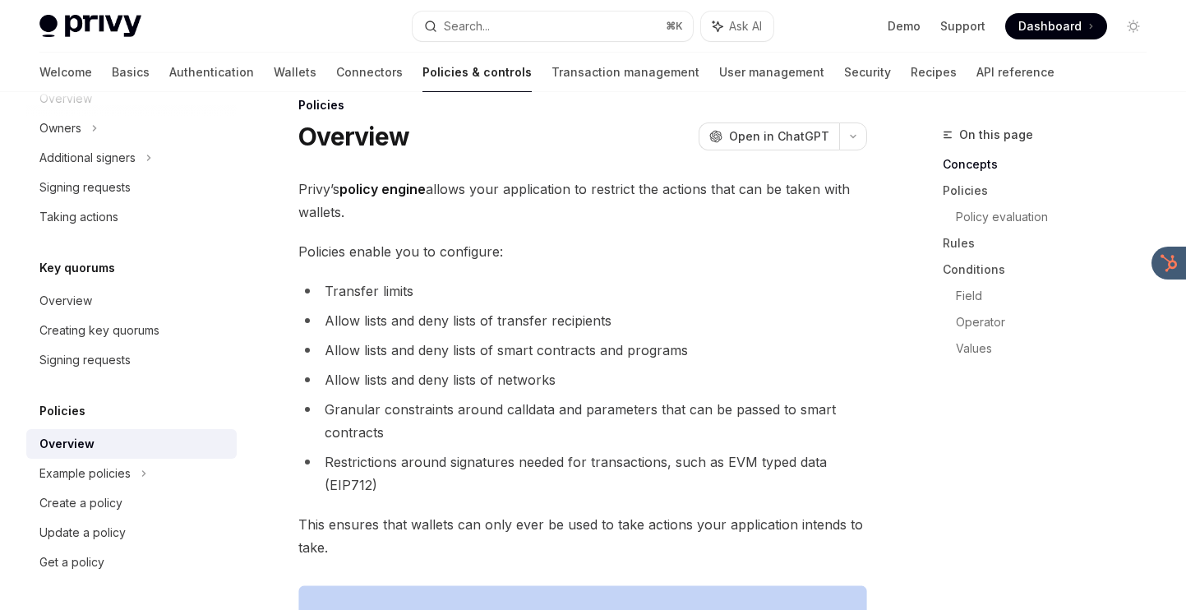
scroll to position [35, 0]
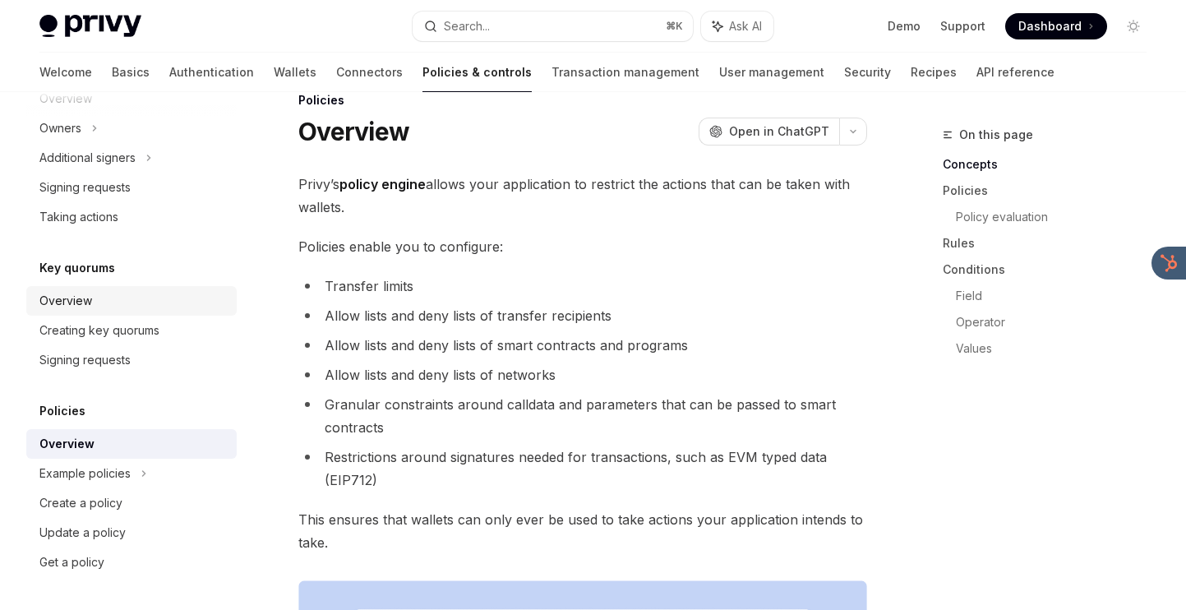
click at [93, 299] on div "Overview" at bounding box center [132, 301] width 187 height 20
type textarea "*"
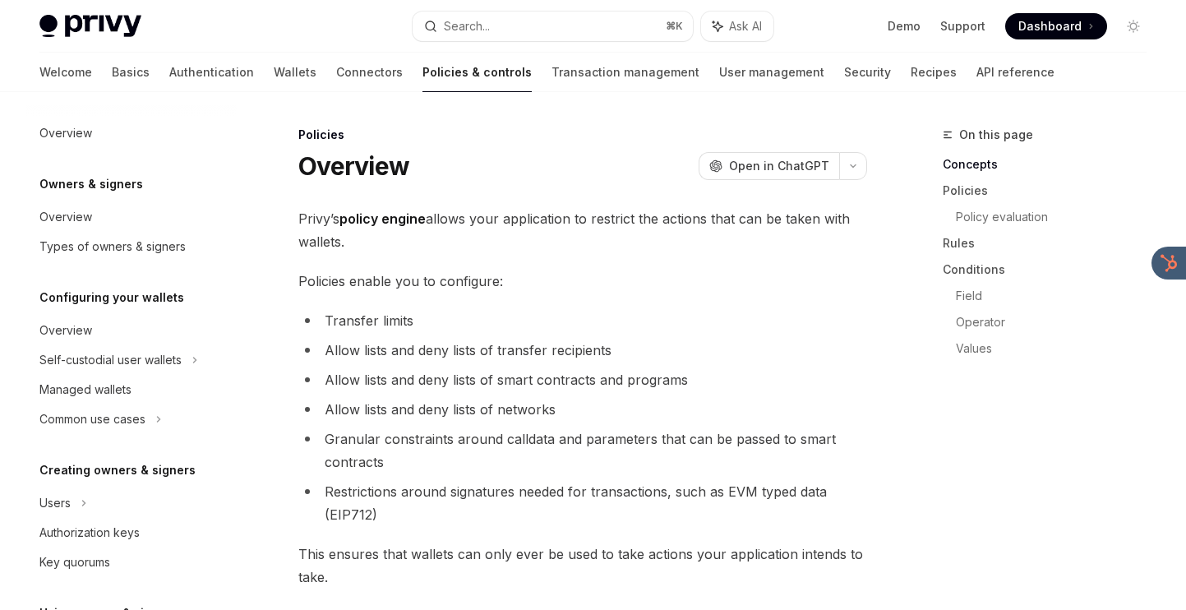
scroll to position [547, 0]
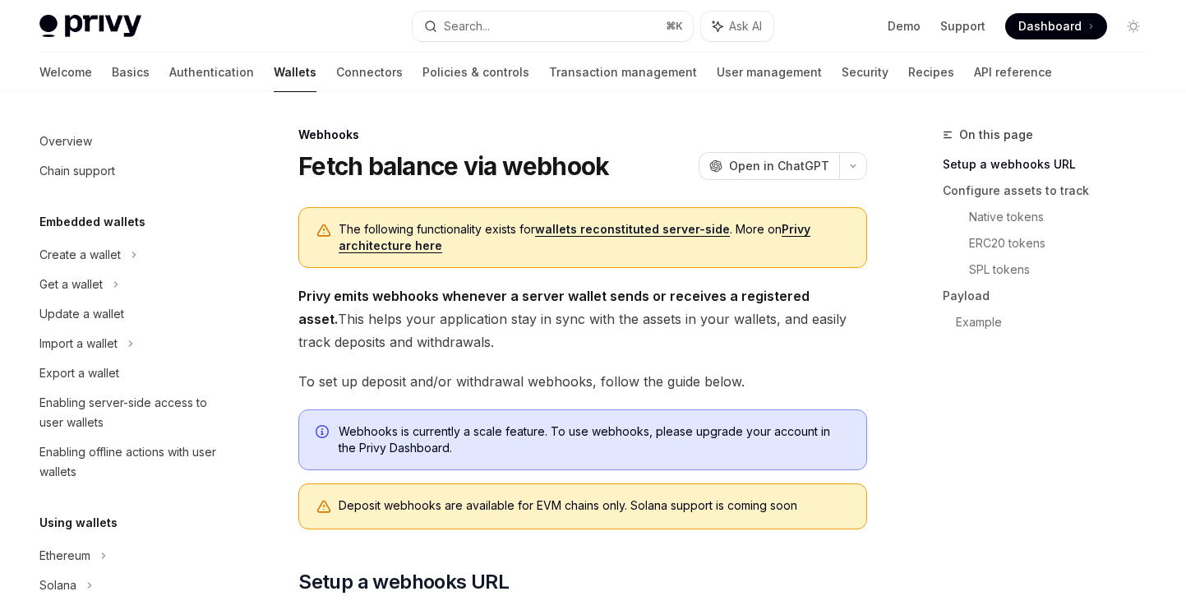
scroll to position [668, 0]
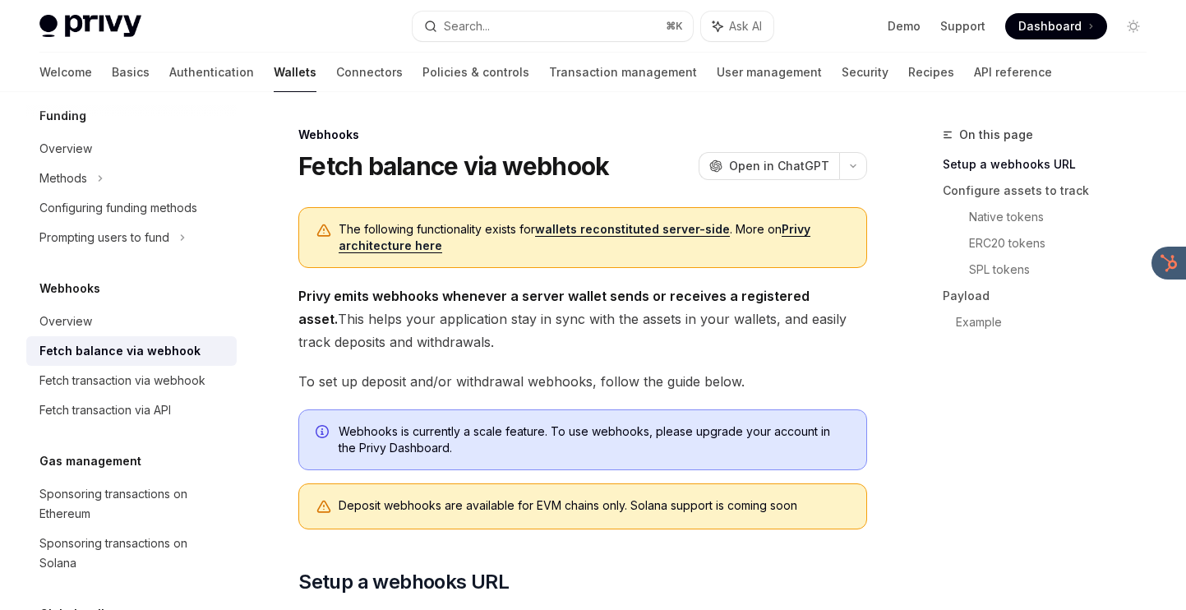
drag, startPoint x: 651, startPoint y: 353, endPoint x: 651, endPoint y: 279, distance: 74.0
